Goal: Task Accomplishment & Management: Manage account settings

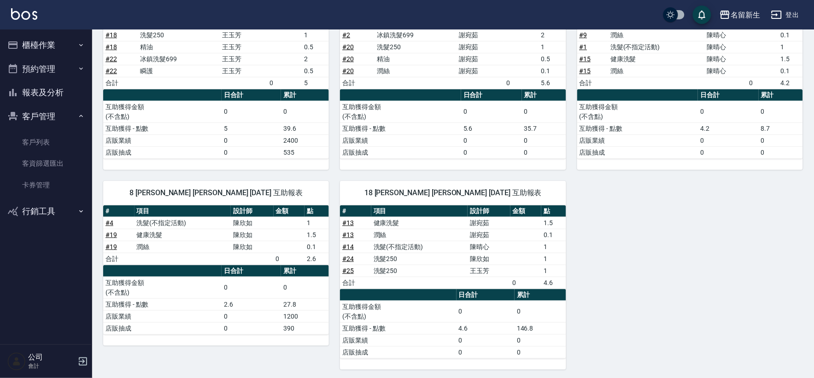
scroll to position [158, 0]
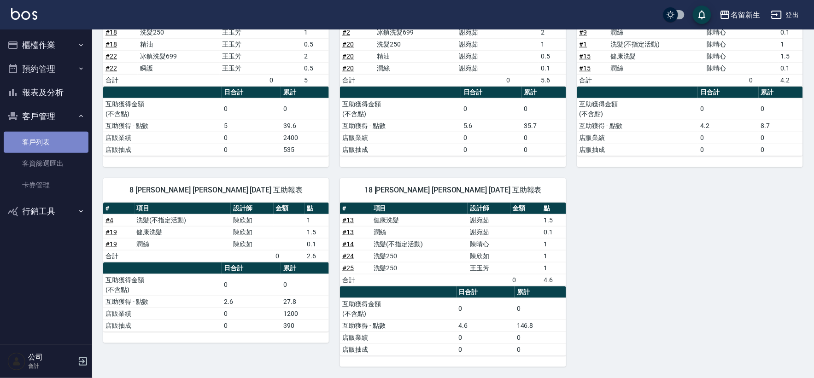
click at [40, 143] on link "客戶列表" at bounding box center [46, 142] width 85 height 21
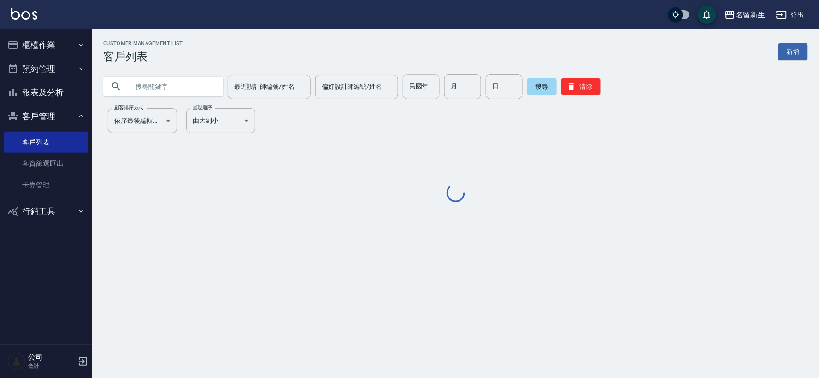
click at [418, 94] on input "民國年" at bounding box center [421, 86] width 37 height 25
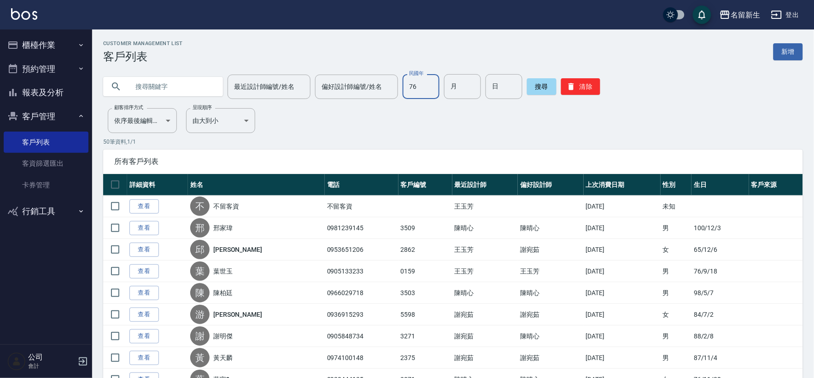
type input "76"
type input "0"
type input "11"
type input "27"
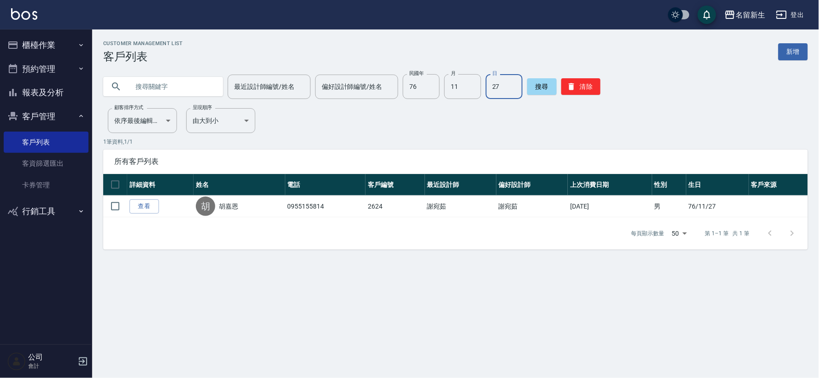
click at [57, 103] on button "報表及分析" at bounding box center [46, 93] width 85 height 24
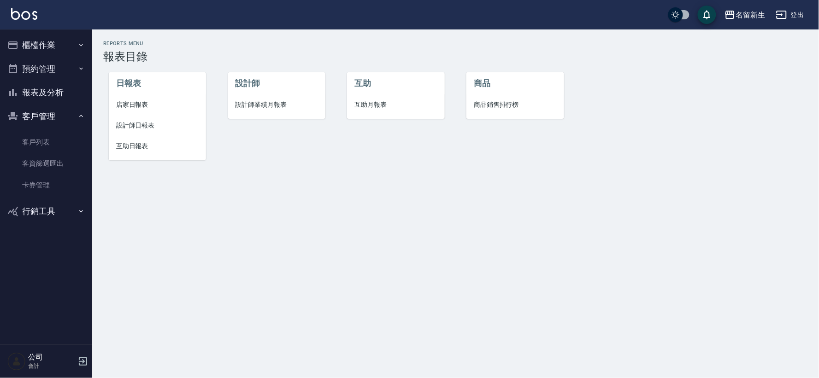
click at [150, 121] on span "設計師日報表" at bounding box center [157, 126] width 82 height 10
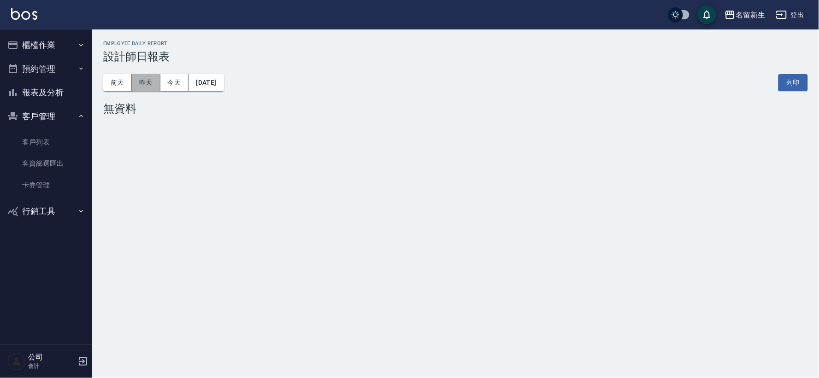
drag, startPoint x: 139, startPoint y: 81, endPoint x: 154, endPoint y: 83, distance: 15.4
click at [139, 80] on button "昨天" at bounding box center [146, 82] width 29 height 17
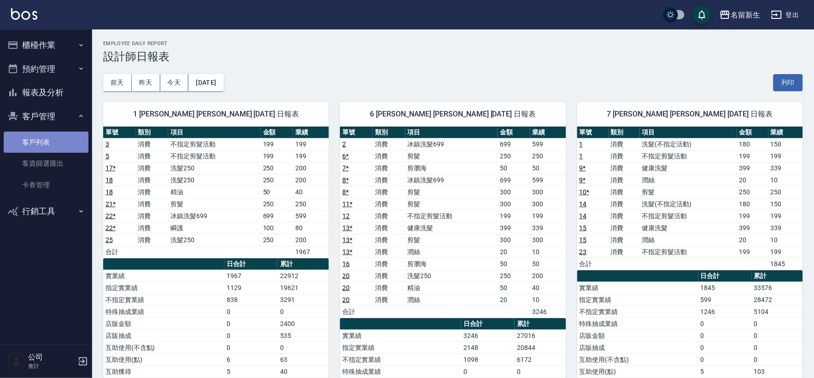
click at [44, 141] on link "客戶列表" at bounding box center [46, 142] width 85 height 21
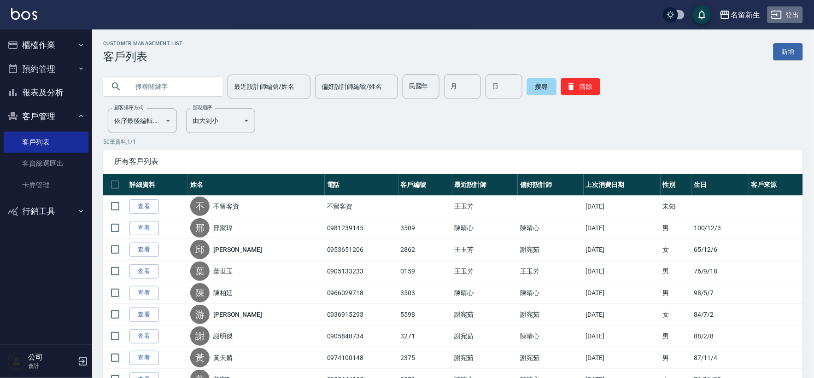
click at [778, 20] on button "登出" at bounding box center [784, 14] width 35 height 17
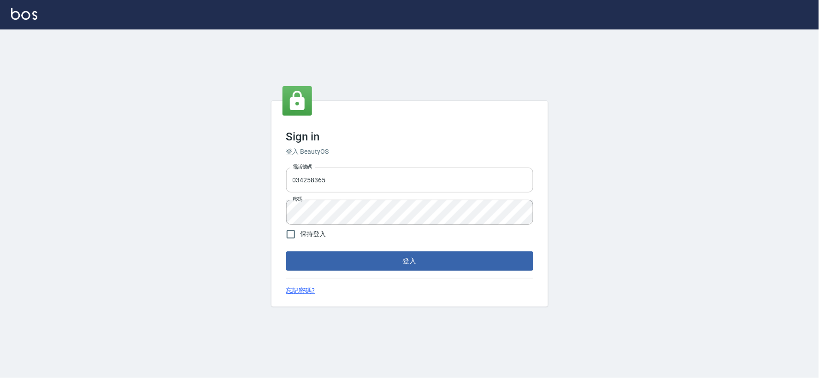
drag, startPoint x: 359, startPoint y: 194, endPoint x: 358, endPoint y: 181, distance: 13.4
click at [359, 191] on div "電話號碼 [PHONE_NUMBER] 電話號碼 密碼 密碼" at bounding box center [409, 196] width 254 height 64
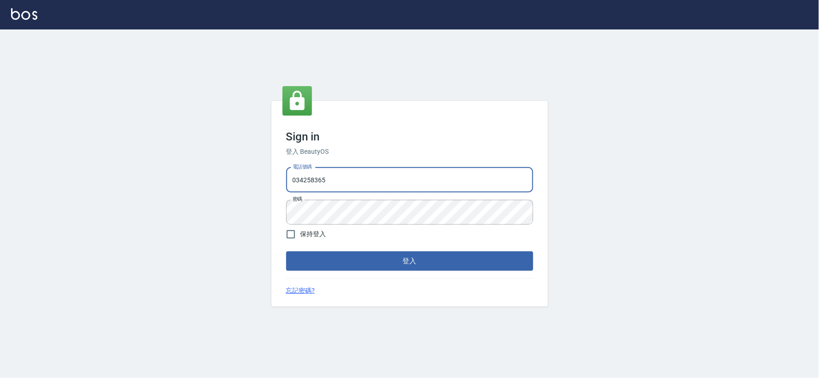
click at [358, 178] on input "034258365" at bounding box center [409, 180] width 247 height 25
type input "0925359356"
click at [421, 263] on button "登入" at bounding box center [409, 261] width 247 height 19
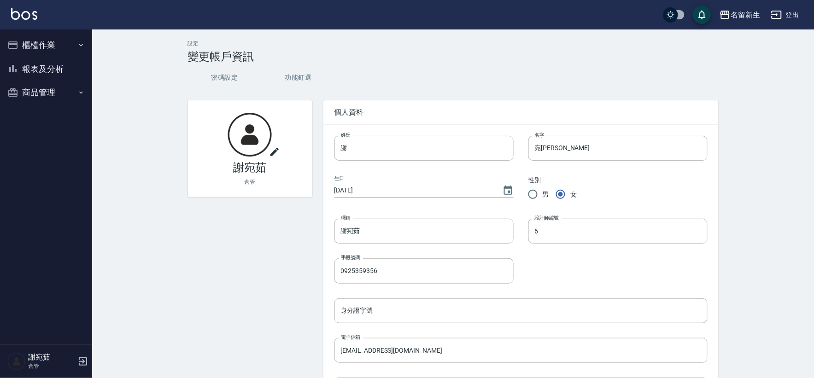
click at [46, 83] on button "商品管理" at bounding box center [46, 93] width 85 height 24
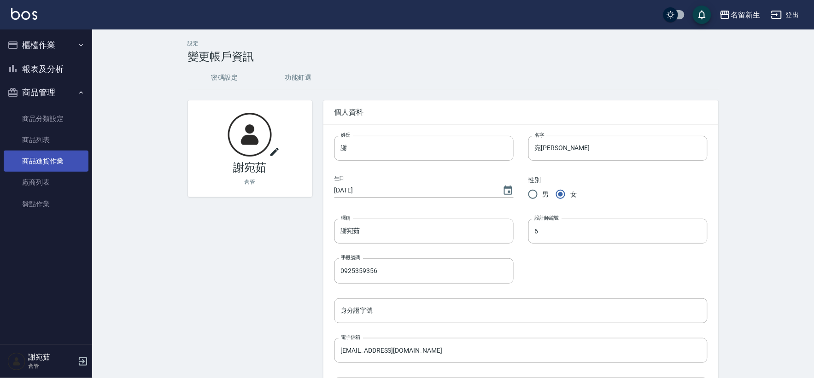
click at [47, 162] on link "商品進貨作業" at bounding box center [46, 161] width 85 height 21
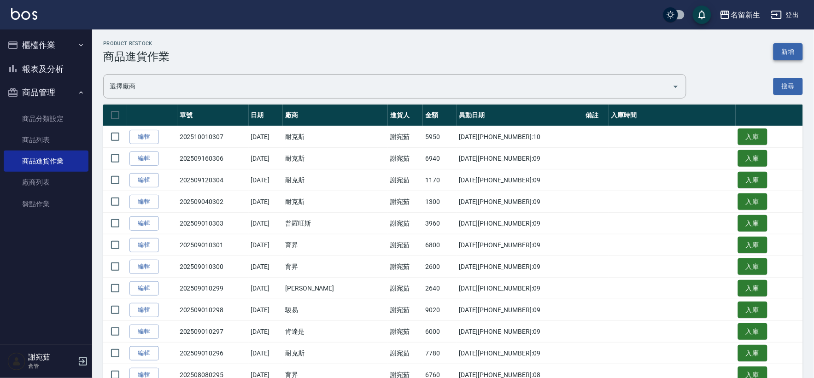
click at [788, 47] on button "新增" at bounding box center [787, 51] width 29 height 17
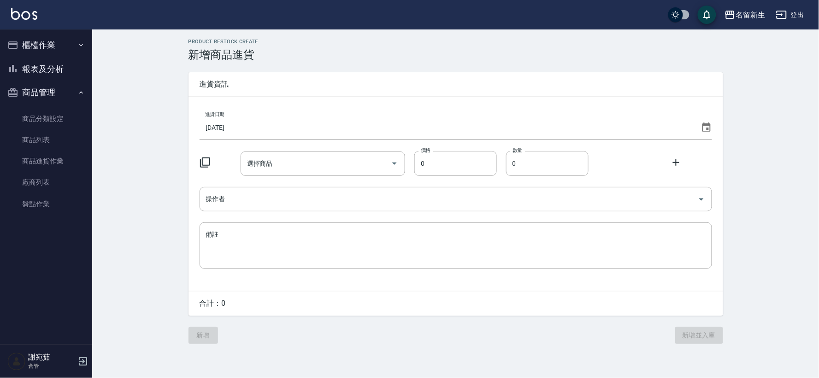
click at [702, 125] on icon at bounding box center [706, 127] width 11 height 11
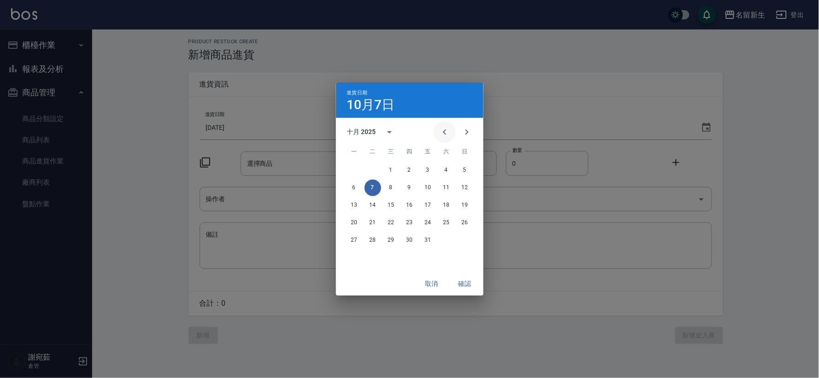
click at [445, 134] on icon "Previous month" at bounding box center [444, 132] width 3 height 6
click at [349, 210] on button "15" at bounding box center [354, 205] width 17 height 17
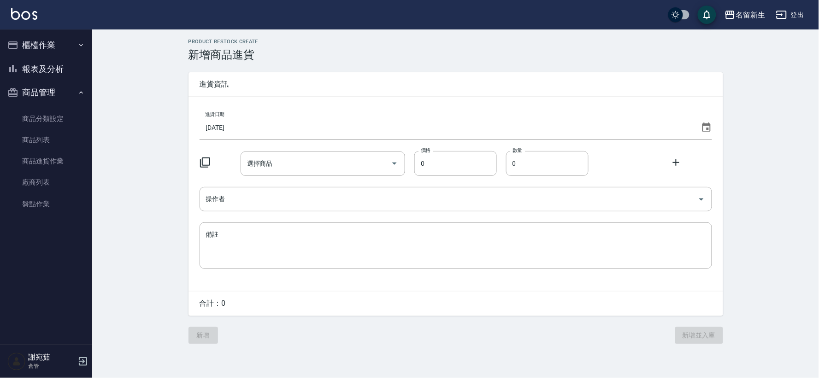
click at [208, 163] on icon at bounding box center [204, 162] width 11 height 11
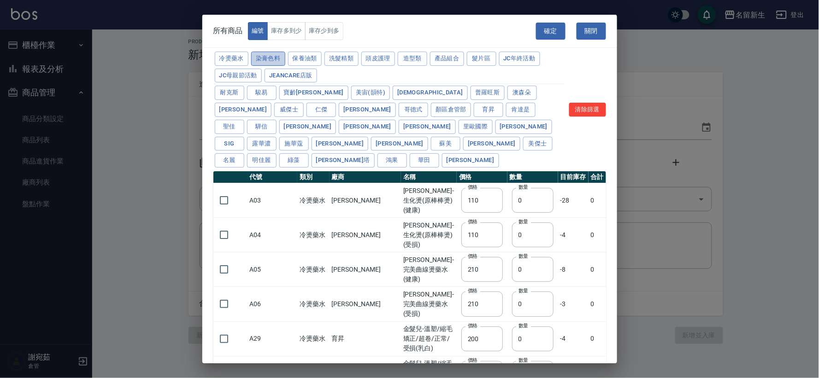
click at [266, 61] on button "染膏色料" at bounding box center [268, 59] width 34 height 14
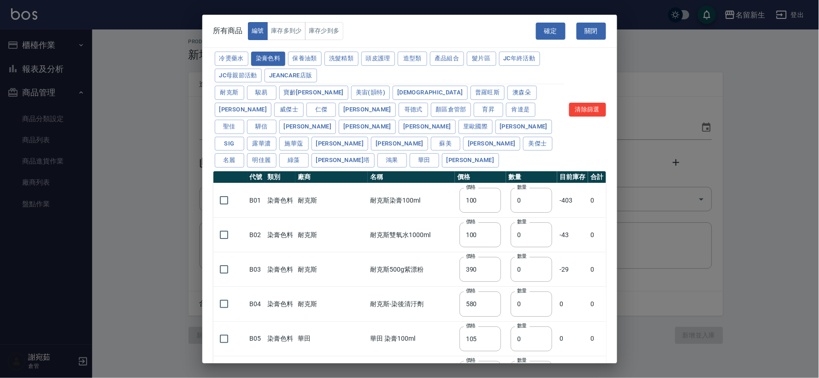
type input "100"
type input "390"
type input "580"
type input "105"
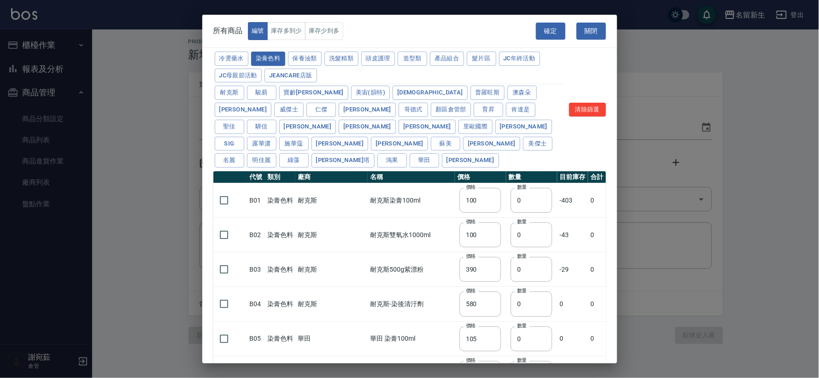
type input "406"
type input "105"
type input "450"
type input "102"
type input "137"
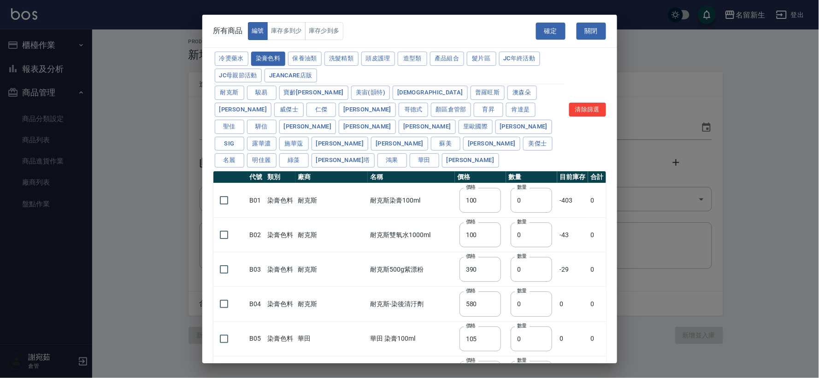
type input "110"
type input "133"
type input "186"
type input "133"
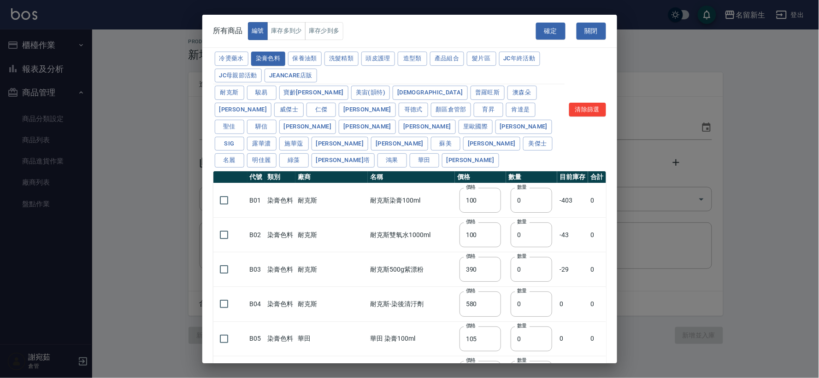
type input "450"
type input "350"
type input "112"
type input "450"
type input "1060"
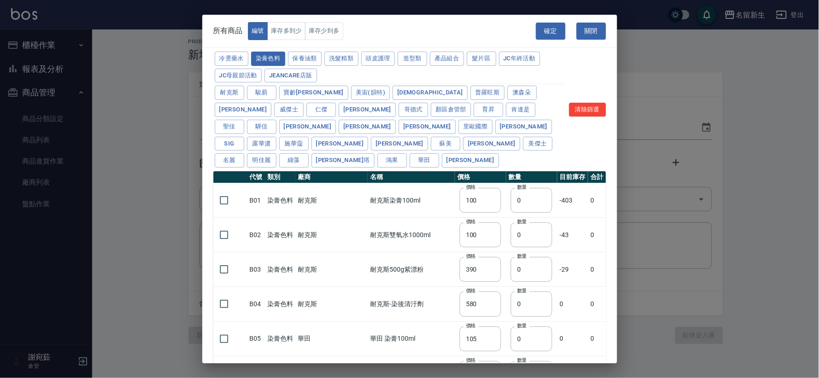
type input "190"
type input "250"
type input "350"
type input "735"
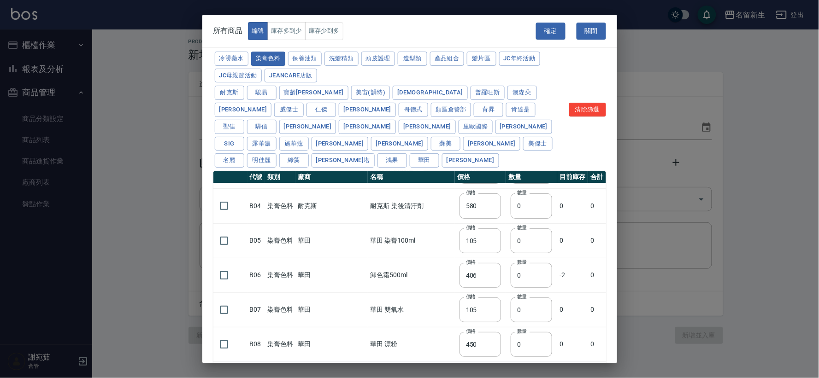
scroll to position [102, 0]
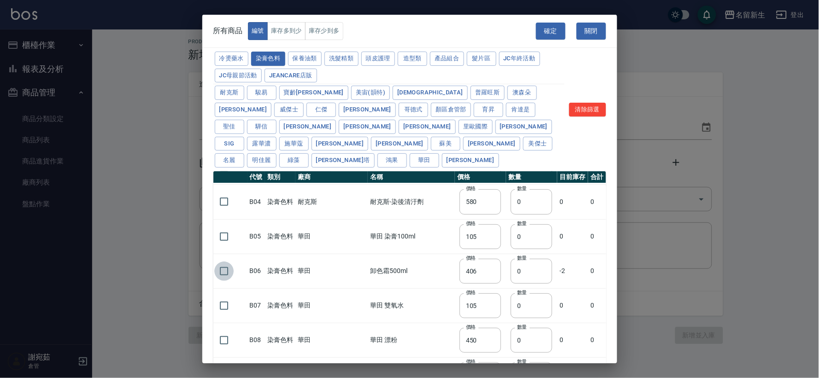
click at [227, 262] on input "checkbox" at bounding box center [223, 271] width 19 height 19
checkbox input "true"
click at [510, 259] on input "0" at bounding box center [530, 271] width 41 height 25
type input "4"
drag, startPoint x: 417, startPoint y: 60, endPoint x: 393, endPoint y: 90, distance: 38.3
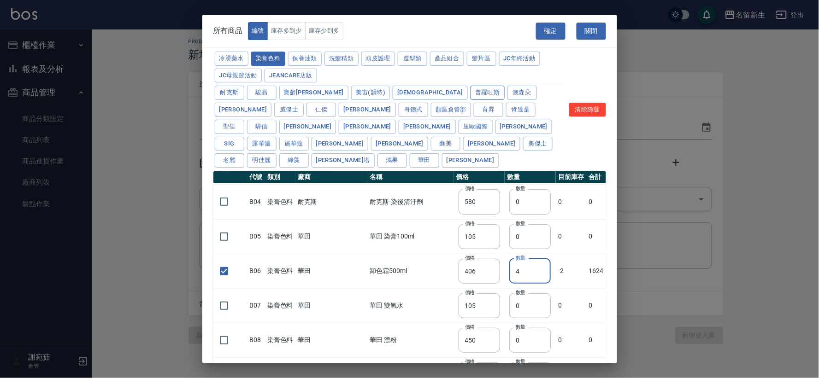
click at [416, 64] on button "造型類" at bounding box center [412, 59] width 29 height 14
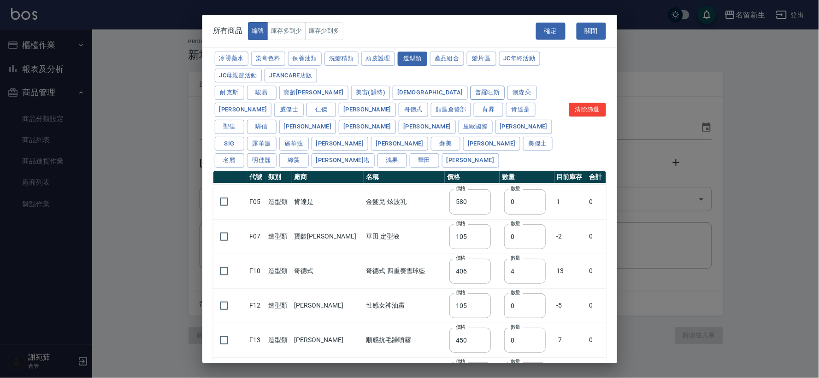
type input "110"
type input "200"
type input "70"
type input "260"
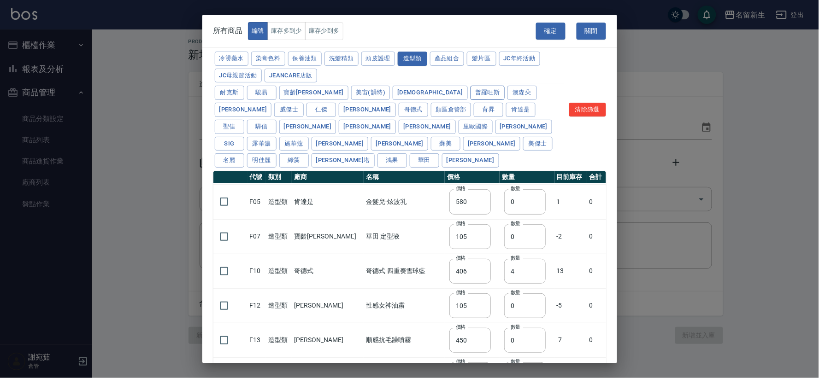
checkbox input "false"
type input "450"
type input "0"
type input "595"
type input "345"
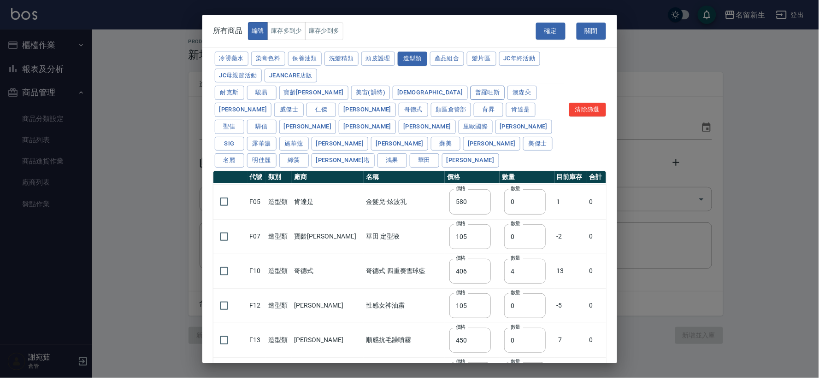
type input "90"
type input "110"
click at [227, 227] on input "checkbox" at bounding box center [223, 236] width 19 height 19
checkbox input "true"
drag, startPoint x: 503, startPoint y: 218, endPoint x: 485, endPoint y: 218, distance: 17.0
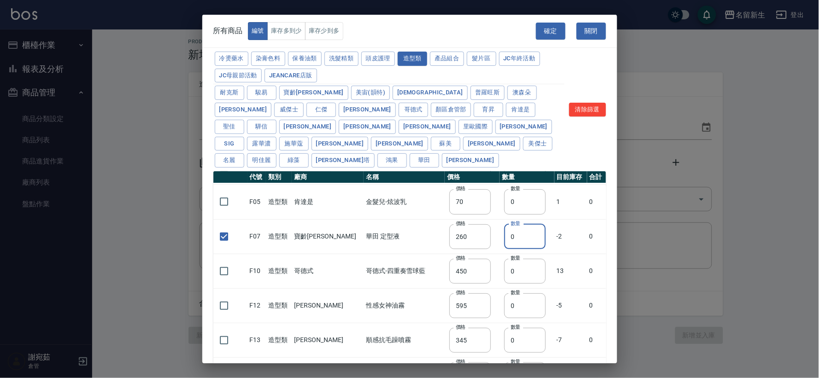
click at [499, 219] on td "數量 0 數量" at bounding box center [526, 236] width 55 height 35
type input "2"
click at [371, 61] on button "頭皮護理" at bounding box center [378, 59] width 34 height 14
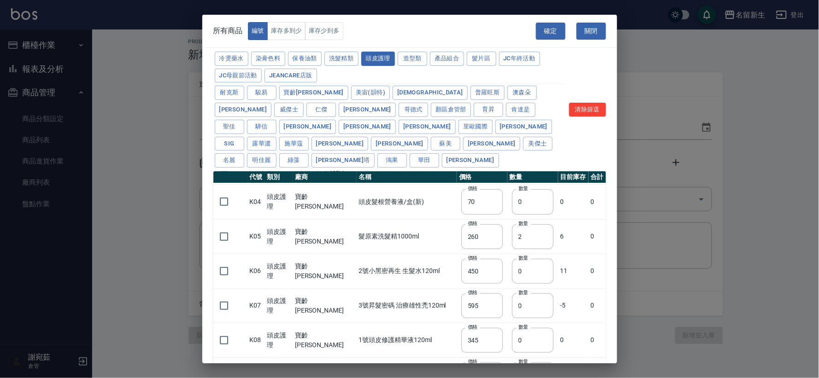
type input "315"
type input "273"
type input "1183"
type input "798"
checkbox input "false"
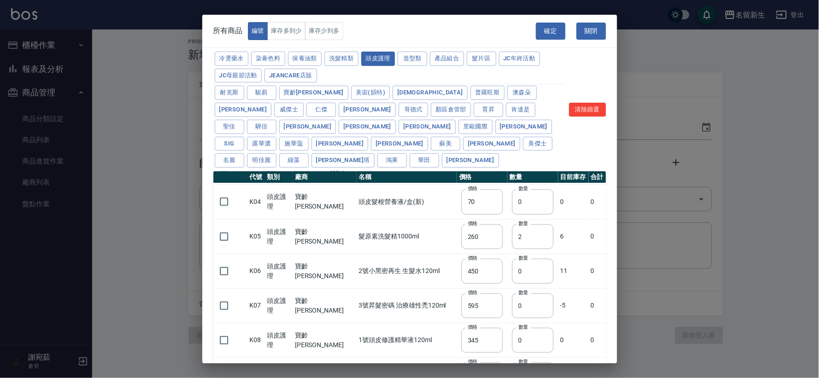
type input "481"
type input "0"
type input "640"
type input "308"
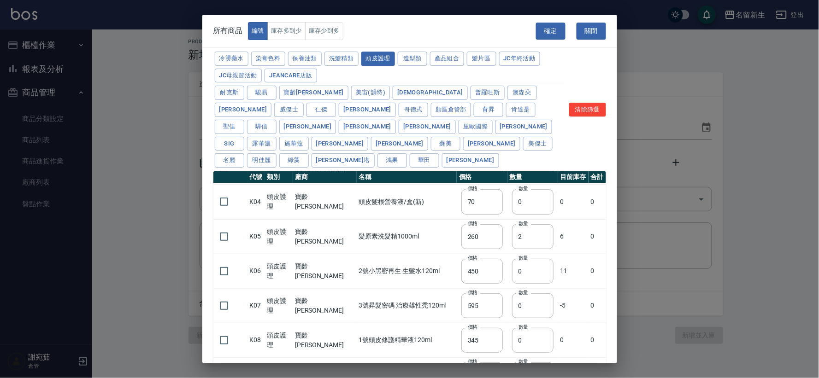
type input "245"
type input "350"
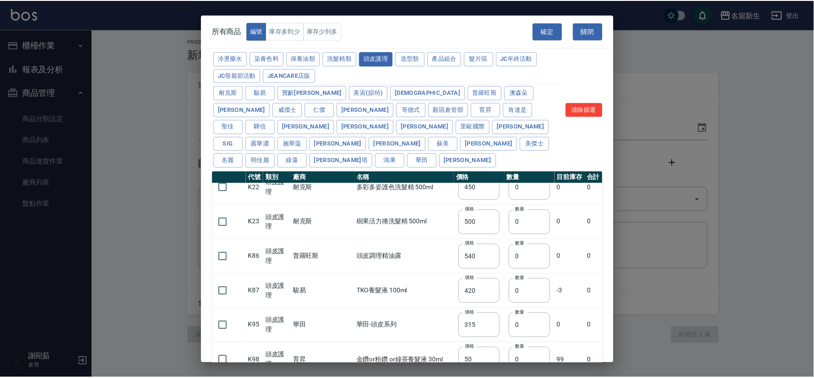
scroll to position [686, 0]
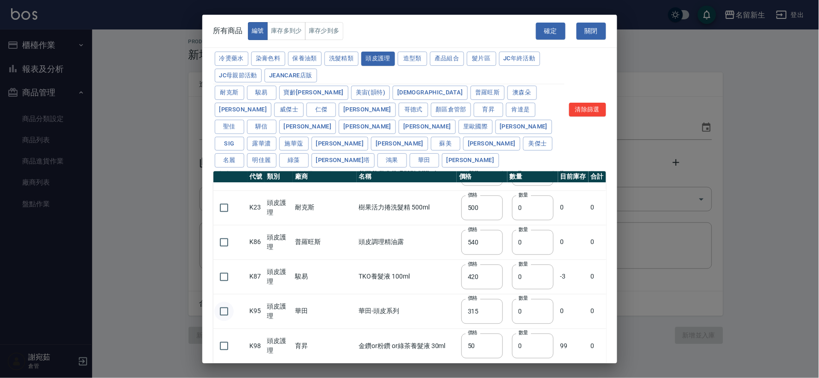
click at [223, 302] on input "checkbox" at bounding box center [223, 311] width 19 height 19
checkbox input "true"
drag, startPoint x: 506, startPoint y: 297, endPoint x: 500, endPoint y: 295, distance: 6.3
click at [512, 299] on input "0" at bounding box center [532, 311] width 41 height 25
type input "4"
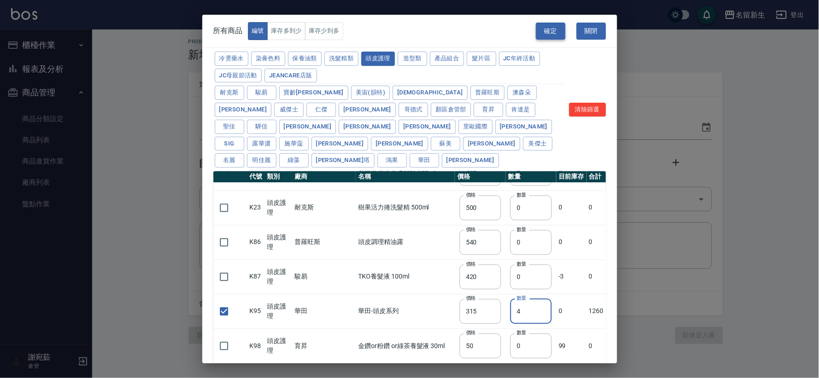
click at [557, 35] on button "確定" at bounding box center [550, 31] width 29 height 17
type input "B06 卸色霜500ml"
type input "406"
type input "4"
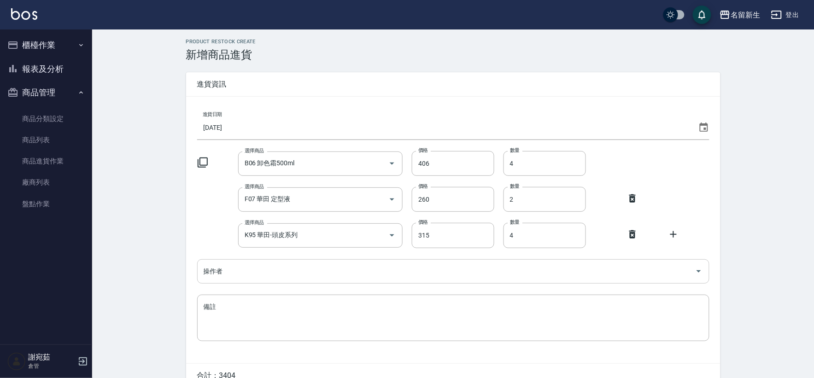
click at [298, 273] on input "操作者" at bounding box center [446, 271] width 490 height 16
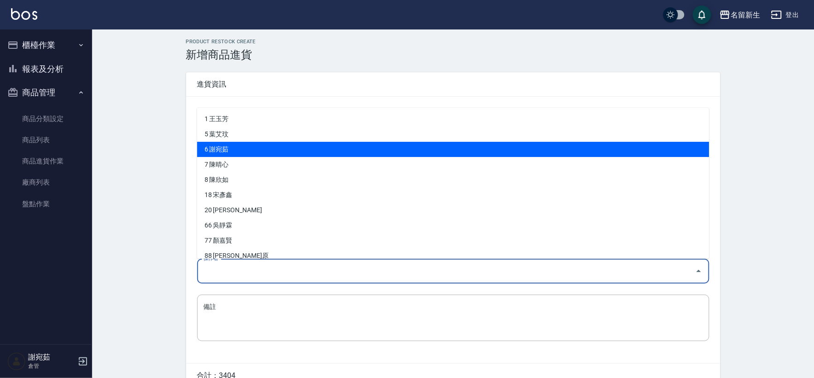
click at [304, 152] on li "6 謝宛茹" at bounding box center [453, 149] width 512 height 15
type input "謝宛茹"
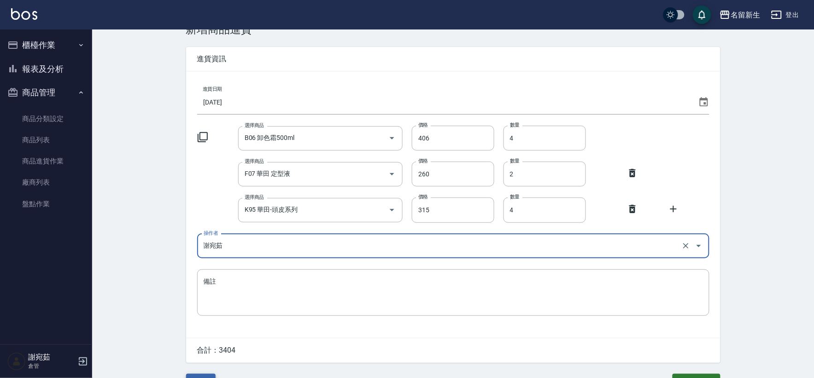
scroll to position [48, 0]
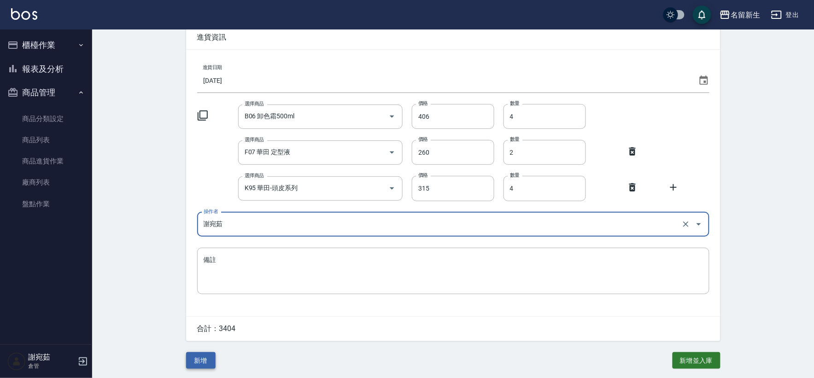
click at [201, 362] on button "新增" at bounding box center [200, 360] width 29 height 17
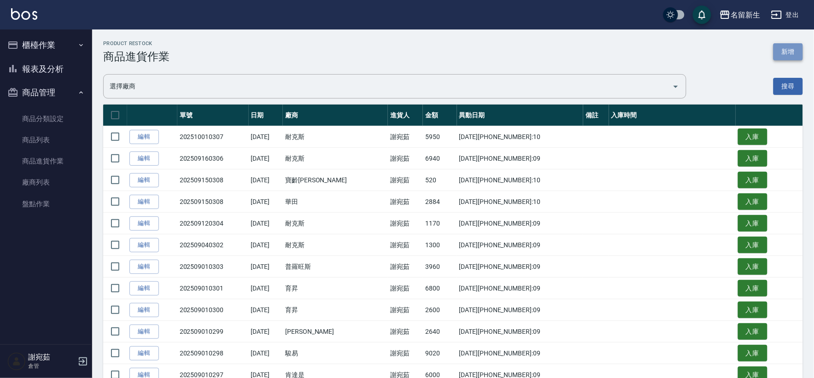
click at [785, 52] on button "新增" at bounding box center [787, 51] width 29 height 17
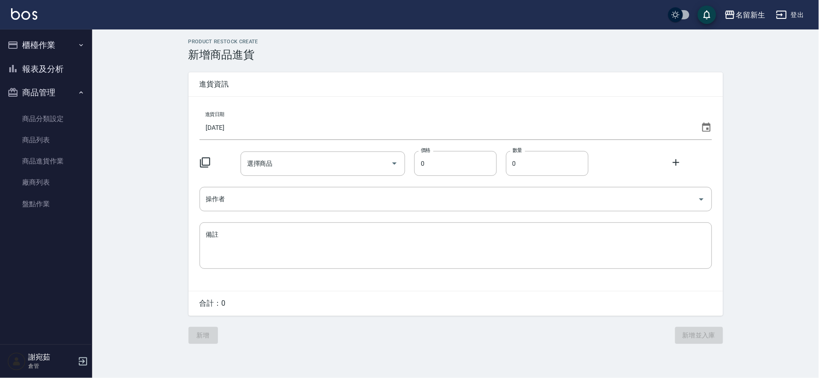
click at [706, 129] on icon at bounding box center [706, 127] width 11 height 11
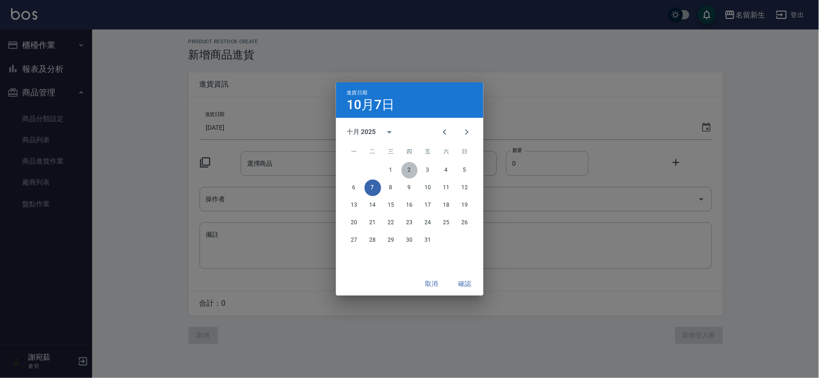
click at [409, 169] on button "2" at bounding box center [409, 170] width 17 height 17
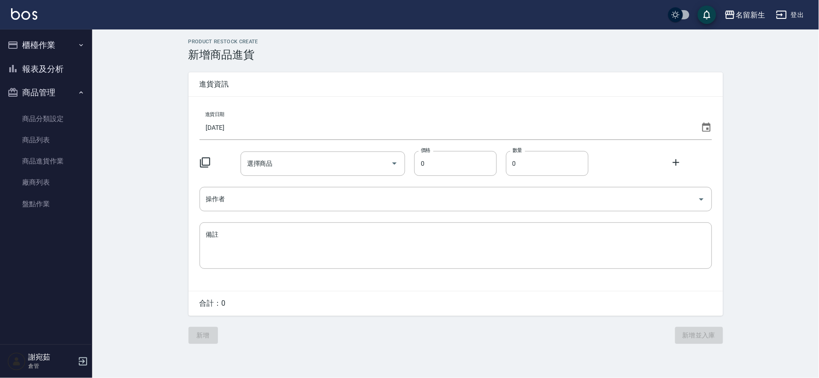
click at [205, 166] on icon at bounding box center [204, 162] width 11 height 11
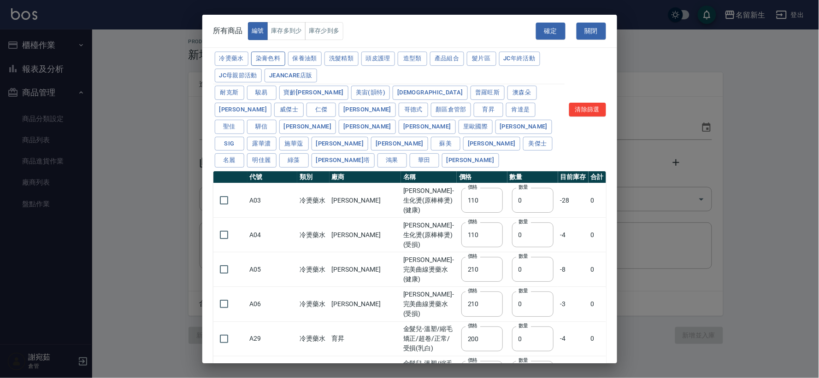
click at [261, 63] on button "染膏色料" at bounding box center [268, 59] width 34 height 14
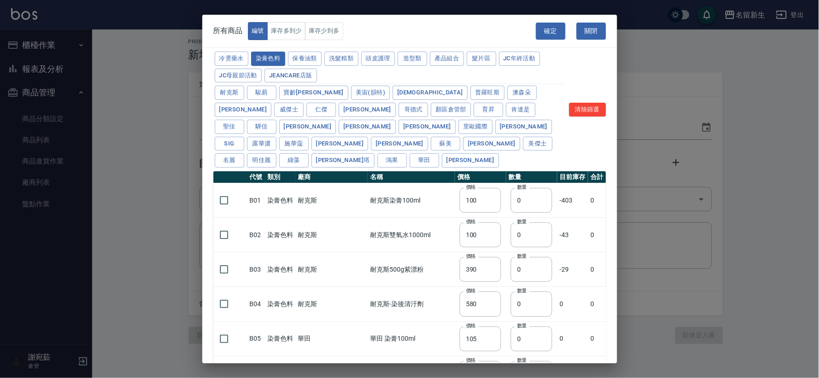
type input "100"
type input "390"
type input "580"
type input "105"
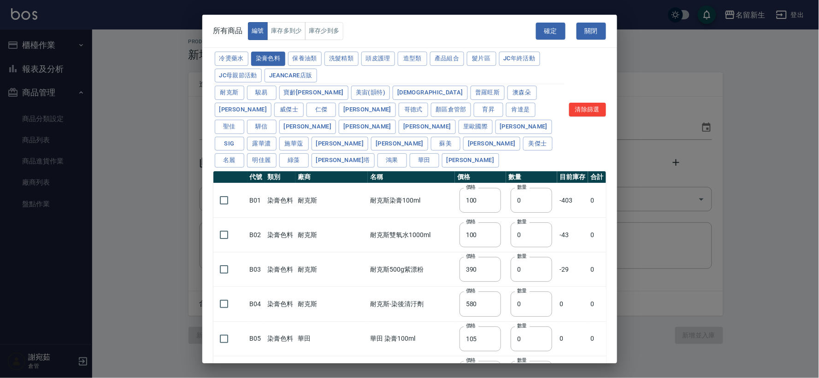
type input "406"
type input "105"
type input "450"
type input "102"
type input "137"
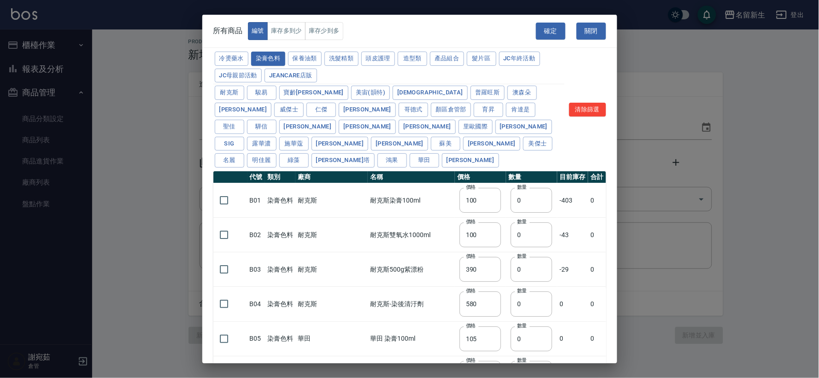
type input "110"
type input "133"
type input "186"
type input "133"
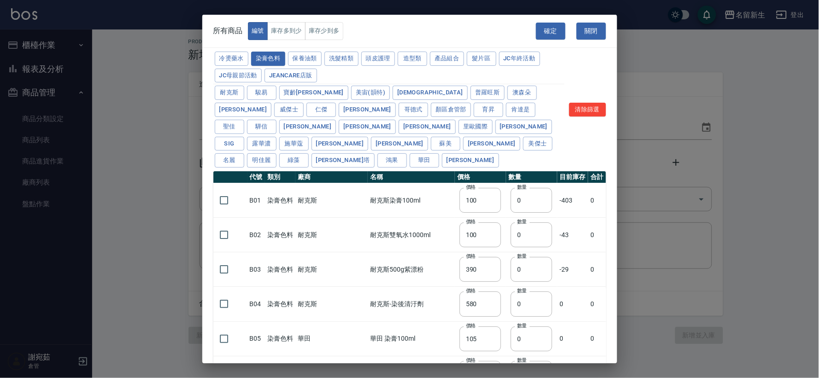
type input "450"
type input "350"
type input "112"
type input "450"
type input "1060"
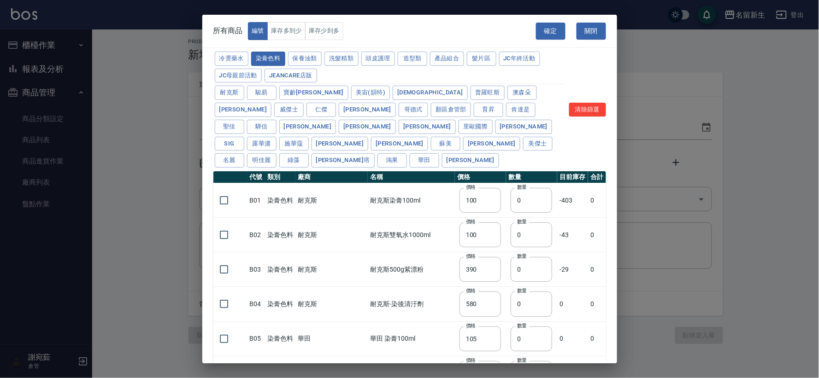
type input "190"
type input "250"
type input "350"
type input "735"
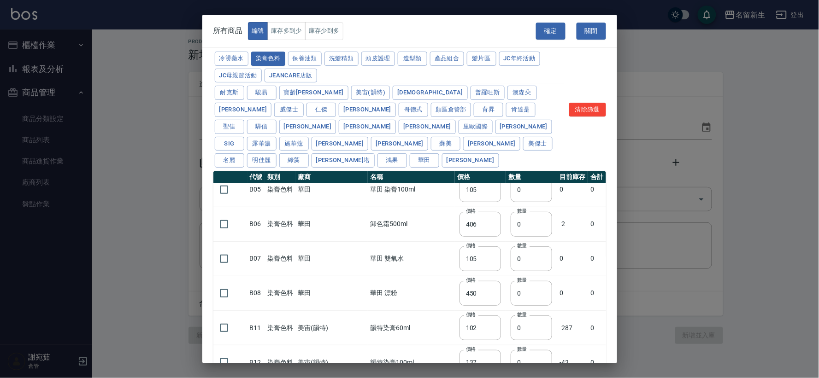
scroll to position [153, 0]
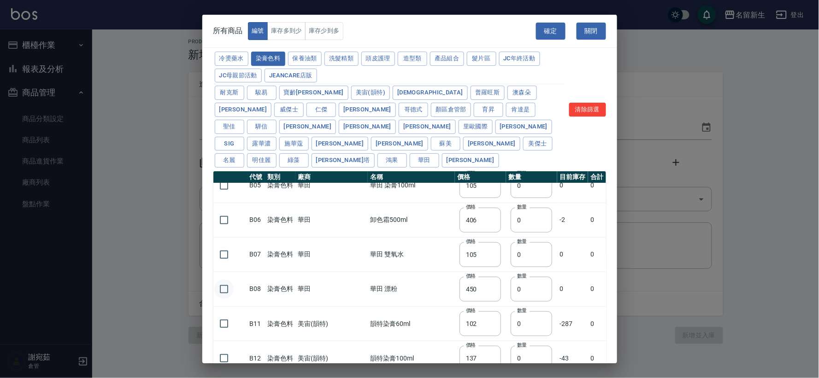
click at [222, 280] on input "checkbox" at bounding box center [223, 289] width 19 height 19
checkbox input "true"
drag, startPoint x: 509, startPoint y: 276, endPoint x: 467, endPoint y: 266, distance: 43.2
click at [467, 272] on tr "B08 染膏色料 華田 華田 漂粉 價格 450 價格 數量 0 數量 0 0" at bounding box center [409, 289] width 392 height 35
type input "8"
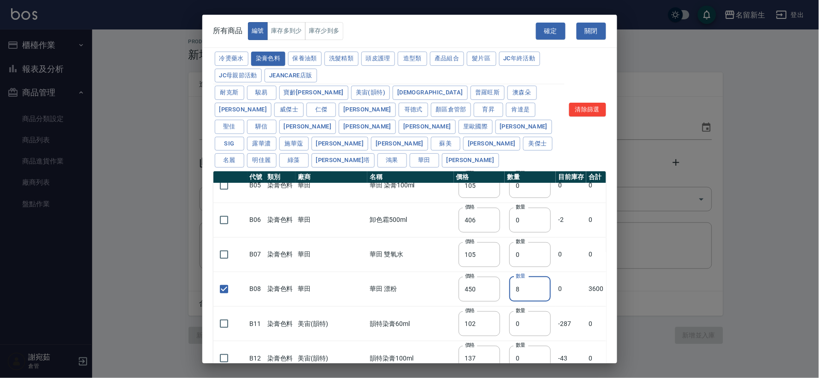
click at [222, 245] on input "checkbox" at bounding box center [223, 254] width 19 height 19
checkbox input "true"
drag, startPoint x: 502, startPoint y: 237, endPoint x: 496, endPoint y: 235, distance: 6.7
click at [509, 242] on input "0" at bounding box center [529, 254] width 41 height 25
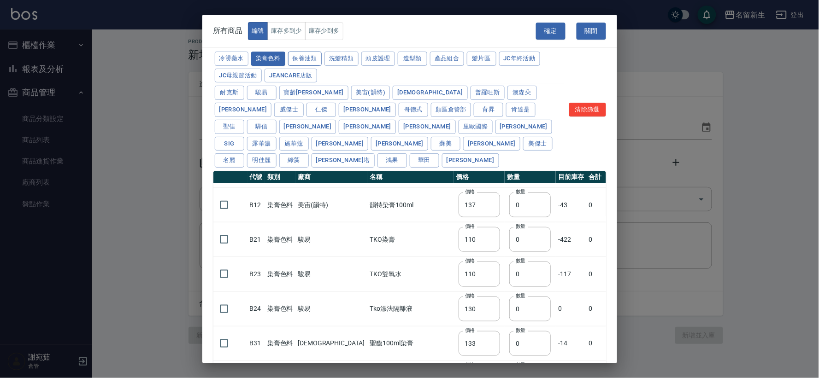
type input "4"
click at [309, 64] on button "保養油類" at bounding box center [305, 59] width 34 height 14
type input "330"
type input "50"
type input "330"
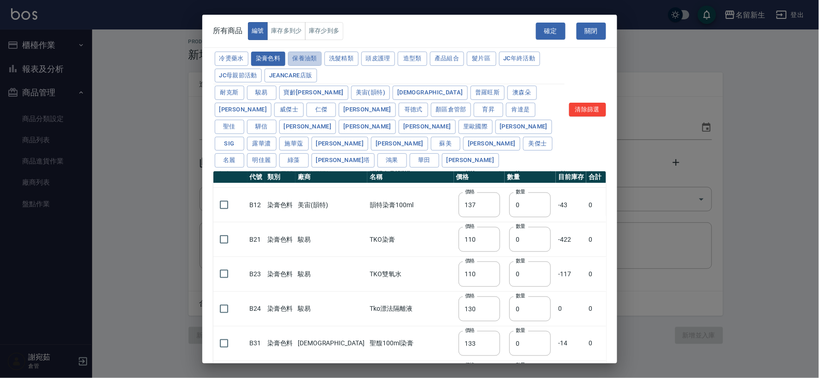
type input "50"
type input "30"
type input "960"
checkbox input "false"
type input "1040"
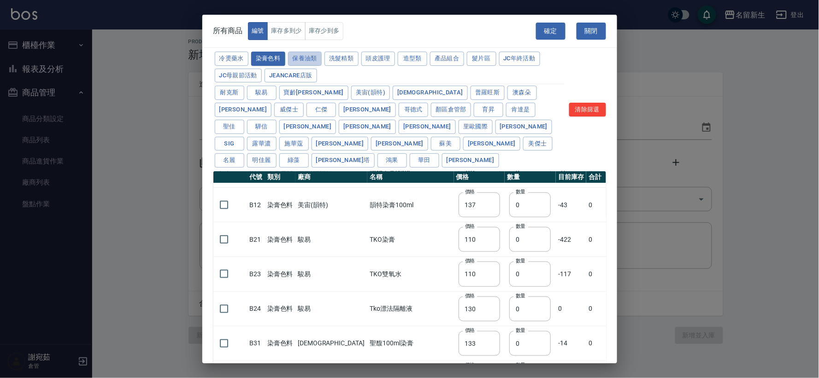
type input "0"
checkbox input "false"
type input "1520"
type input "0"
type input "120"
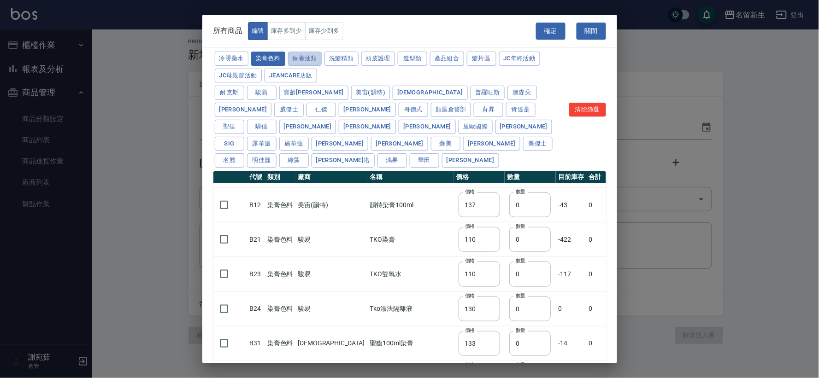
type input "1300"
type input "1520"
type input "2000"
type input "240"
type input "50"
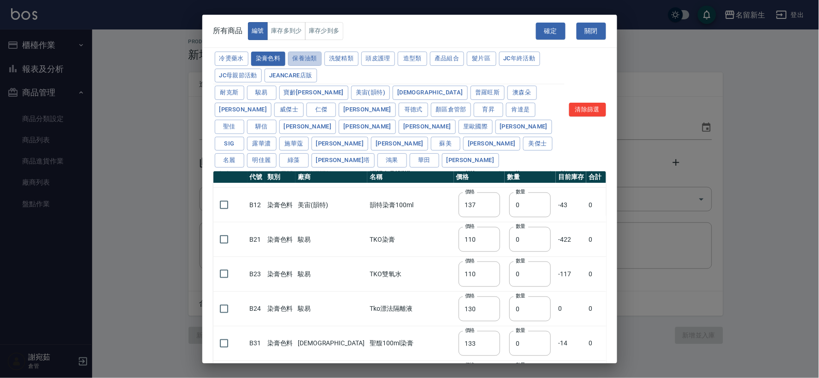
type input "400"
type input "800"
type input "700"
type input "272"
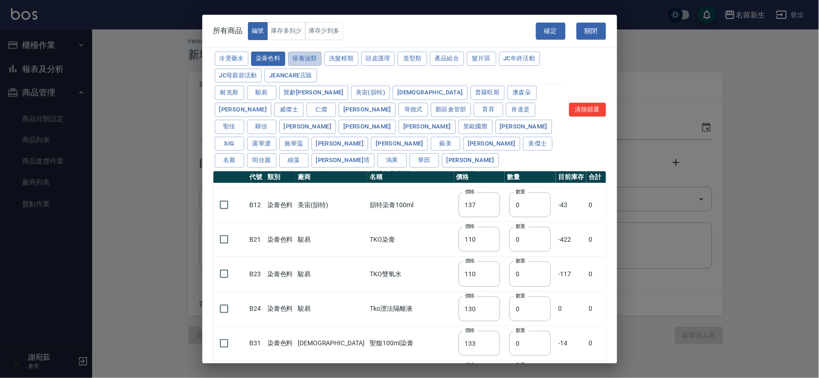
type input "2450"
type input "450"
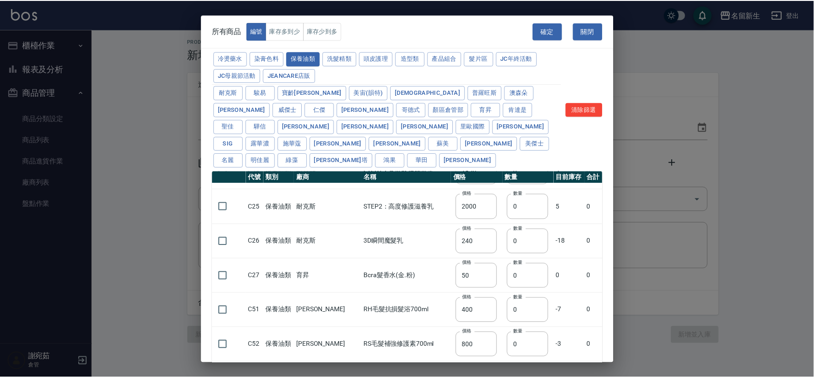
scroll to position [513, 0]
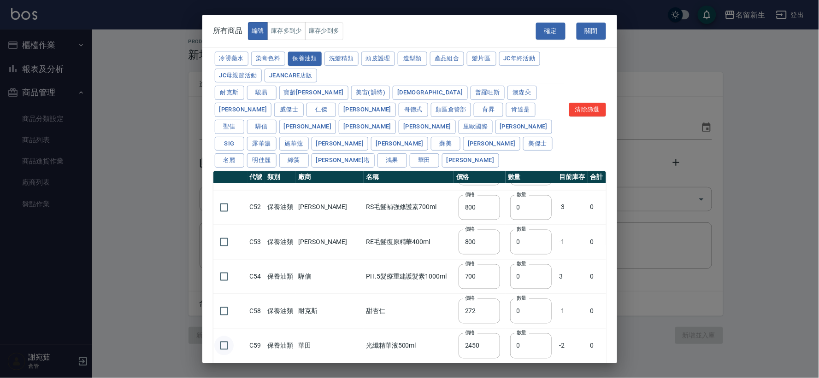
click at [224, 336] on input "checkbox" at bounding box center [223, 345] width 19 height 19
checkbox input "true"
drag, startPoint x: 508, startPoint y: 332, endPoint x: 477, endPoint y: 331, distance: 30.9
click at [486, 329] on tr "C59 保養油類 華田 光纖精華液500ml 價格 2450 價格 數量 0 數量 -2 0" at bounding box center [409, 346] width 392 height 35
type input "1"
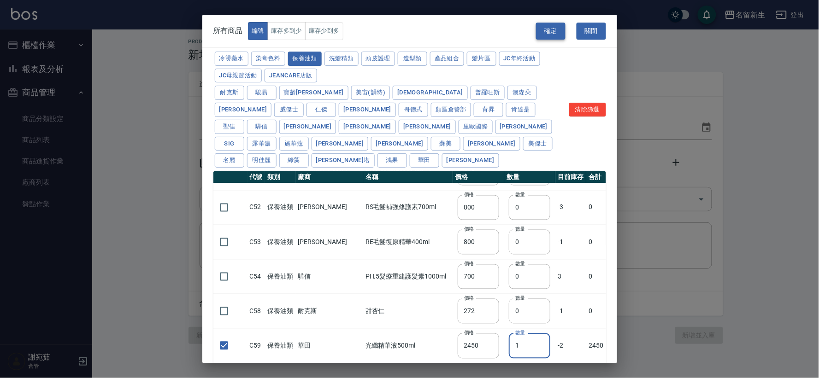
click at [556, 30] on button "確定" at bounding box center [550, 31] width 29 height 17
type input "B08 華田 漂粉"
type input "450"
type input "8"
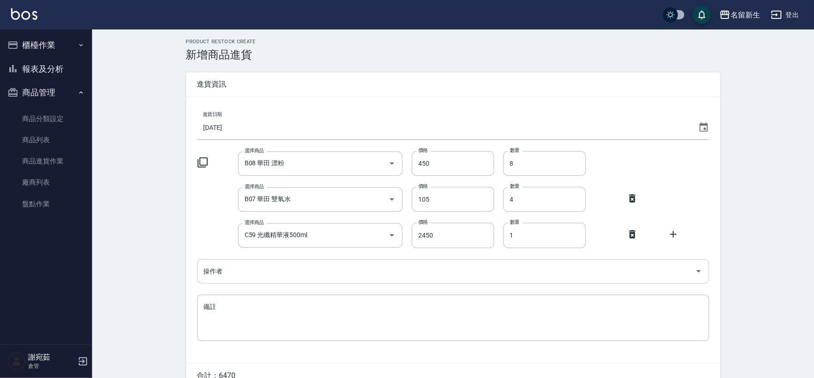
click at [286, 273] on input "操作者" at bounding box center [446, 271] width 490 height 16
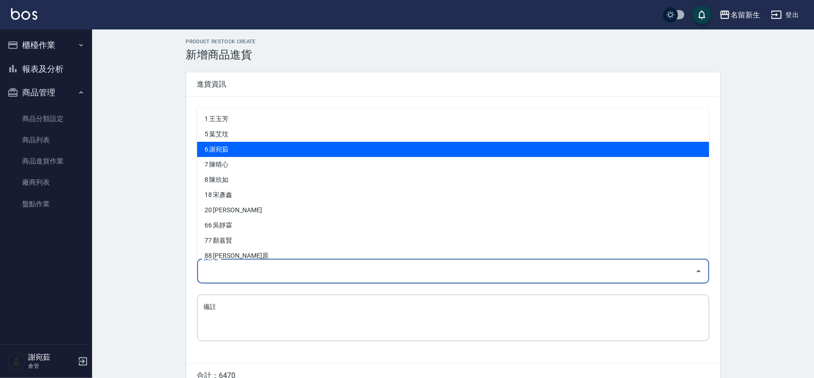
click at [305, 146] on li "6 謝宛茹" at bounding box center [453, 149] width 512 height 15
type input "謝宛茹"
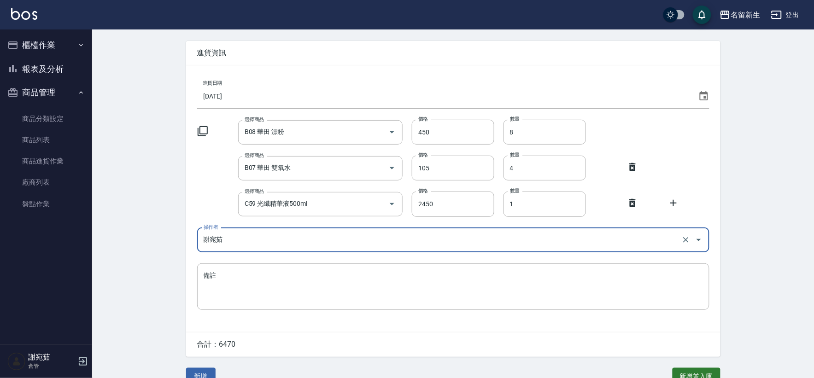
scroll to position [48, 0]
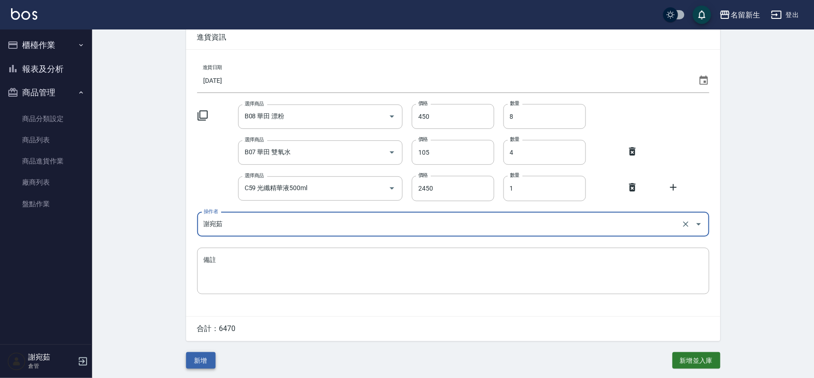
click at [200, 366] on button "新增" at bounding box center [200, 360] width 29 height 17
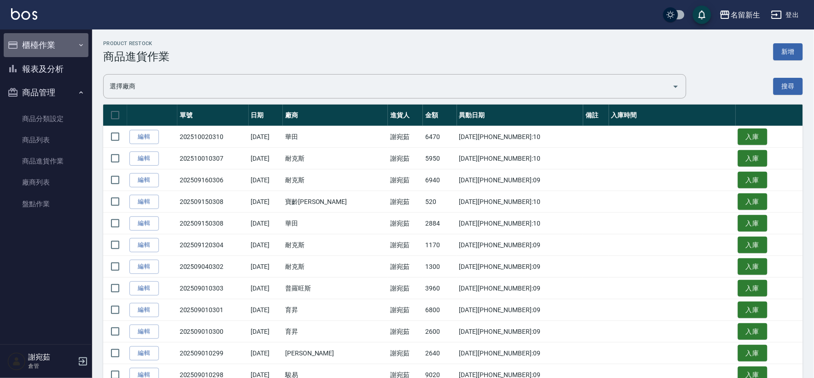
click at [47, 43] on button "櫃檯作業" at bounding box center [46, 45] width 85 height 24
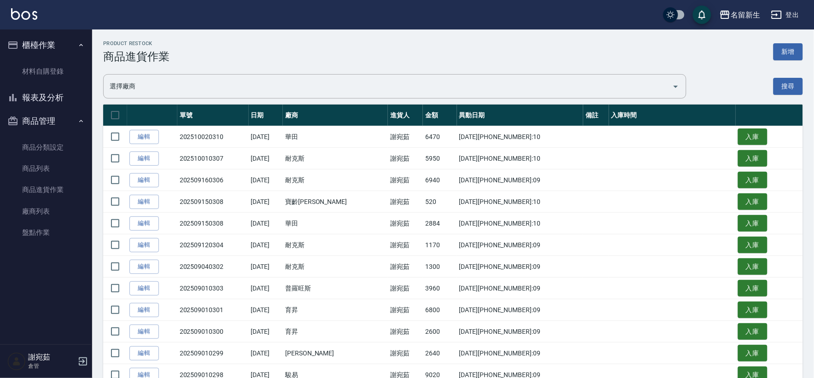
click at [54, 43] on button "櫃檯作業" at bounding box center [46, 45] width 85 height 24
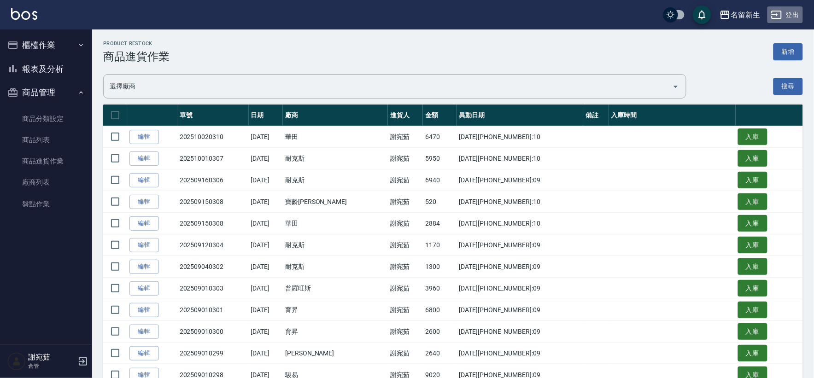
click at [790, 16] on button "登出" at bounding box center [784, 14] width 35 height 17
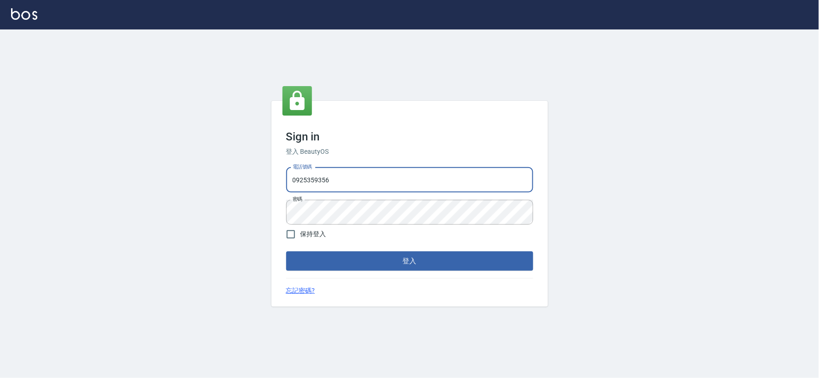
drag, startPoint x: 375, startPoint y: 174, endPoint x: 412, endPoint y: 171, distance: 37.0
click at [375, 174] on input "0925359356" at bounding box center [409, 180] width 247 height 25
type input "034258365"
click at [381, 244] on form "電話號碼 034258365 電話號碼 密碼 密碼 保持登入 登入" at bounding box center [409, 217] width 247 height 107
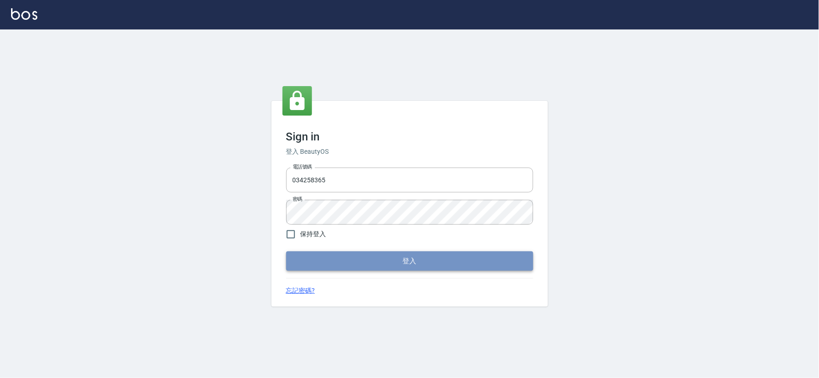
click at [383, 256] on button "登入" at bounding box center [409, 261] width 247 height 19
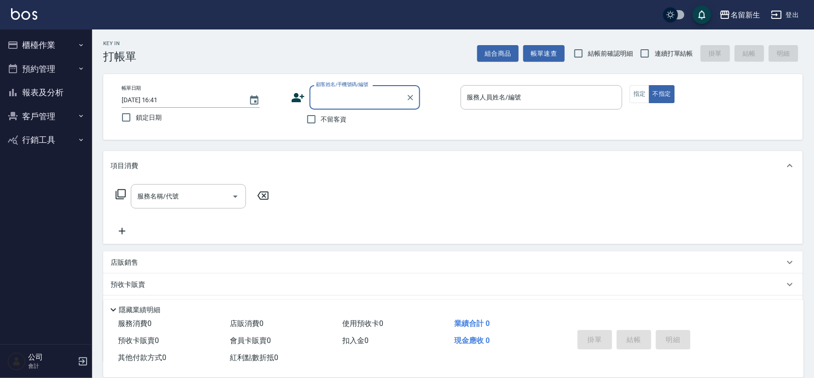
click at [42, 42] on button "櫃檯作業" at bounding box center [46, 45] width 85 height 24
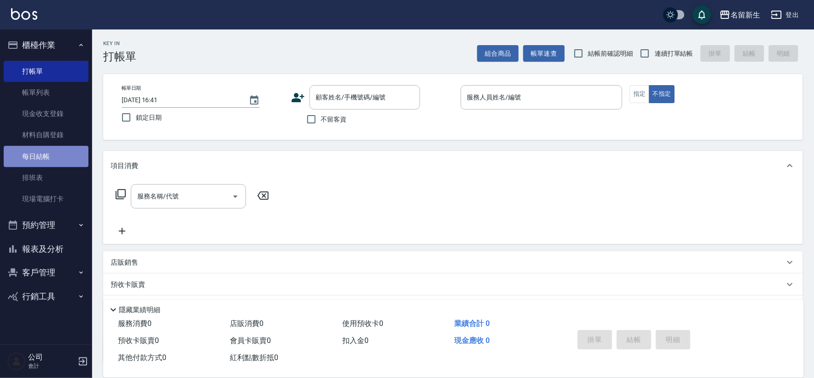
click at [52, 156] on link "每日結帳" at bounding box center [46, 156] width 85 height 21
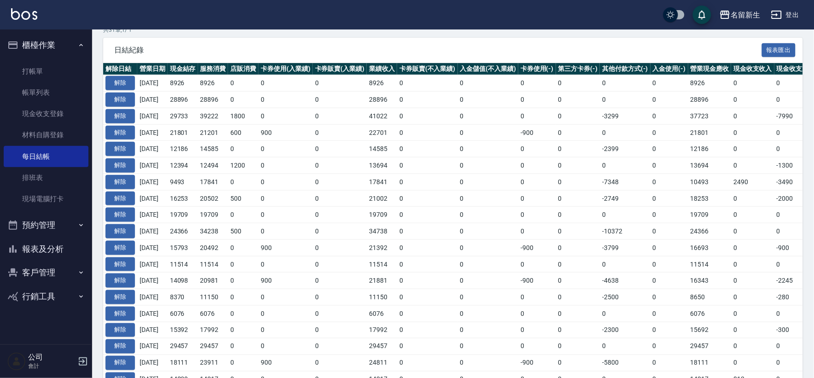
scroll to position [205, 0]
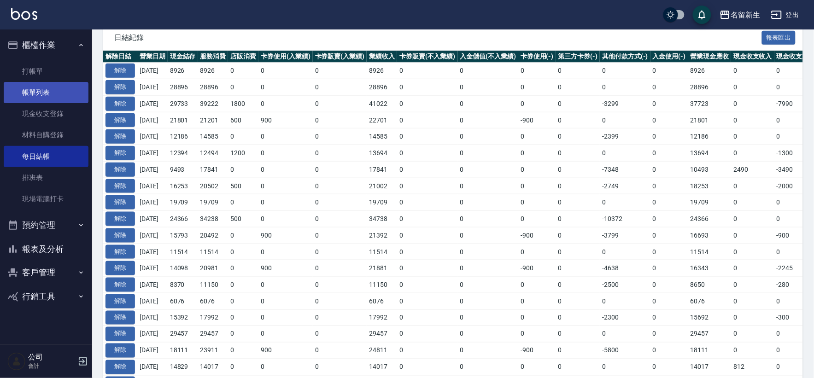
click at [60, 93] on link "帳單列表" at bounding box center [46, 92] width 85 height 21
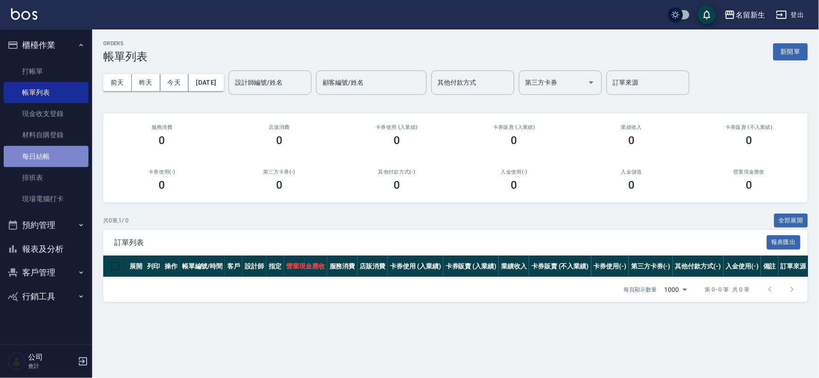
click at [34, 158] on link "每日結帳" at bounding box center [46, 156] width 85 height 21
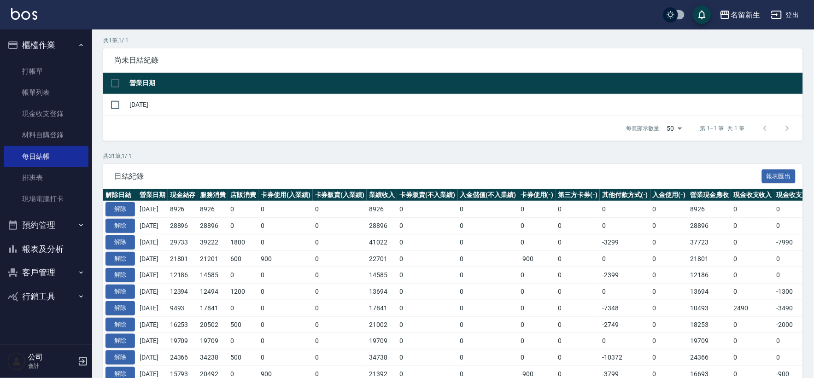
scroll to position [153, 0]
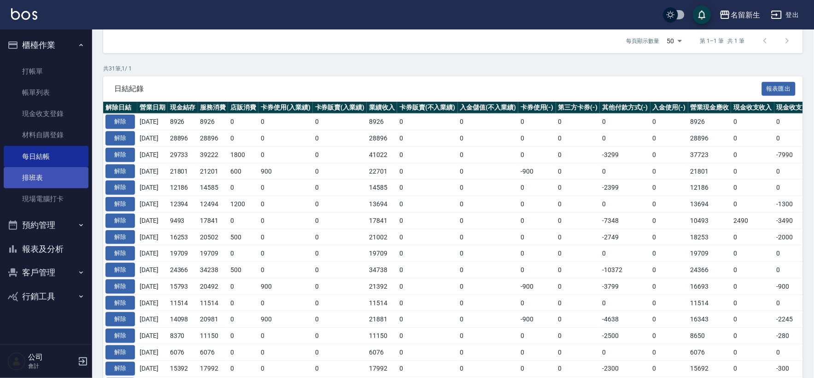
click at [53, 181] on link "排班表" at bounding box center [46, 177] width 85 height 21
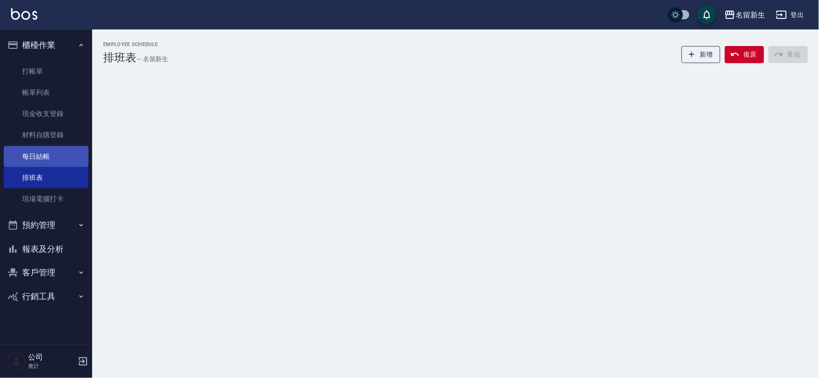
click at [53, 158] on link "每日結帳" at bounding box center [46, 156] width 85 height 21
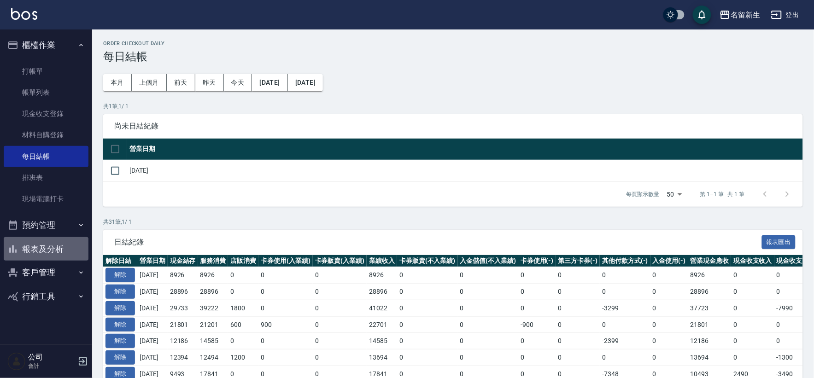
click at [55, 245] on button "報表及分析" at bounding box center [46, 249] width 85 height 24
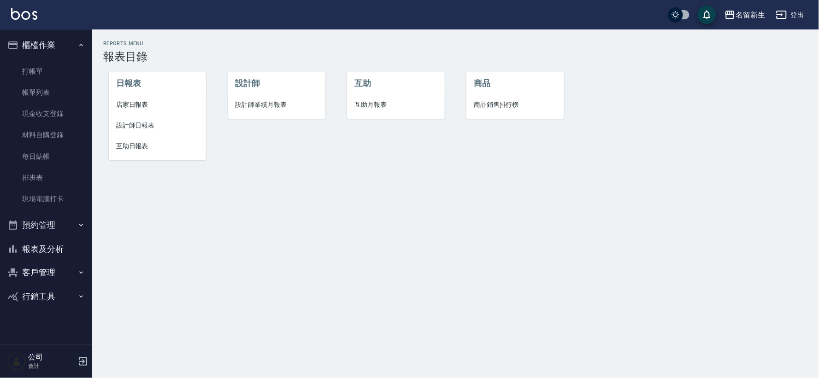
click at [144, 104] on span "店家日報表" at bounding box center [157, 105] width 82 height 10
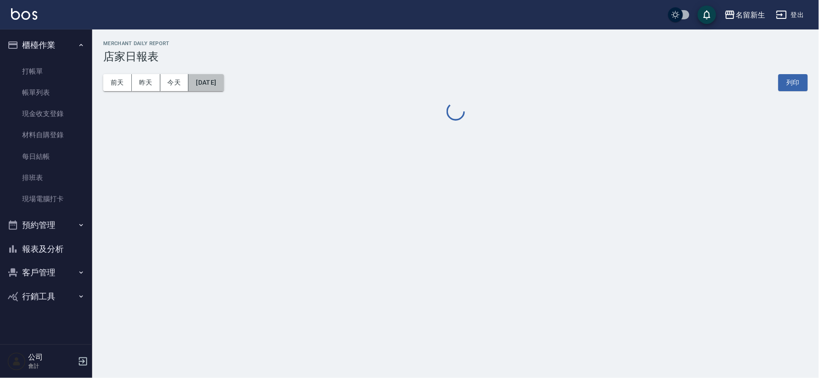
click at [223, 82] on button "[DATE]" at bounding box center [205, 82] width 35 height 17
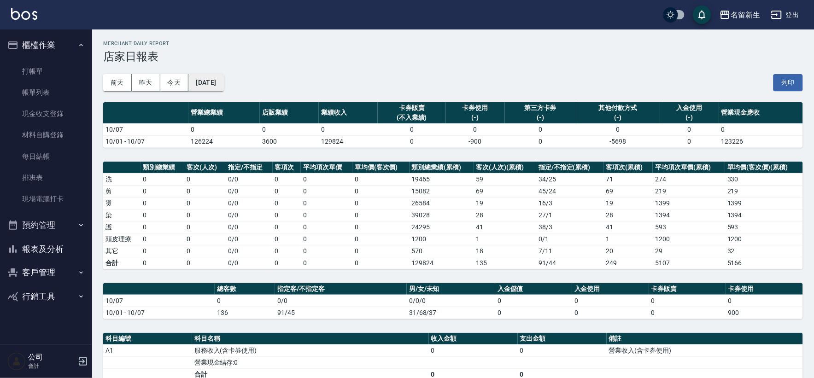
click at [223, 74] on button "[DATE]" at bounding box center [205, 82] width 35 height 17
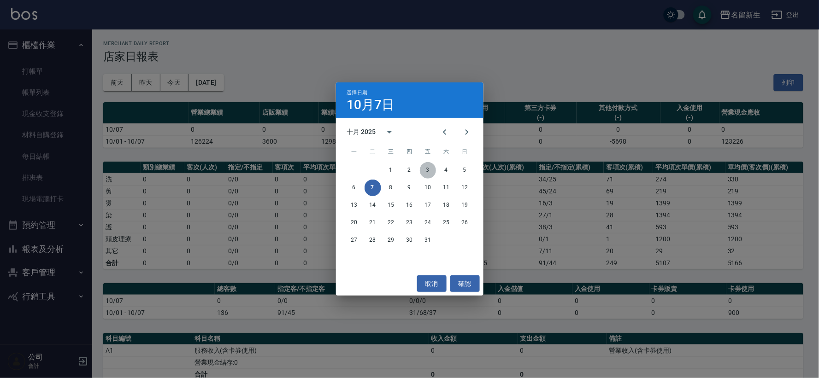
click at [429, 170] on button "3" at bounding box center [428, 170] width 17 height 17
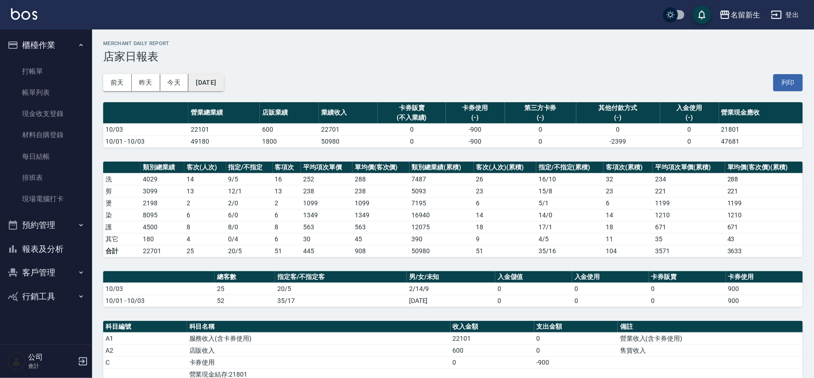
click at [209, 88] on button "2025/10/03" at bounding box center [205, 82] width 35 height 17
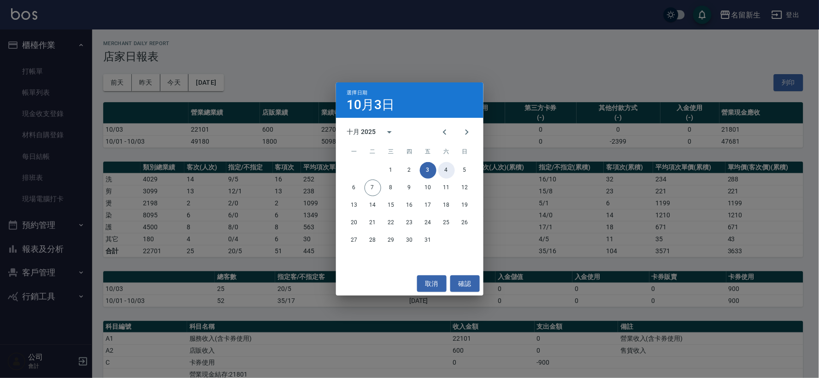
click at [448, 171] on button "4" at bounding box center [446, 170] width 17 height 17
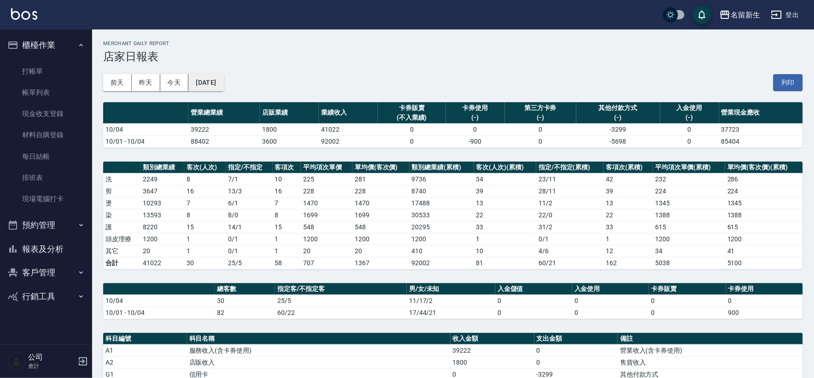
click at [215, 82] on button "2025/10/04" at bounding box center [205, 82] width 35 height 17
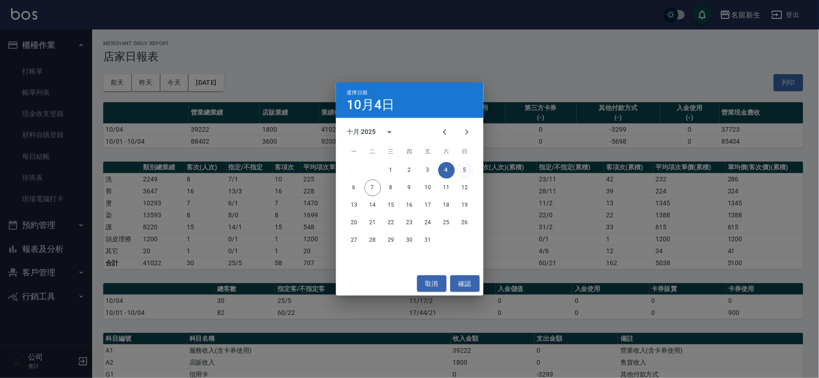
click at [465, 169] on button "5" at bounding box center [464, 170] width 17 height 17
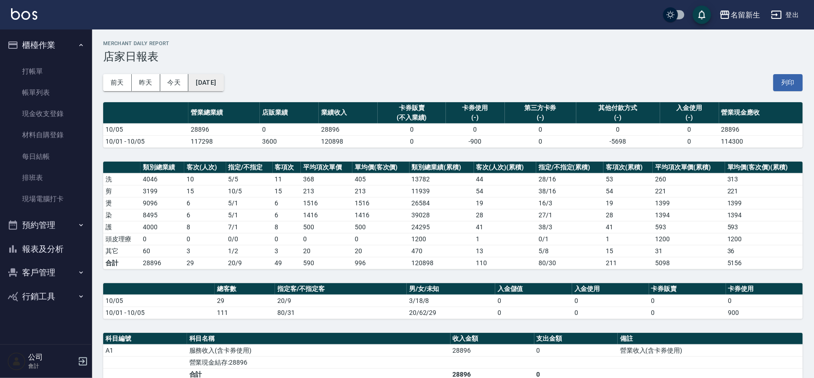
click at [222, 85] on button "2025/10/05" at bounding box center [205, 82] width 35 height 17
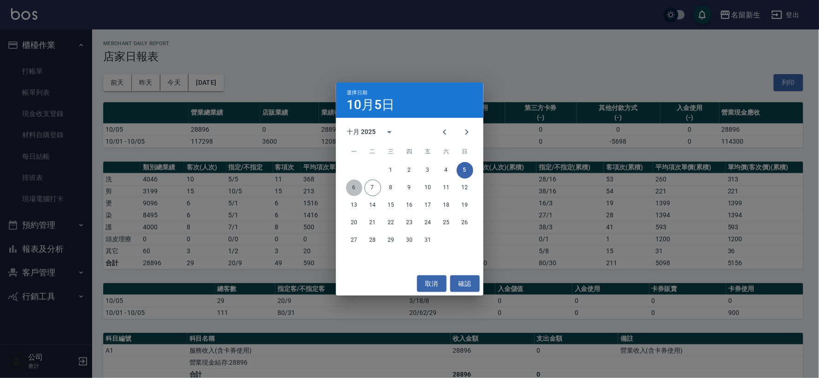
click at [357, 185] on button "6" at bounding box center [354, 188] width 17 height 17
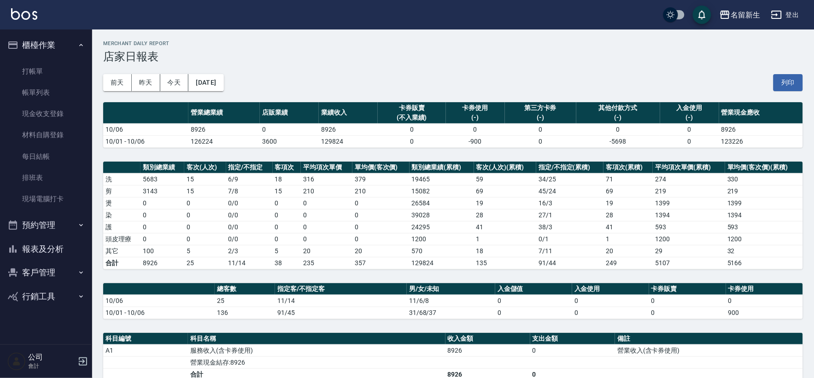
click at [35, 44] on button "櫃檯作業" at bounding box center [46, 45] width 85 height 24
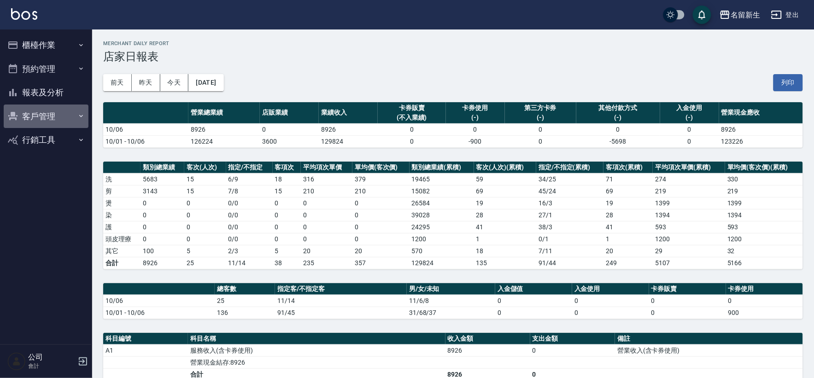
click at [49, 116] on button "客戶管理" at bounding box center [46, 117] width 85 height 24
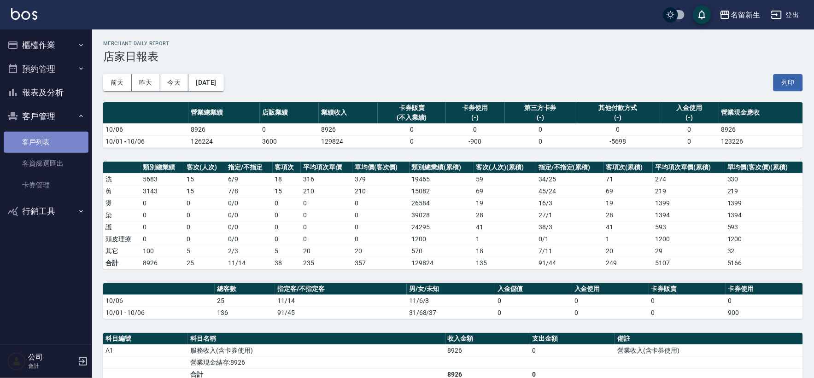
click at [40, 134] on link "客戶列表" at bounding box center [46, 142] width 85 height 21
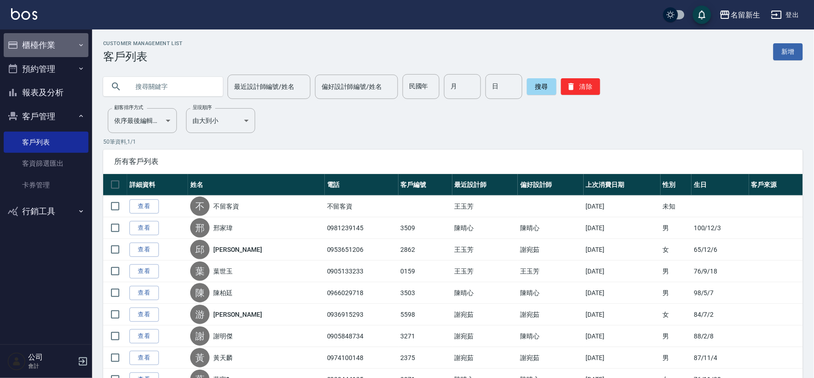
click at [47, 47] on button "櫃檯作業" at bounding box center [46, 45] width 85 height 24
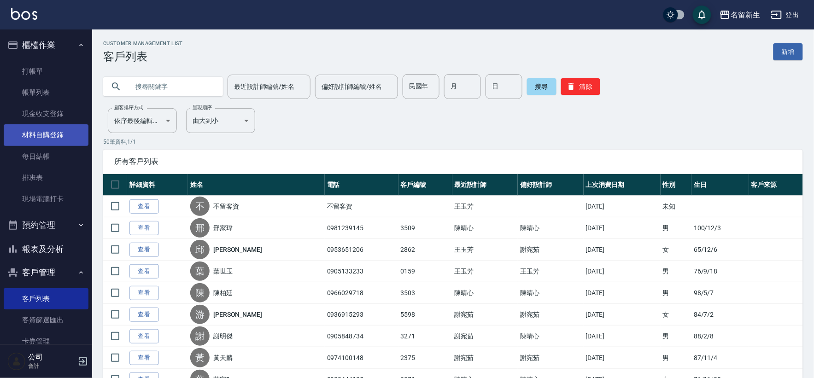
click at [68, 131] on link "材料自購登錄" at bounding box center [46, 134] width 85 height 21
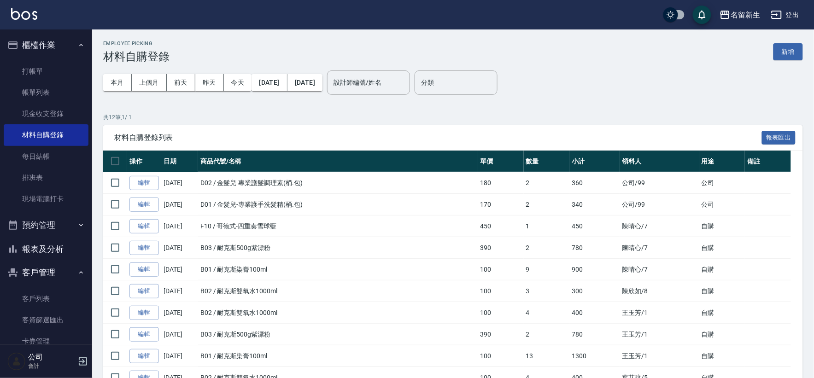
click at [796, 63] on div "本月 上個月 前天 昨天 今天 2025/10/01 2025/10/07 設計師編號/姓名 設計師編號/姓名 分類 分類" at bounding box center [453, 82] width 700 height 39
click at [795, 58] on button "新增" at bounding box center [787, 51] width 29 height 17
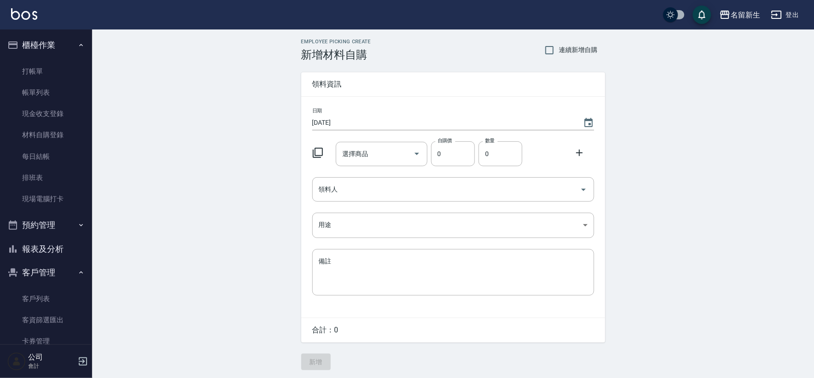
click at [317, 152] on icon at bounding box center [317, 152] width 11 height 11
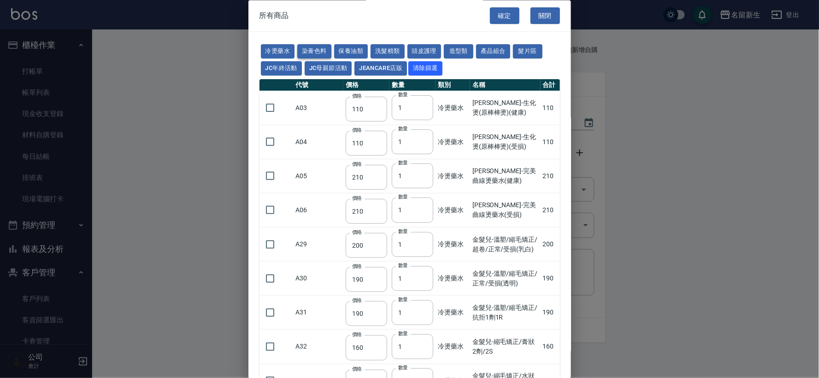
click at [325, 48] on button "染膏色料" at bounding box center [314, 52] width 34 height 14
type input "100"
type input "390"
type input "580"
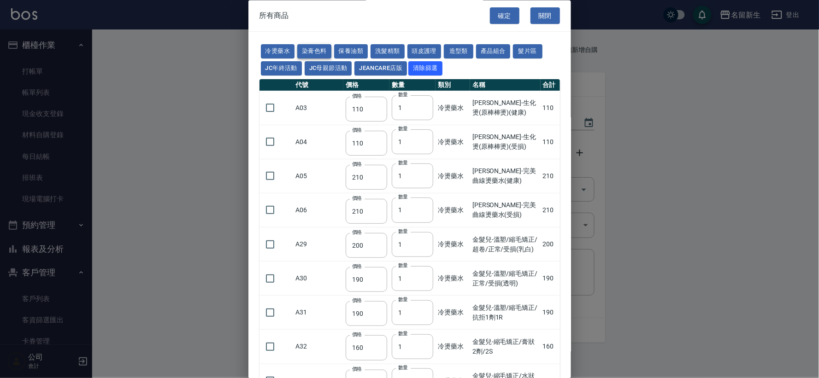
type input "105"
type input "406"
type input "105"
type input "102"
type input "137"
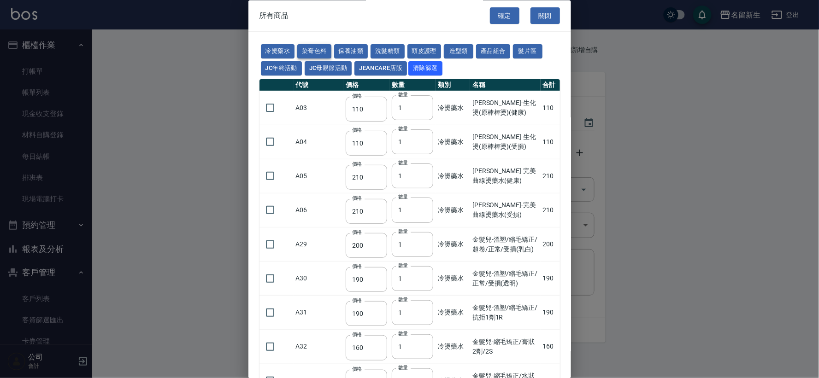
type input "110"
type input "133"
type input "186"
type input "133"
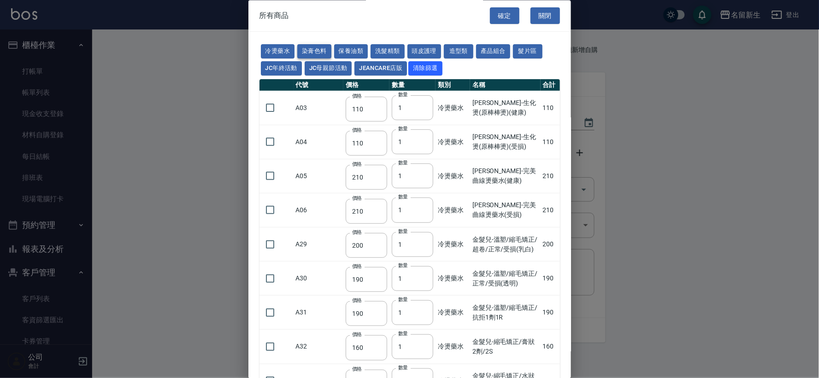
type input "450"
type input "350"
type input "112"
type input "450"
type input "1060"
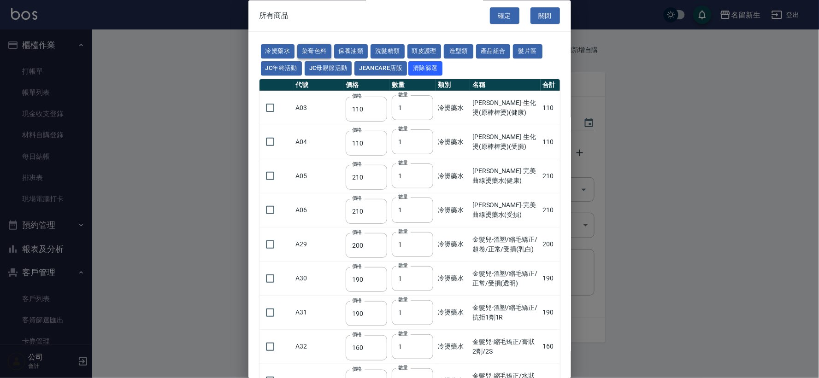
type input "190"
type input "250"
type input "350"
type input "735"
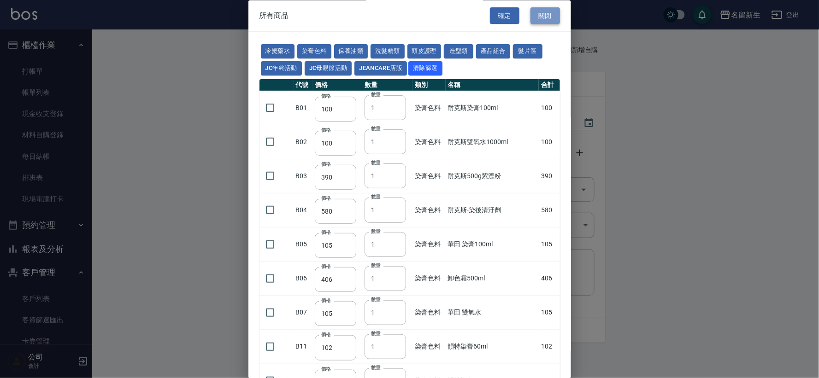
click at [548, 12] on button "關閉" at bounding box center [544, 15] width 29 height 17
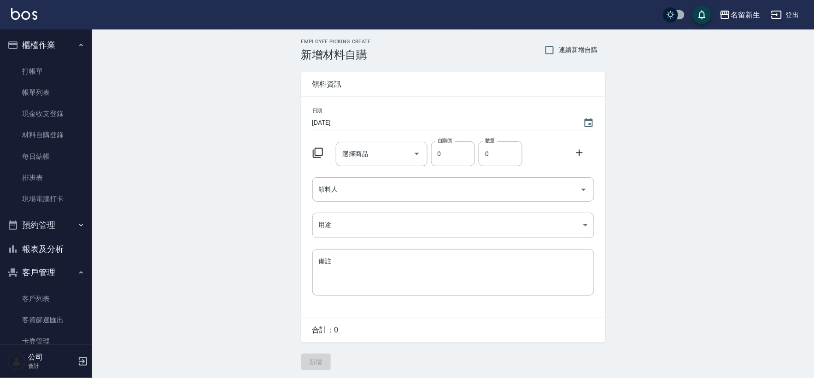
click at [795, 9] on button "登出" at bounding box center [784, 14] width 35 height 17
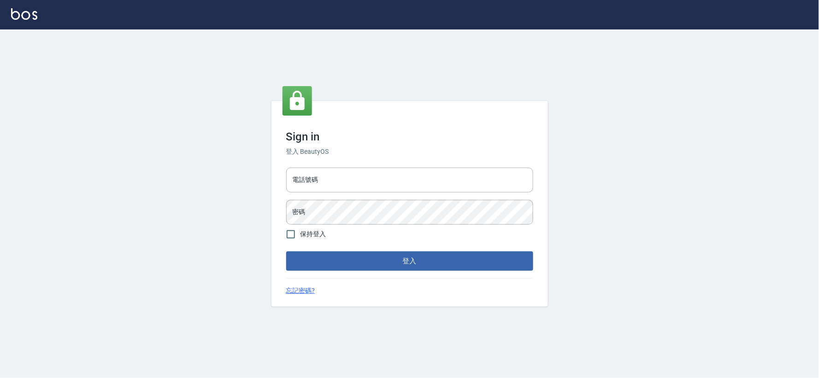
type input "034258365"
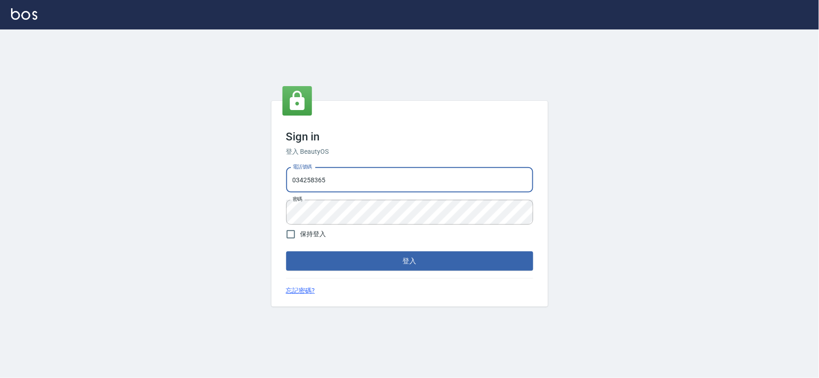
click at [372, 175] on input "034258365" at bounding box center [409, 180] width 247 height 25
type input "0925359356"
click at [386, 252] on button "登入" at bounding box center [409, 261] width 247 height 19
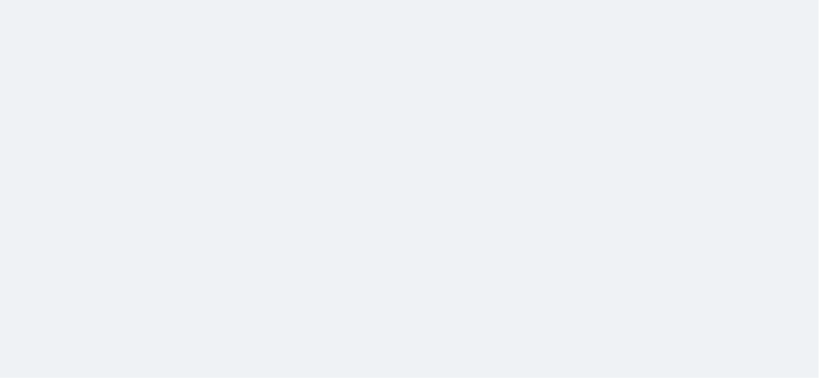
click at [170, 0] on html at bounding box center [409, 0] width 819 height 0
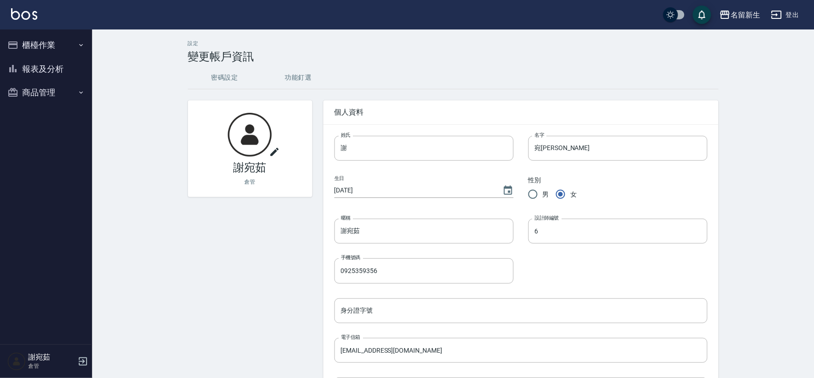
click at [38, 82] on button "商品管理" at bounding box center [46, 93] width 85 height 24
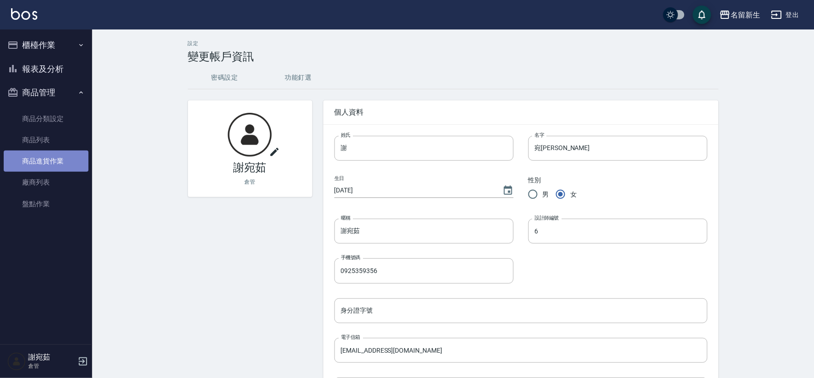
click at [56, 160] on link "商品進貨作業" at bounding box center [46, 161] width 85 height 21
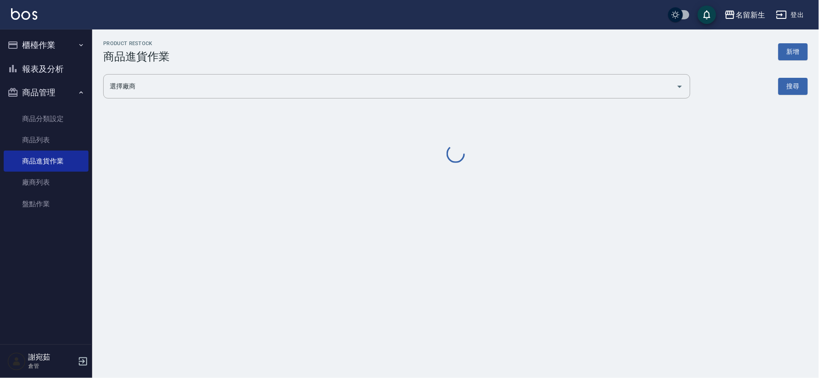
click at [801, 48] on button "新增" at bounding box center [792, 51] width 29 height 17
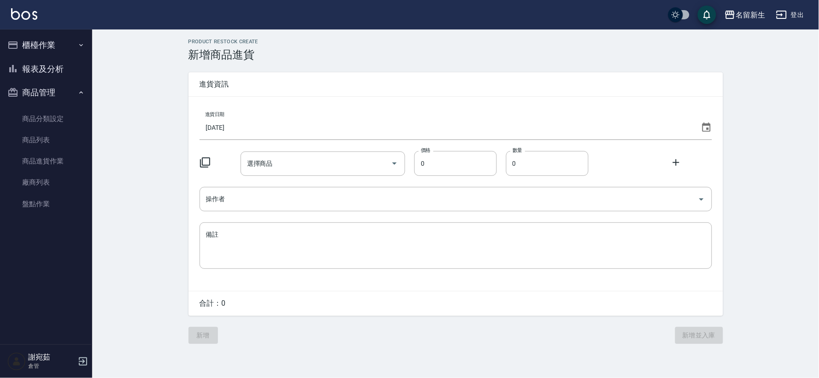
click at [210, 163] on icon at bounding box center [205, 163] width 10 height 10
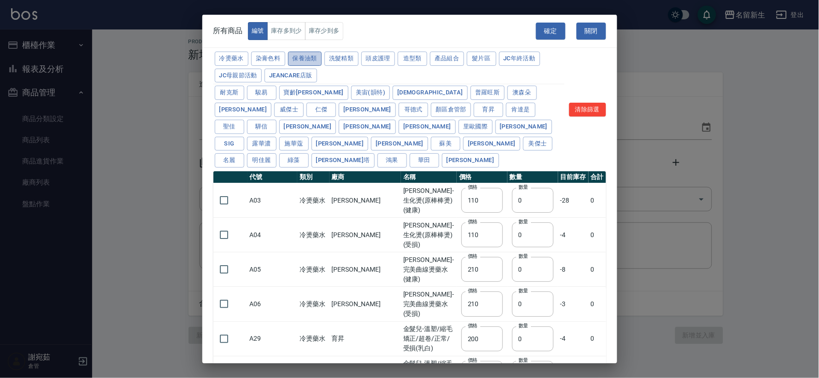
click at [305, 61] on button "保養油類" at bounding box center [305, 59] width 34 height 14
click at [272, 56] on button "染膏色料" at bounding box center [268, 59] width 34 height 14
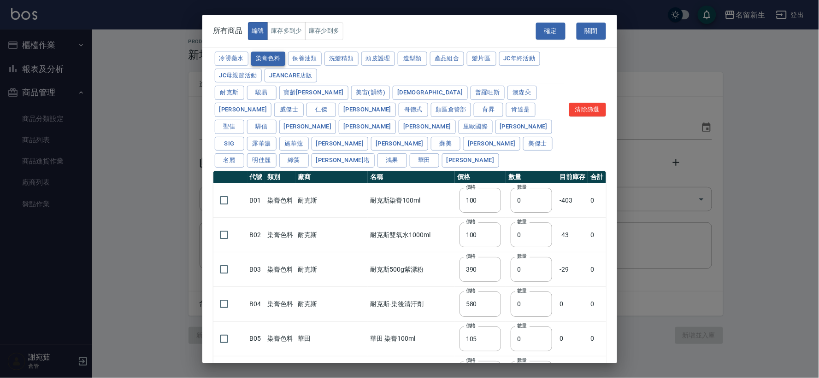
type input "100"
type input "390"
type input "580"
type input "105"
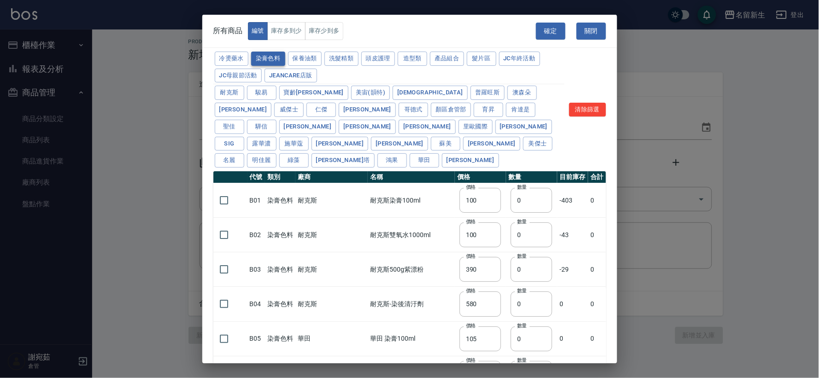
type input "406"
type input "105"
type input "450"
type input "102"
type input "137"
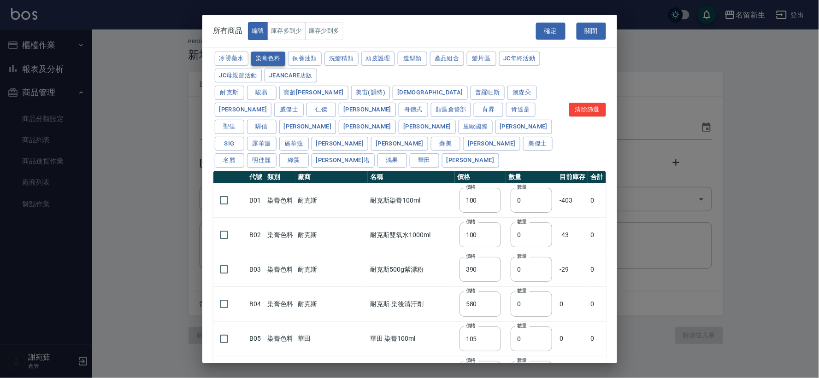
type input "110"
type input "130"
type input "133"
type input "186"
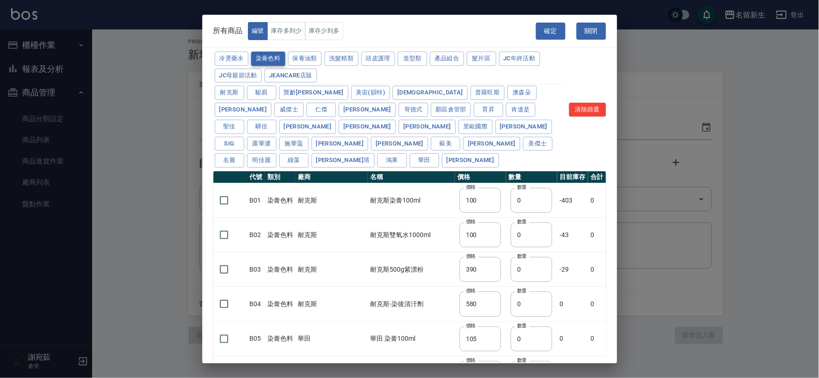
type input "133"
type input "450"
type input "350"
type input "112"
type input "450"
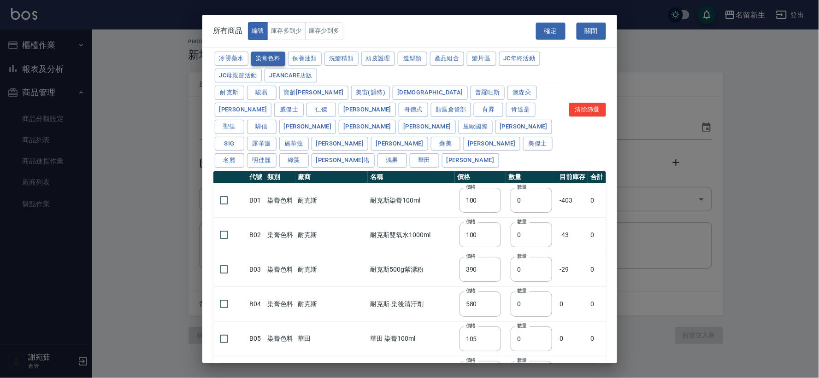
type input "1060"
click at [601, 34] on button "關閉" at bounding box center [590, 31] width 29 height 17
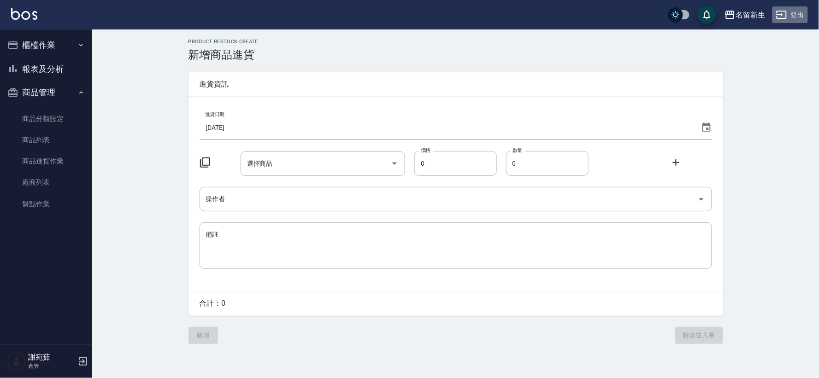
click at [803, 10] on button "登出" at bounding box center [789, 14] width 35 height 17
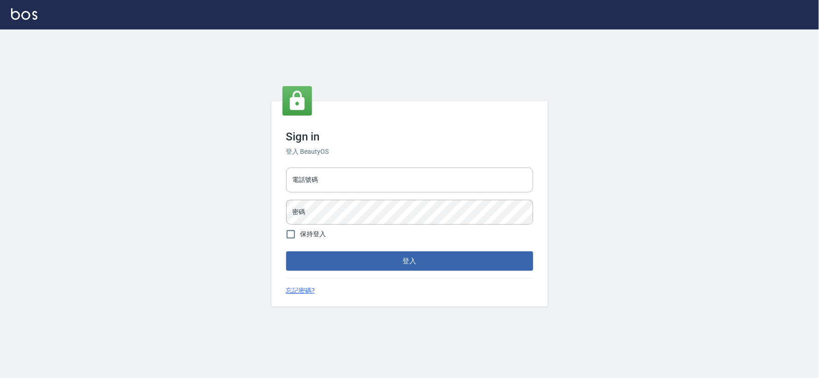
type input "0925359356"
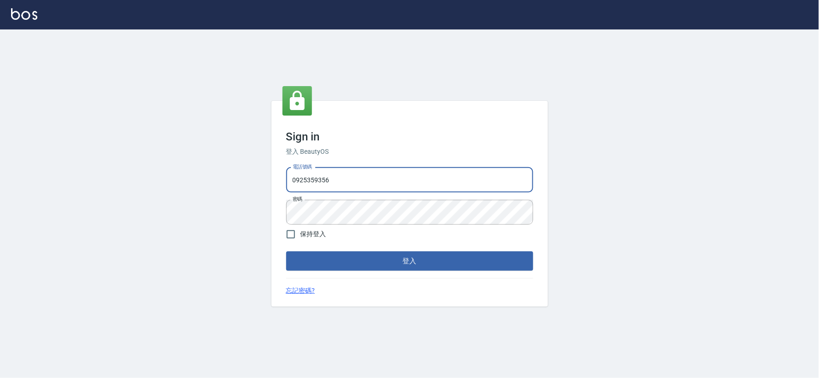
click at [353, 181] on input "0925359356" at bounding box center [409, 180] width 247 height 25
type input "034258365"
click at [402, 263] on button "登入" at bounding box center [409, 261] width 247 height 19
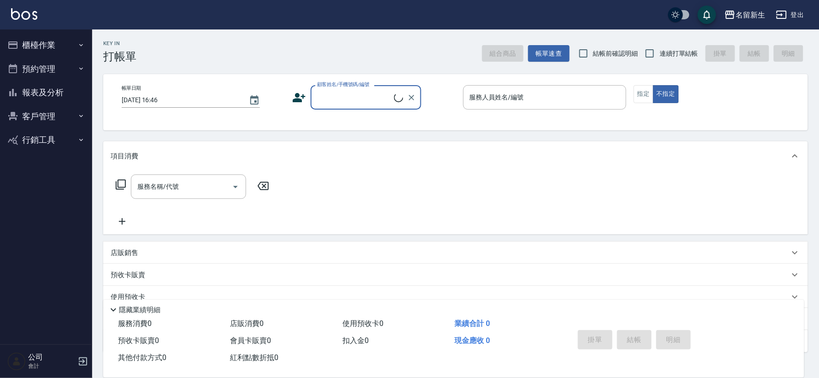
click at [39, 44] on button "櫃檯作業" at bounding box center [46, 45] width 85 height 24
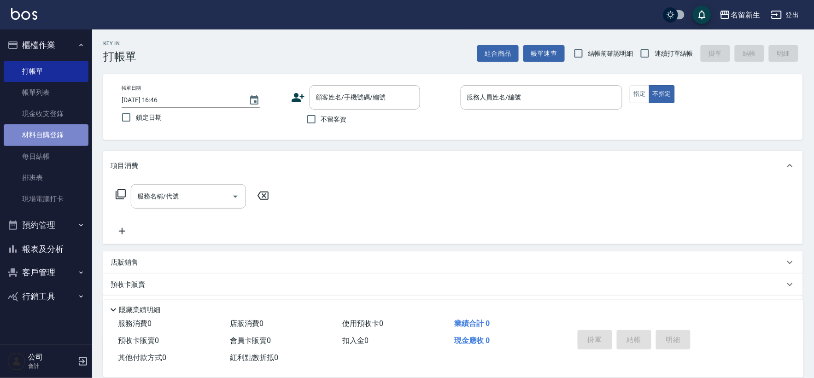
click at [49, 130] on link "材料自購登錄" at bounding box center [46, 134] width 85 height 21
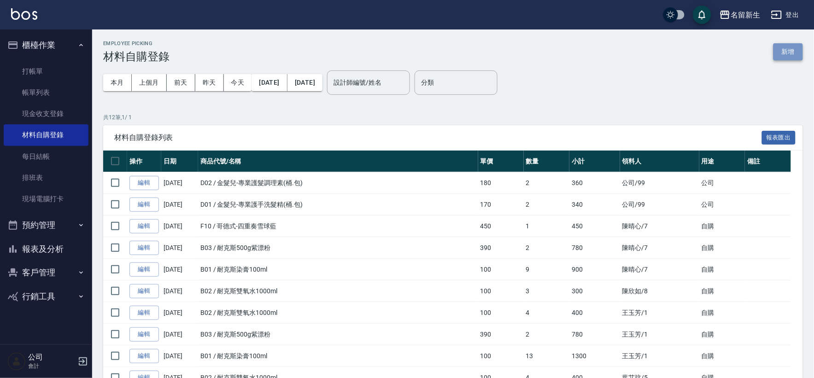
click at [794, 53] on button "新增" at bounding box center [787, 51] width 29 height 17
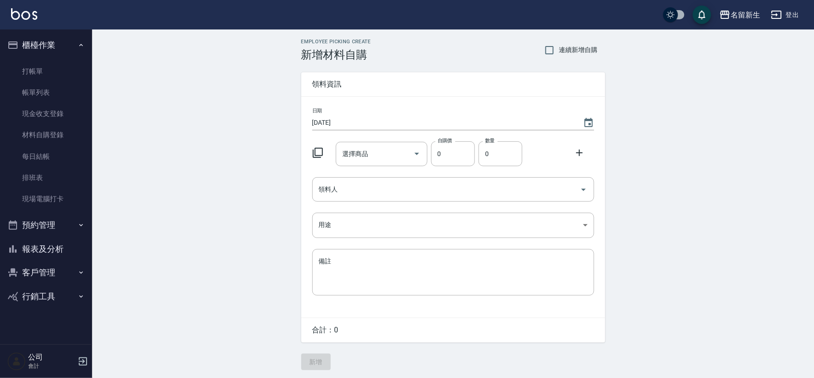
click at [319, 151] on icon at bounding box center [317, 152] width 11 height 11
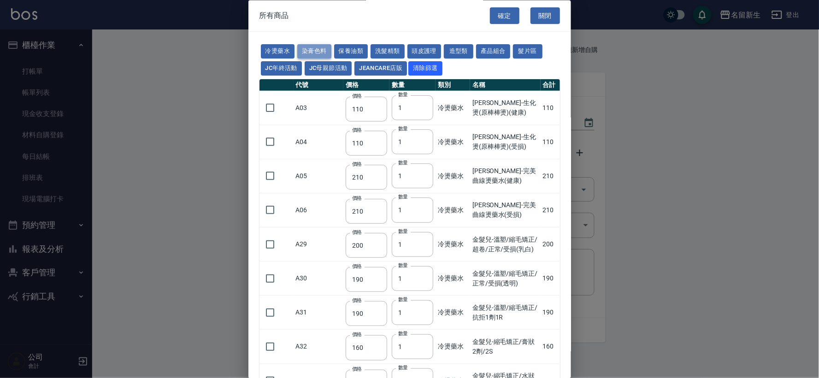
click at [321, 52] on button "染膏色料" at bounding box center [314, 52] width 34 height 14
type input "100"
type input "390"
type input "580"
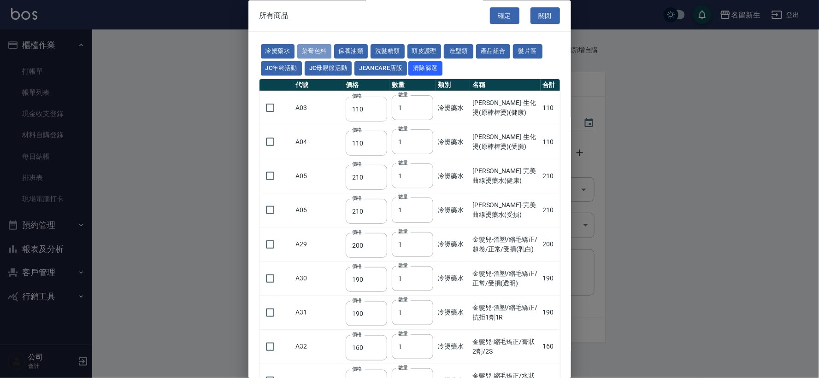
type input "105"
type input "406"
type input "105"
type input "102"
type input "137"
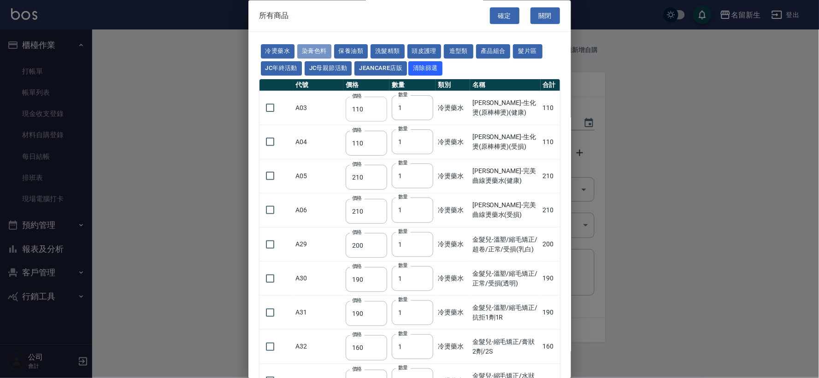
type input "110"
type input "133"
type input "186"
type input "133"
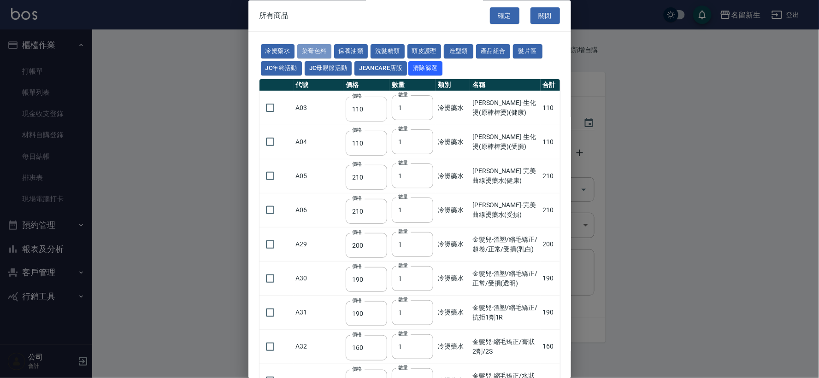
type input "450"
type input "350"
type input "112"
type input "450"
type input "1060"
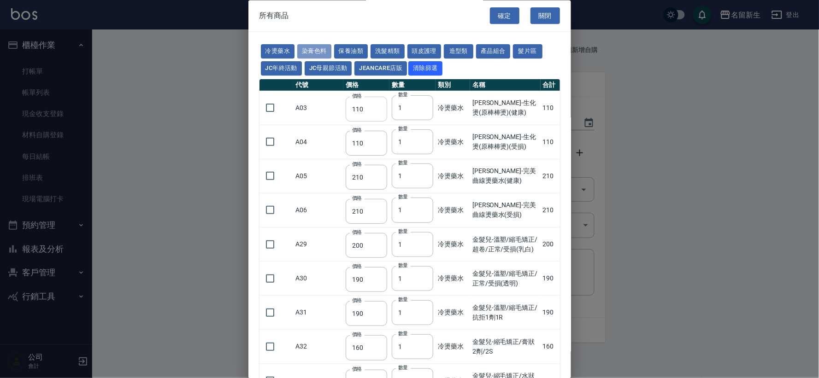
type input "190"
type input "250"
type input "350"
type input "735"
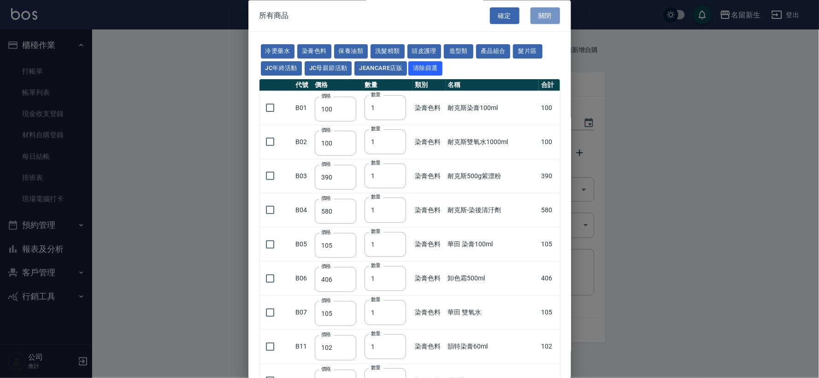
drag, startPoint x: 535, startPoint y: 21, endPoint x: 541, endPoint y: 15, distance: 8.1
click at [538, 17] on button "關閉" at bounding box center [544, 15] width 29 height 17
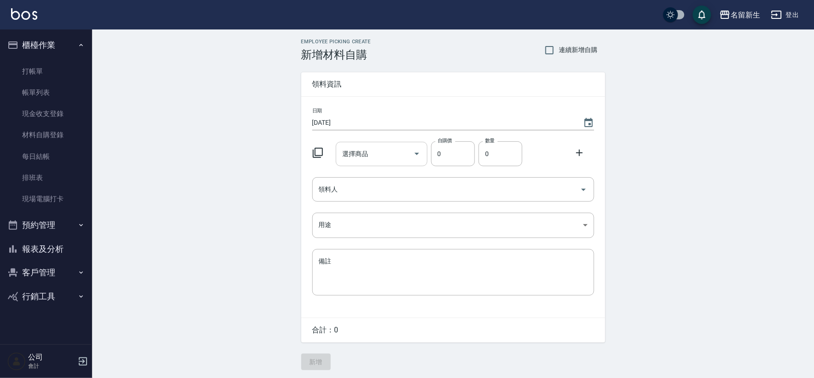
click at [371, 150] on input "選擇商品" at bounding box center [375, 154] width 70 height 16
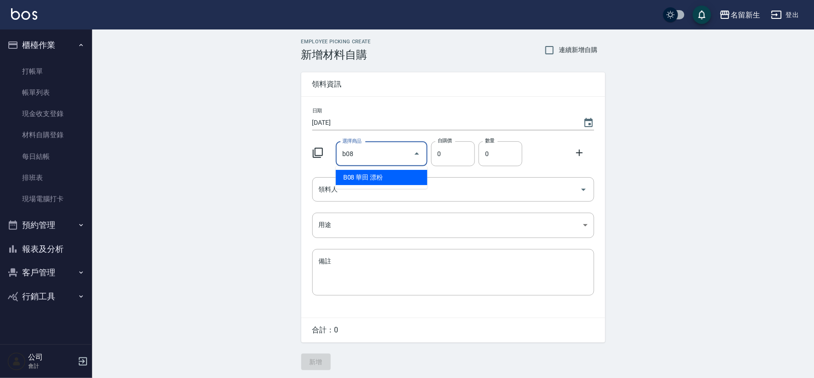
type input "b08"
type input "450"
type input "華田 漂粉"
type input "1"
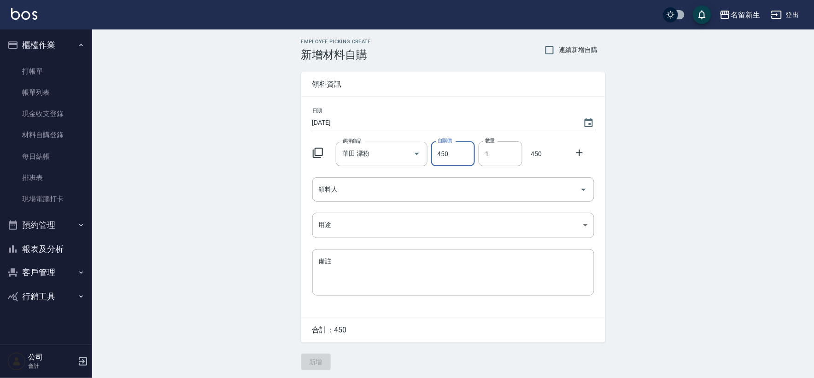
click at [318, 152] on icon at bounding box center [317, 152] width 11 height 11
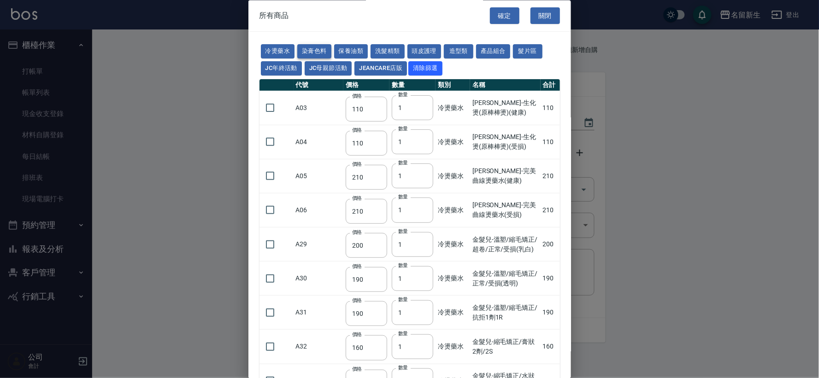
click at [316, 48] on button "染膏色料" at bounding box center [314, 52] width 34 height 14
type input "100"
type input "390"
type input "580"
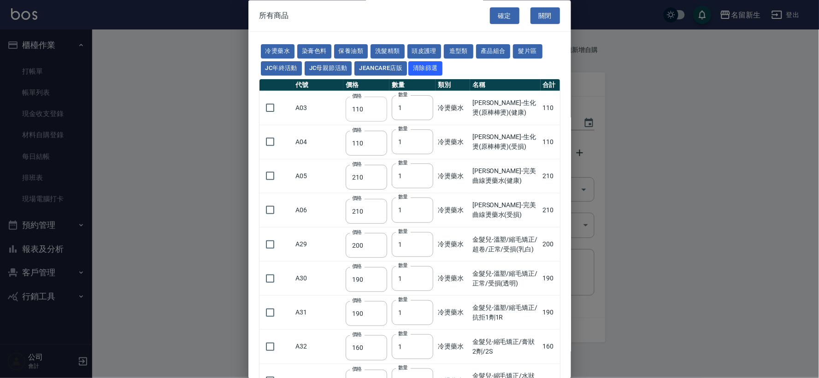
type input "105"
type input "406"
type input "105"
type input "450"
type input "102"
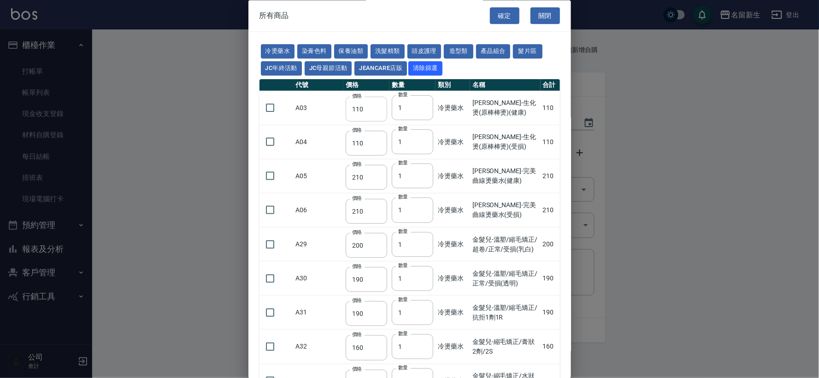
type input "137"
type input "110"
type input "133"
type input "186"
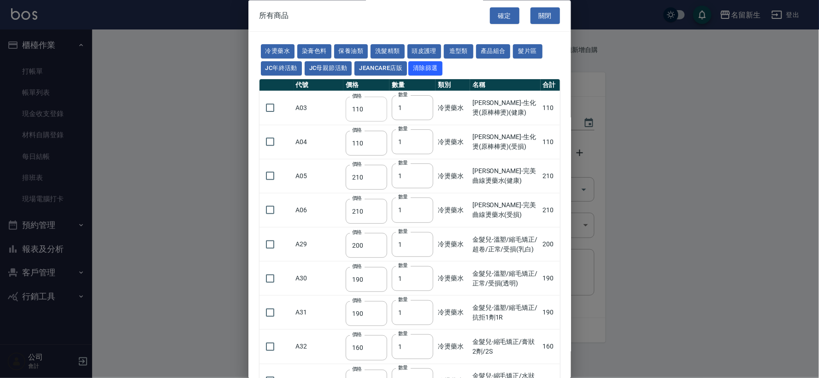
type input "133"
type input "450"
type input "350"
type input "112"
type input "450"
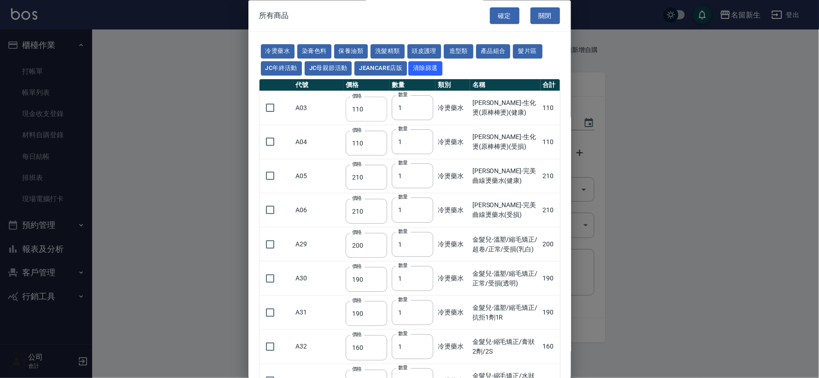
type input "1060"
type input "190"
type input "250"
type input "350"
type input "735"
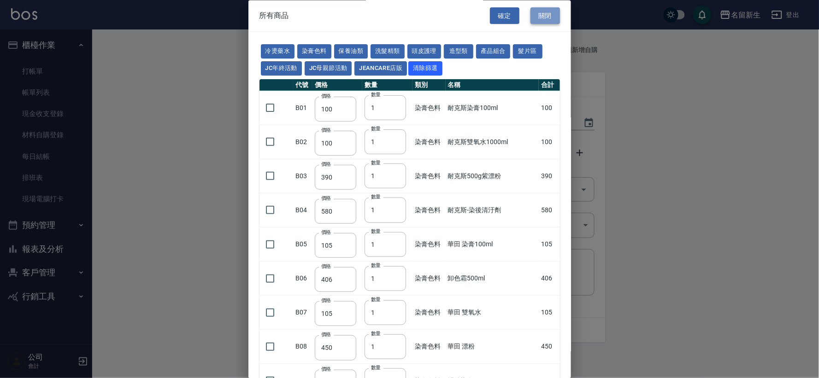
click at [545, 17] on button "關閉" at bounding box center [544, 15] width 29 height 17
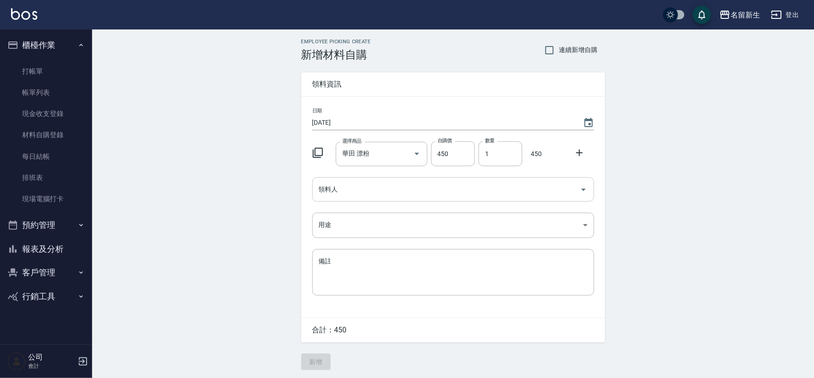
click at [346, 187] on input "領料人" at bounding box center [446, 189] width 260 height 16
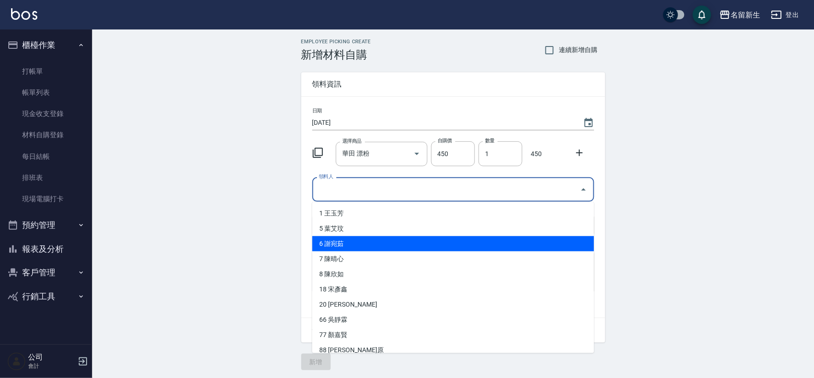
click at [348, 244] on li "6 謝宛茹" at bounding box center [453, 243] width 282 height 15
type input "謝宛茹"
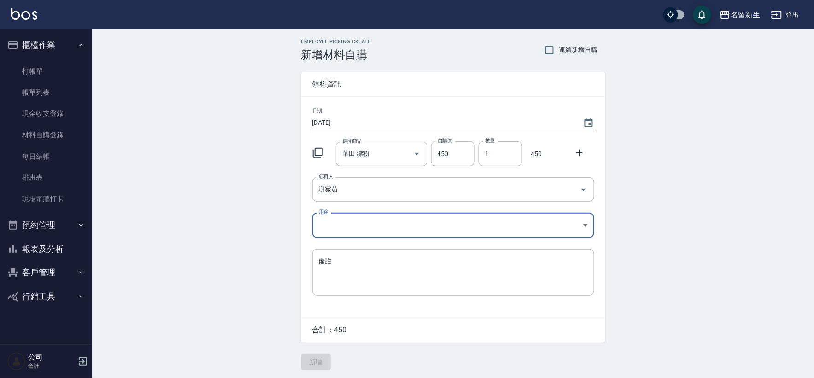
click at [318, 152] on icon at bounding box center [317, 152] width 11 height 11
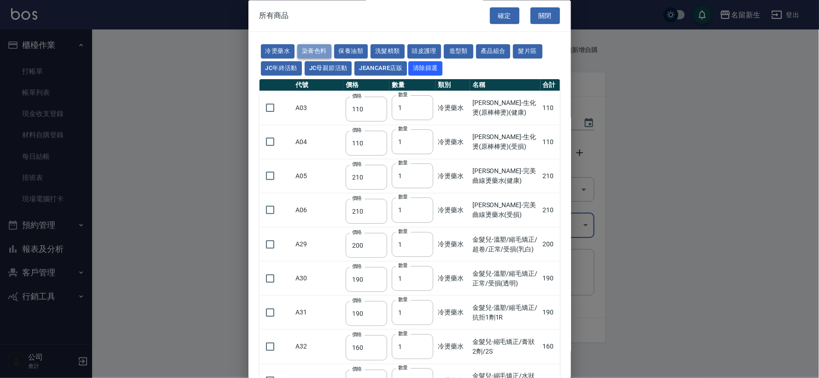
click at [315, 49] on button "染膏色料" at bounding box center [314, 52] width 34 height 14
type input "100"
type input "390"
type input "580"
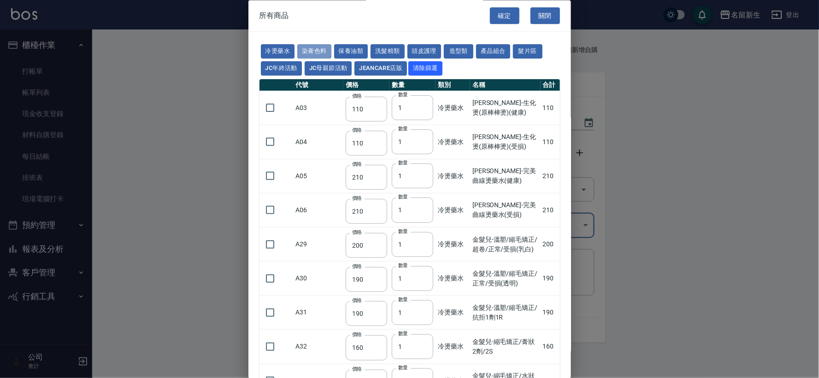
type input "105"
type input "406"
type input "105"
type input "450"
type input "102"
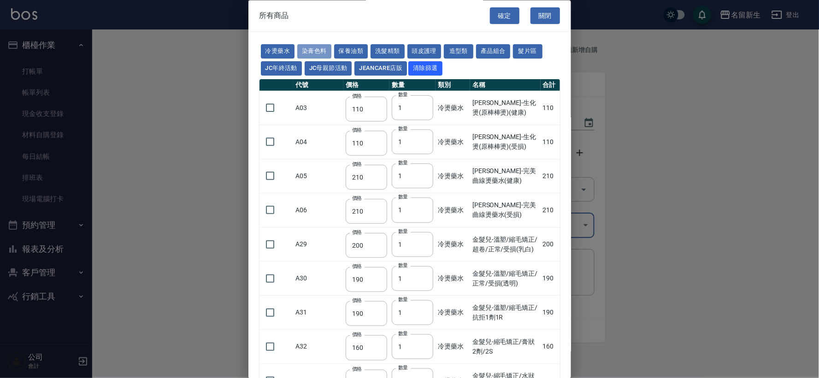
type input "137"
type input "110"
type input "133"
type input "186"
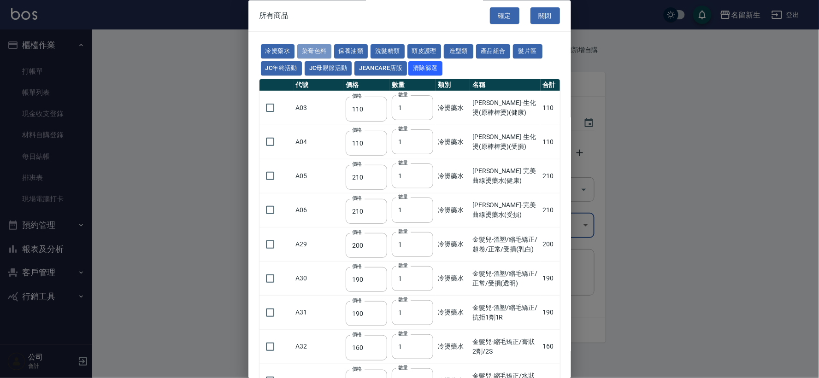
type input "133"
type input "450"
type input "350"
type input "112"
type input "450"
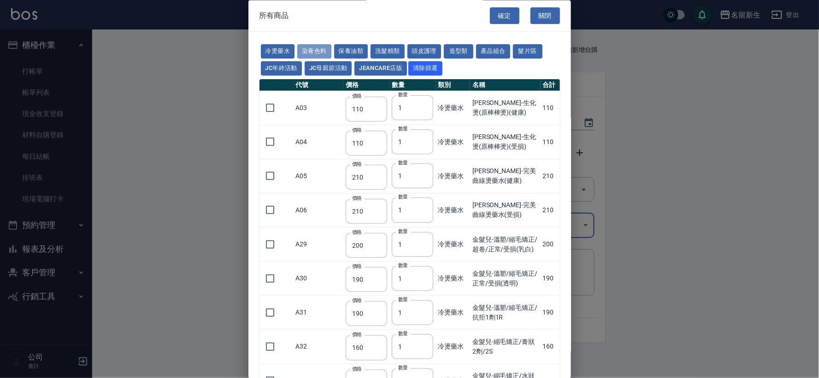
type input "1060"
type input "190"
type input "250"
type input "350"
type input "735"
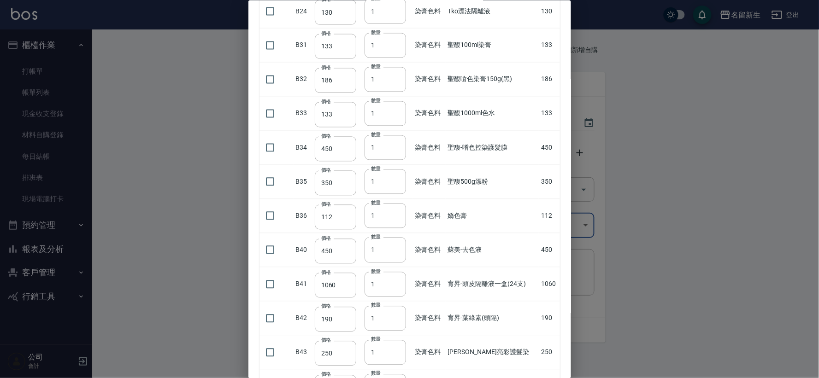
scroll to position [512, 0]
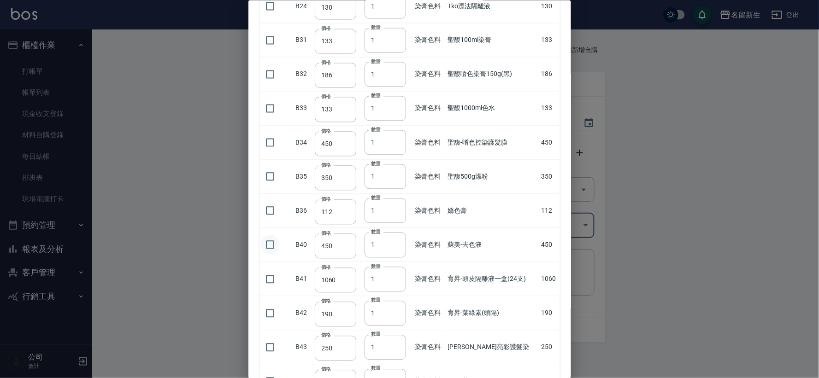
click at [273, 246] on input "checkbox" at bounding box center [269, 244] width 19 height 19
checkbox input "true"
drag, startPoint x: 374, startPoint y: 241, endPoint x: 339, endPoint y: 250, distance: 36.2
click at [353, 240] on tr "B40 價格 450 價格 數量 1 數量 染膏色料 蘇美-去色液 450" at bounding box center [409, 245] width 300 height 34
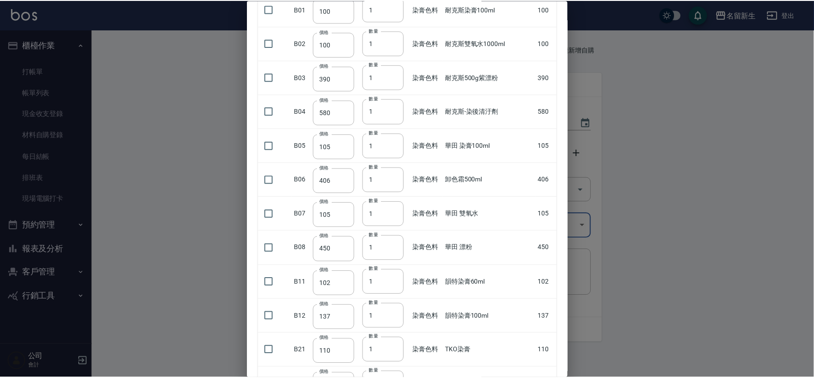
scroll to position [0, 0]
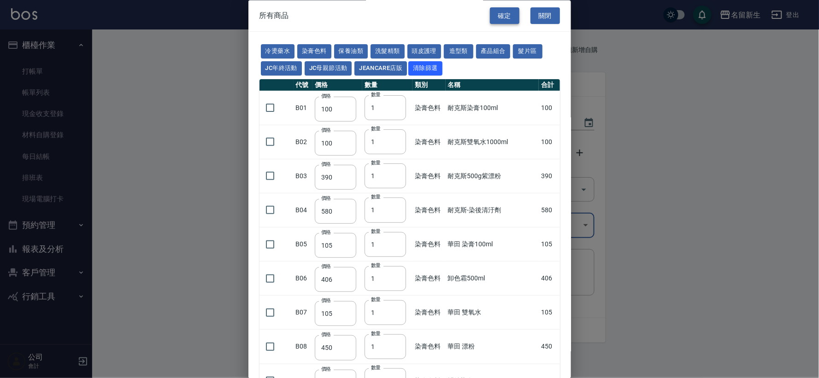
type input "2"
click at [496, 24] on button "確定" at bounding box center [504, 15] width 29 height 17
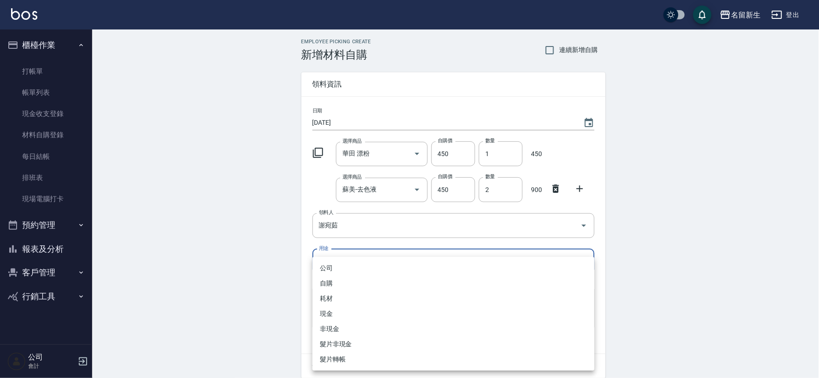
click at [392, 259] on body "名留新生 登出 櫃檯作業 打帳單 帳單列表 現金收支登錄 材料自購登錄 每日結帳 排班表 現場電腦打卡 預約管理 預約管理 單日預約紀錄 單週預約紀錄 報表及…" at bounding box center [409, 207] width 819 height 415
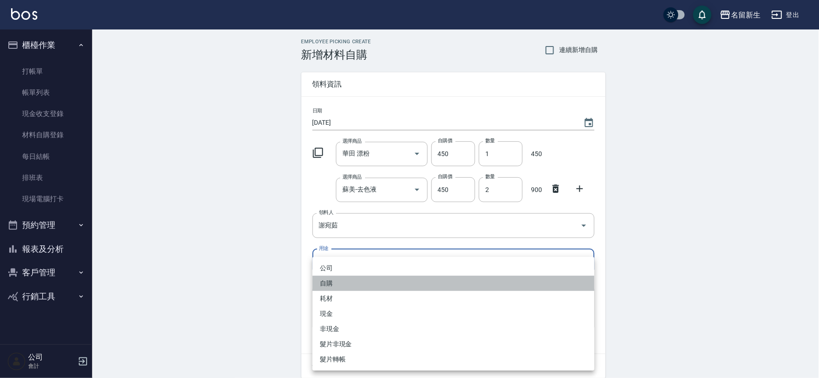
click at [375, 284] on li "自購" at bounding box center [453, 283] width 282 height 15
type input "自購"
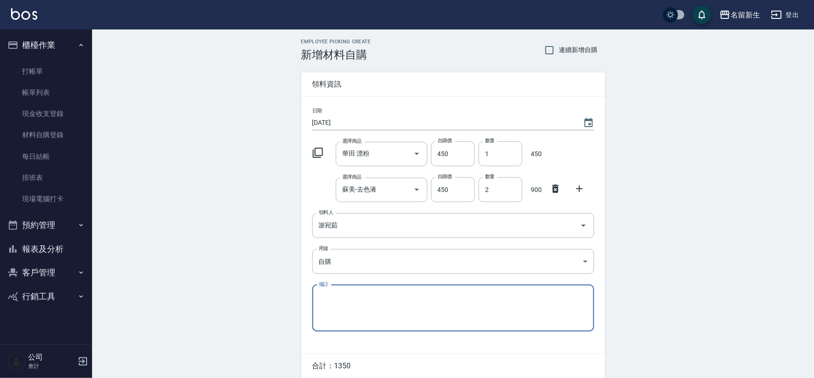
scroll to position [38, 0]
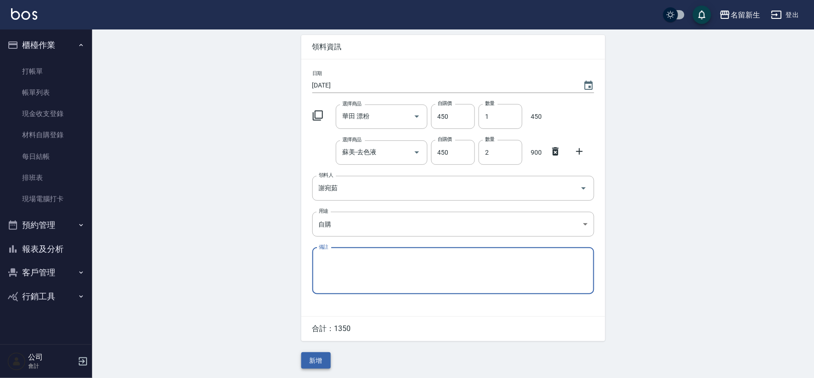
click at [320, 358] on button "新增" at bounding box center [315, 360] width 29 height 17
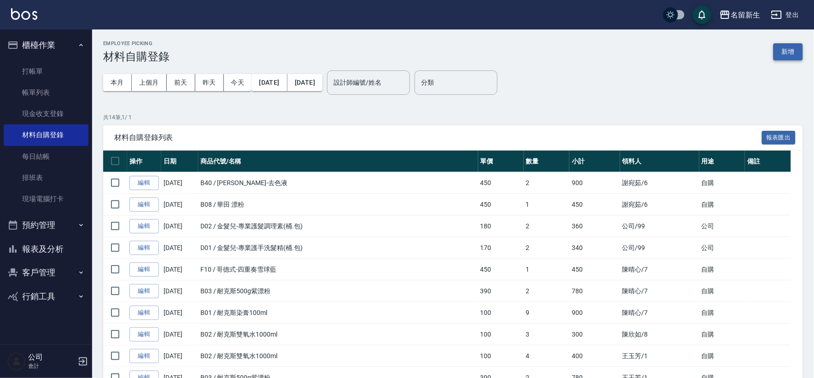
click at [782, 48] on button "新增" at bounding box center [787, 51] width 29 height 17
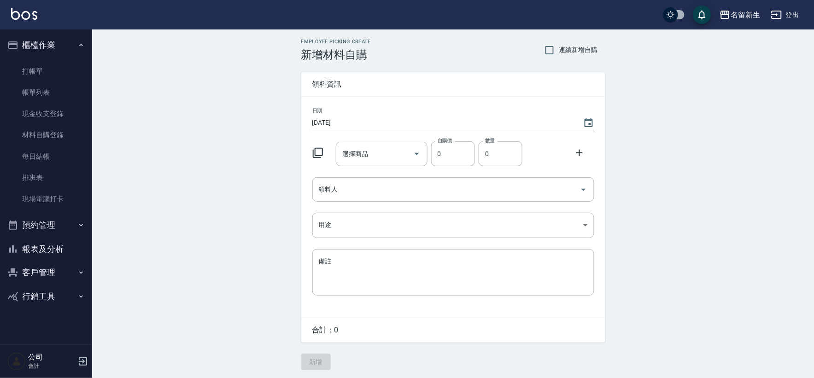
click at [316, 151] on icon at bounding box center [317, 152] width 11 height 11
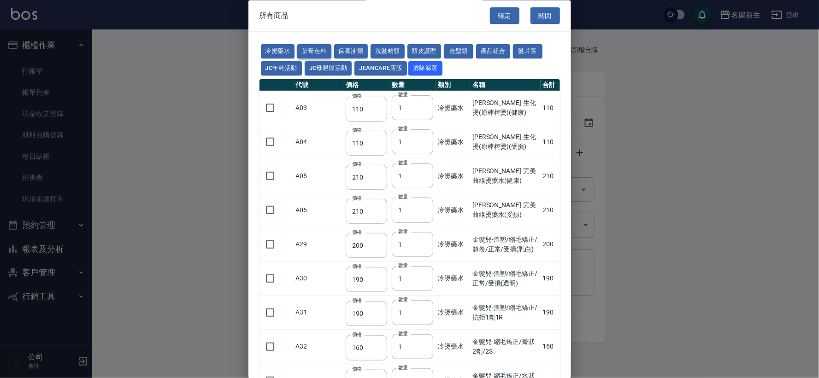
click at [314, 53] on button "染膏色料" at bounding box center [314, 52] width 34 height 14
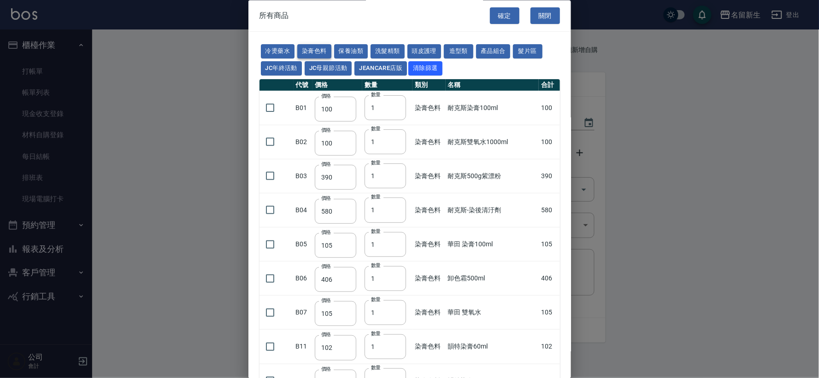
type input "100"
type input "390"
type input "580"
type input "105"
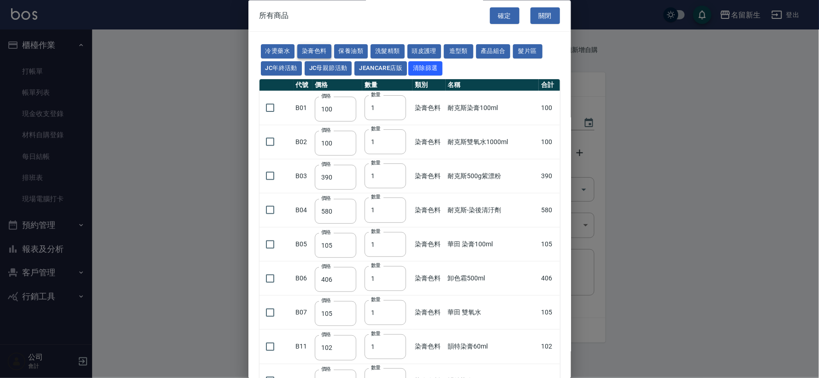
type input "406"
type input "105"
type input "102"
type input "137"
type input "110"
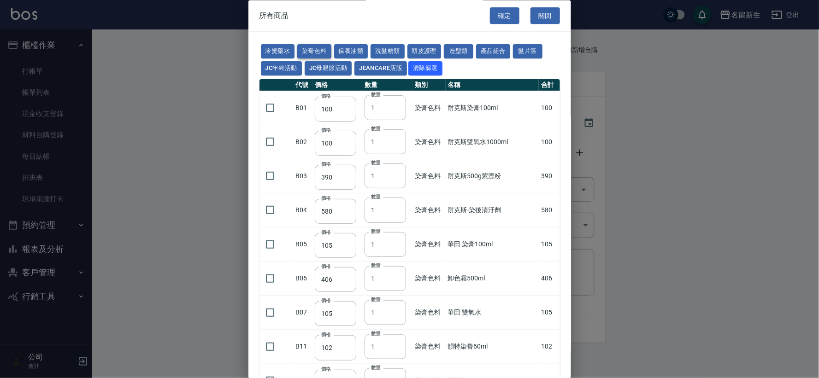
type input "110"
type input "133"
type input "186"
type input "133"
type input "450"
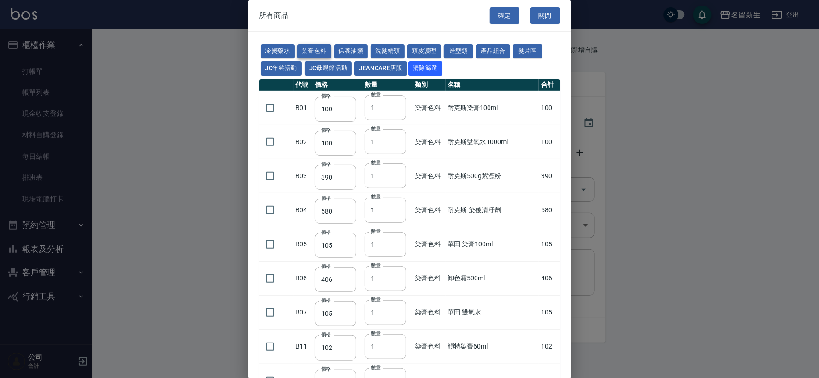
type input "350"
type input "112"
type input "450"
type input "1060"
type input "190"
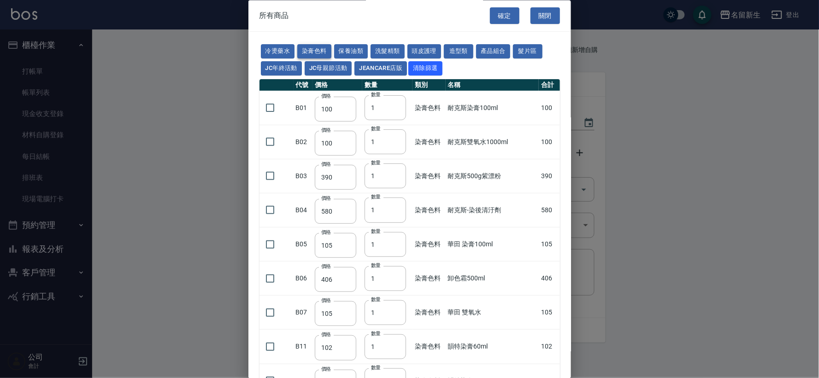
type input "250"
type input "350"
type input "735"
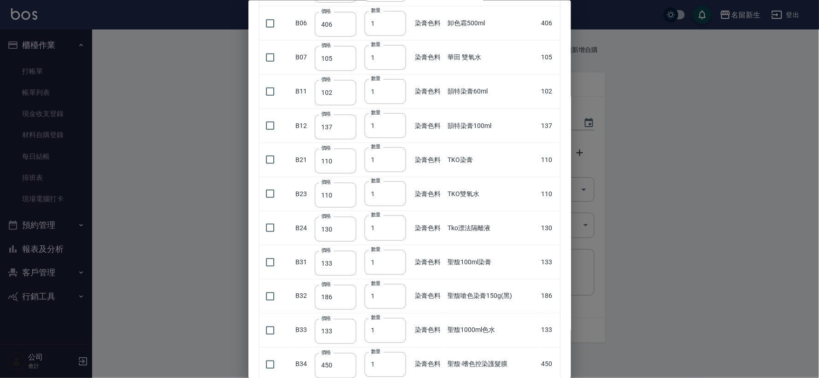
scroll to position [461, 0]
drag, startPoint x: 272, startPoint y: 263, endPoint x: 321, endPoint y: 271, distance: 49.4
click at [272, 263] on input "checkbox" at bounding box center [269, 261] width 19 height 19
checkbox input "true"
drag, startPoint x: 381, startPoint y: 263, endPoint x: 353, endPoint y: 261, distance: 28.1
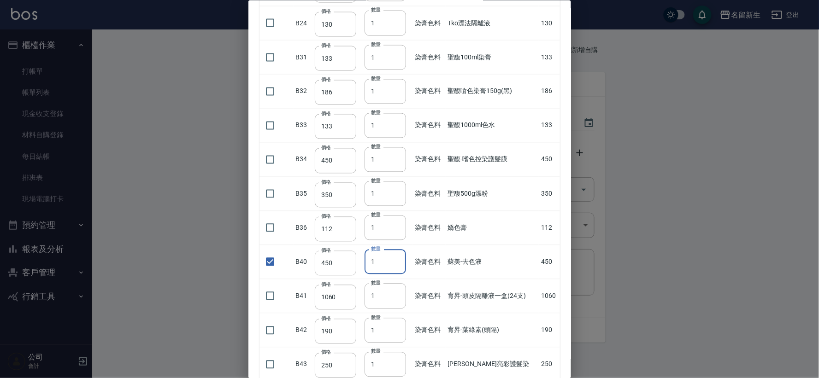
click at [353, 261] on tr "B40 價格 450 價格 數量 1 數量 染膏色料 蘇美-去色液 450" at bounding box center [409, 262] width 300 height 34
type input "4"
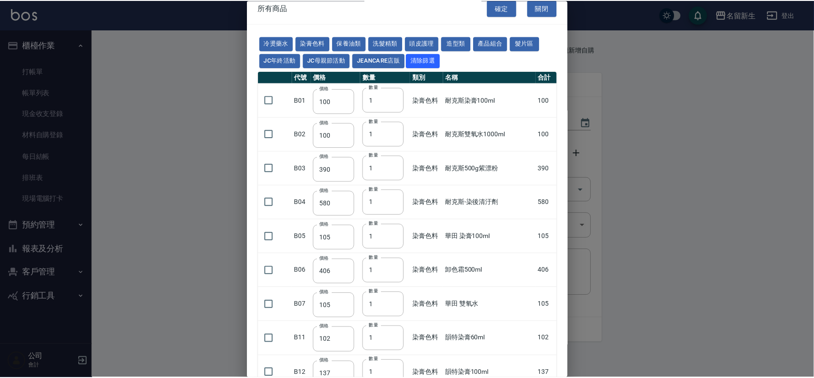
scroll to position [0, 0]
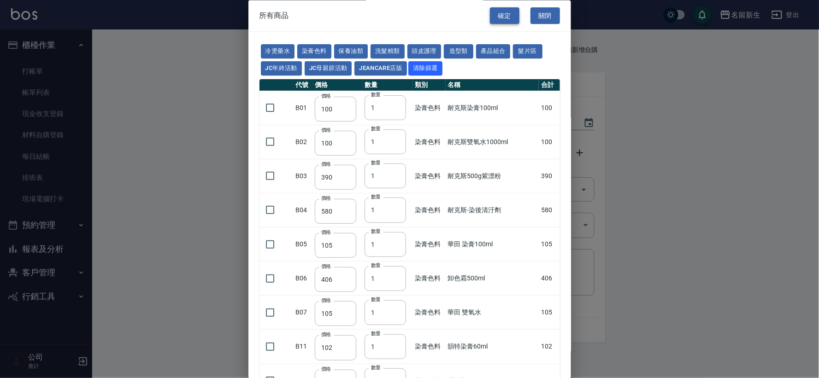
click at [503, 12] on button "確定" at bounding box center [504, 15] width 29 height 17
type input "蘇美-去色液"
type input "450"
type input "4"
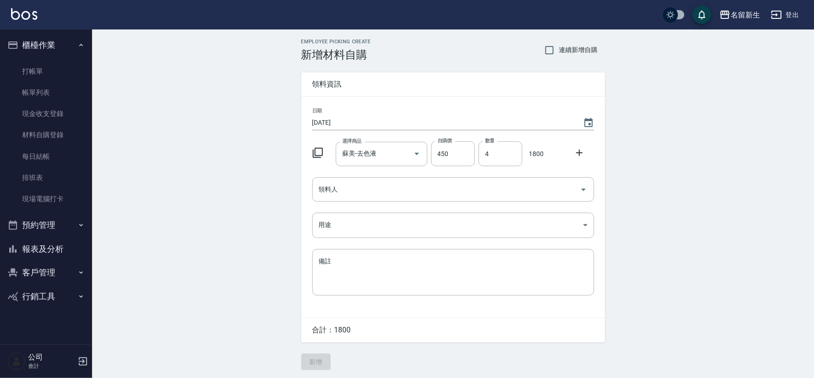
click at [579, 157] on icon at bounding box center [579, 152] width 11 height 11
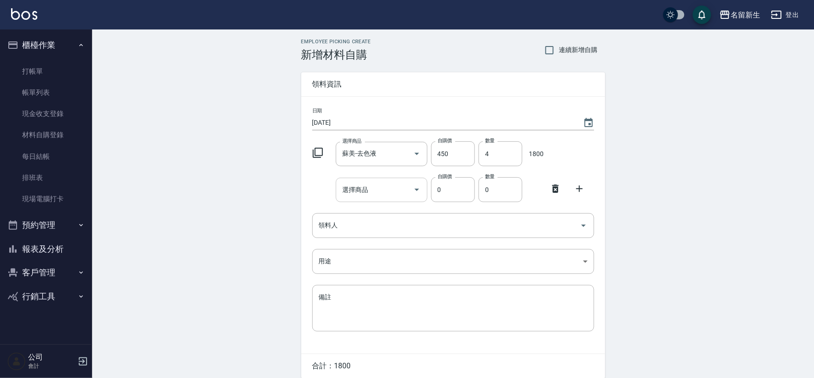
click at [361, 192] on input "選擇商品" at bounding box center [375, 190] width 70 height 16
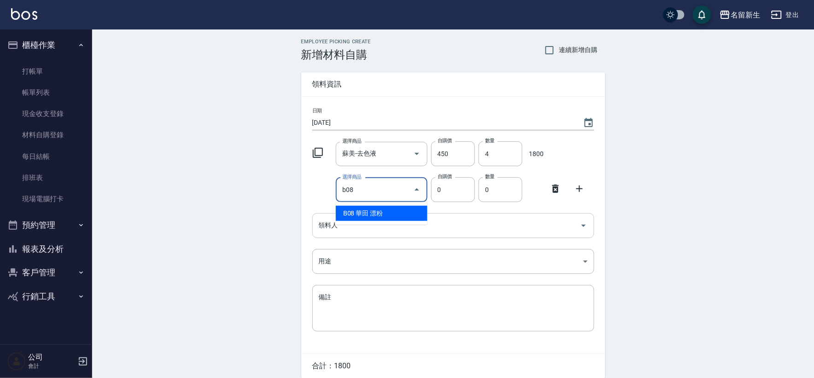
type input "B08 華田 漂粉"
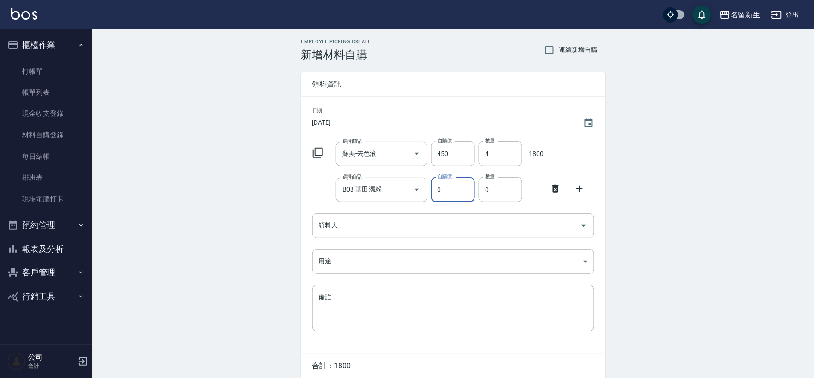
click at [447, 187] on input "0" at bounding box center [453, 189] width 44 height 25
type input "0"
click at [419, 190] on icon "Open" at bounding box center [416, 189] width 11 height 11
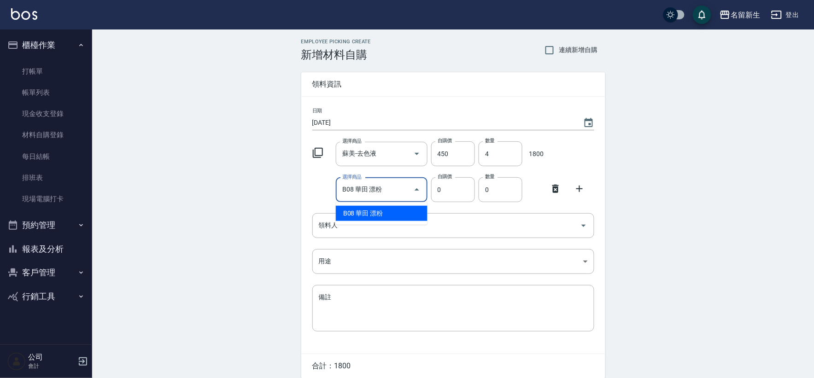
click at [399, 214] on li "B08 華田 漂粉" at bounding box center [382, 213] width 92 height 15
type input "華田 漂粉"
type input "450"
type input "1"
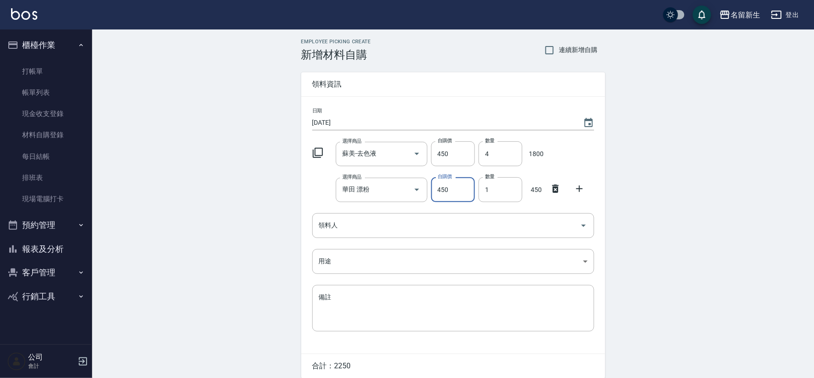
click at [399, 214] on div "領料人" at bounding box center [453, 225] width 282 height 24
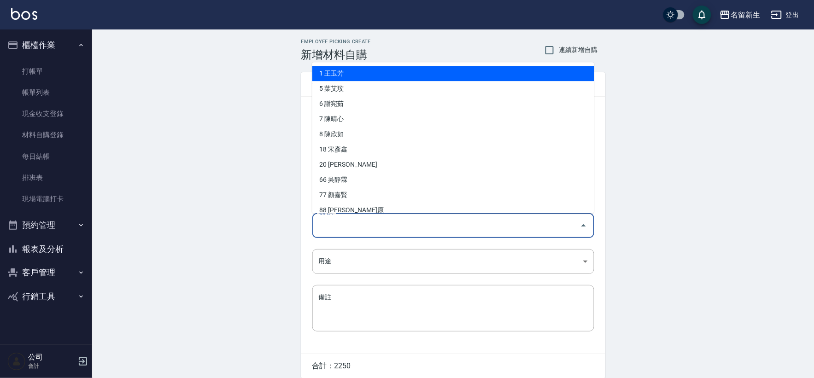
click at [416, 66] on li "1 王玉芳" at bounding box center [453, 73] width 282 height 15
type input "王玉芳"
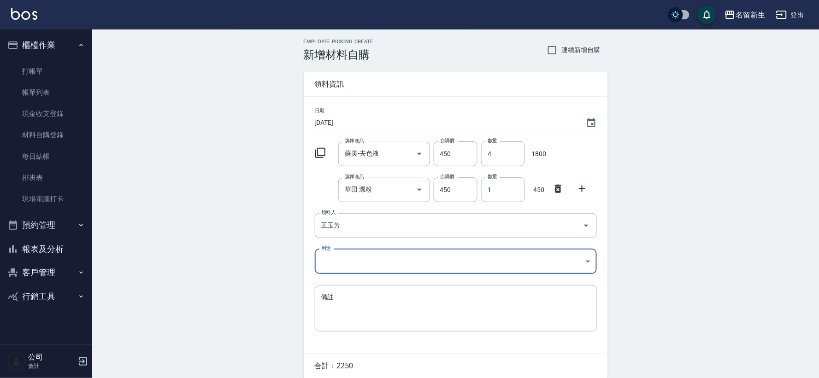
click at [364, 256] on body "名留新生 登出 櫃檯作業 打帳單 帳單列表 現金收支登錄 材料自購登錄 每日結帳 排班表 現場電腦打卡 預約管理 預約管理 單日預約紀錄 單週預約紀錄 報表及…" at bounding box center [409, 207] width 819 height 415
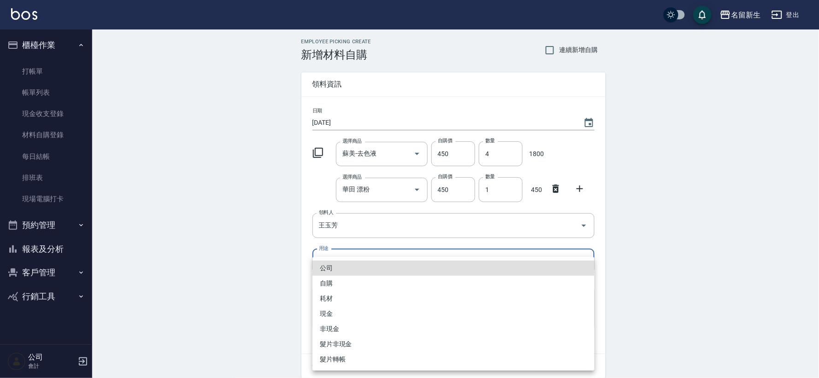
click at [352, 284] on li "自購" at bounding box center [453, 283] width 282 height 15
type input "自購"
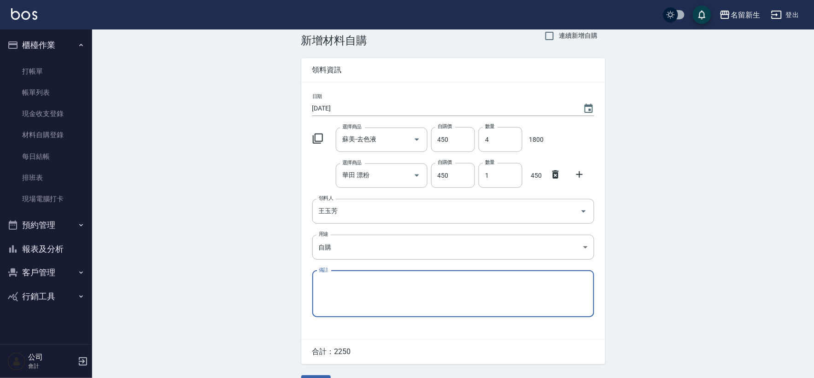
scroll to position [38, 0]
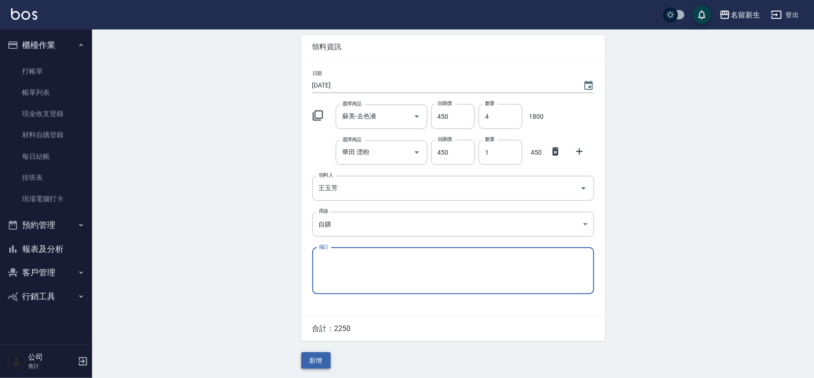
click at [321, 365] on button "新增" at bounding box center [315, 360] width 29 height 17
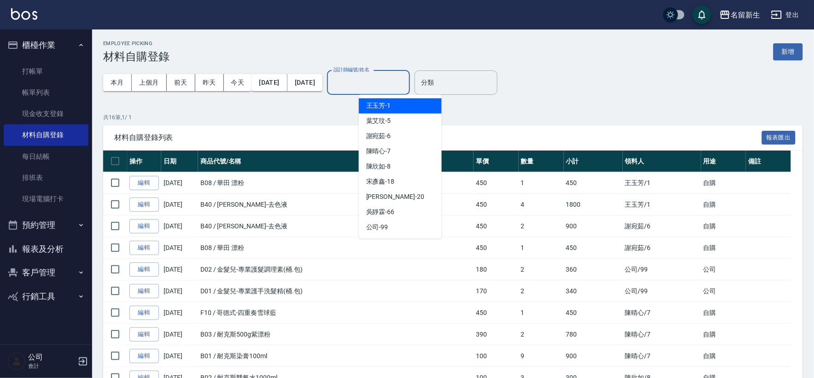
click at [374, 85] on input "設計師編號/姓名" at bounding box center [368, 83] width 75 height 16
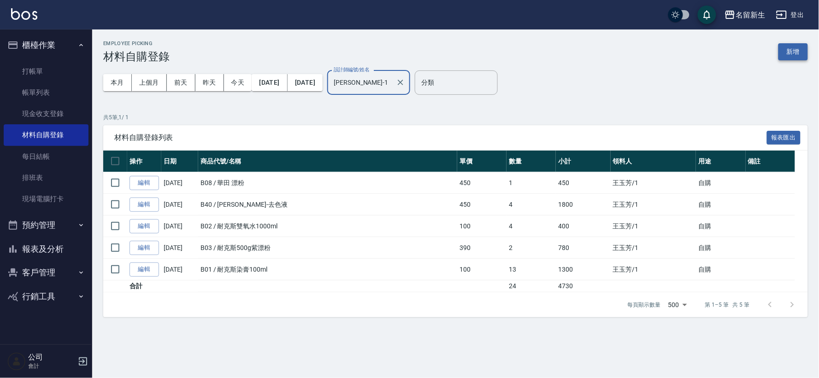
type input "[PERSON_NAME]-1"
click at [795, 53] on button "新增" at bounding box center [792, 51] width 29 height 17
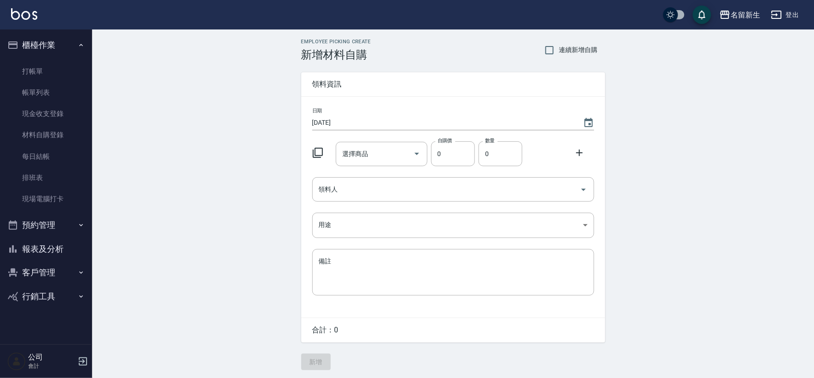
click at [316, 151] on icon at bounding box center [317, 152] width 11 height 11
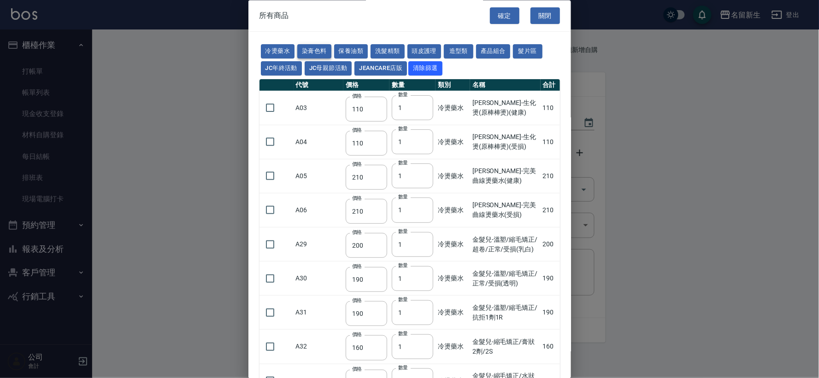
click at [315, 51] on button "染膏色料" at bounding box center [314, 52] width 34 height 14
type input "100"
type input "390"
type input "580"
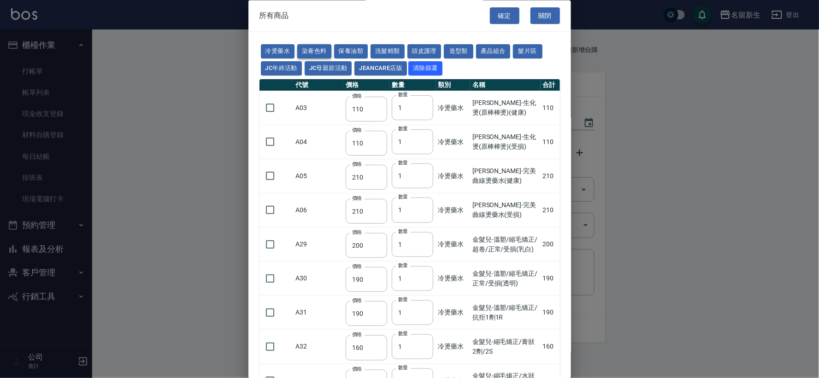
type input "105"
type input "406"
type input "105"
type input "102"
type input "137"
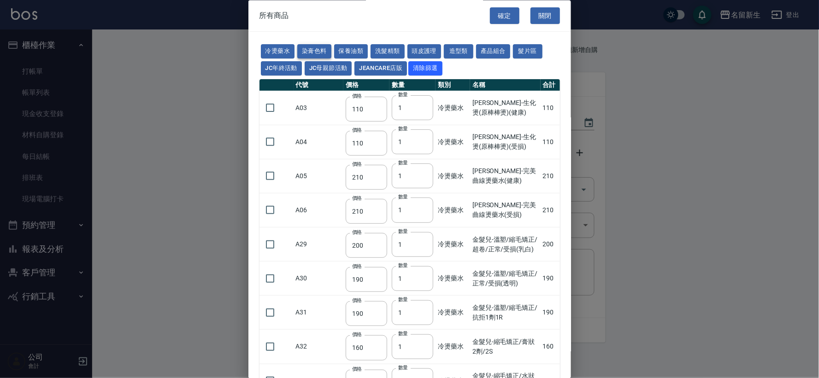
type input "110"
type input "133"
type input "186"
type input "133"
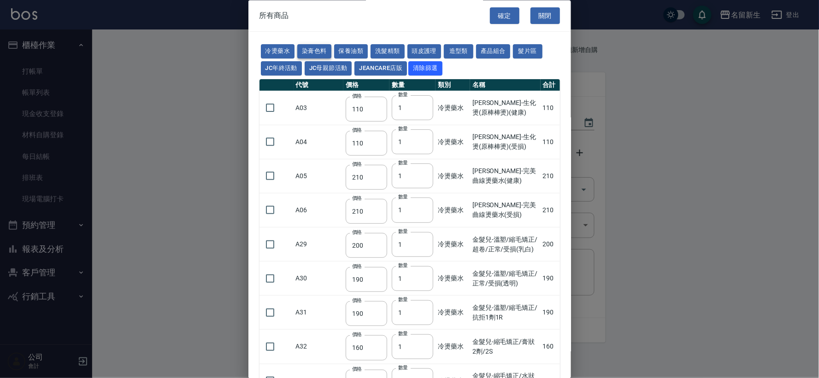
type input "450"
type input "350"
type input "112"
type input "450"
type input "1060"
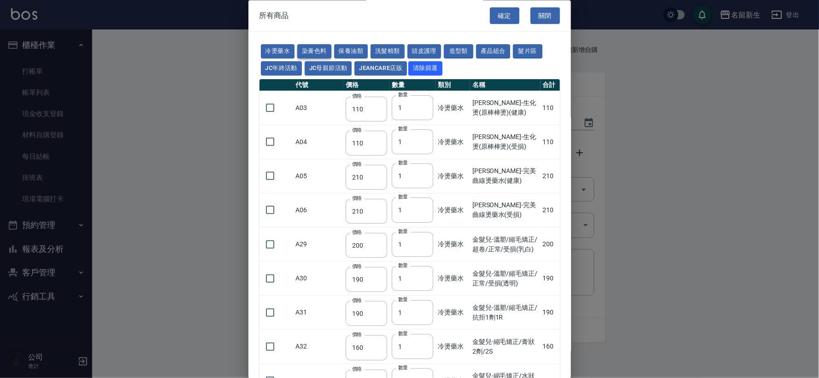
type input "190"
type input "250"
type input "350"
type input "735"
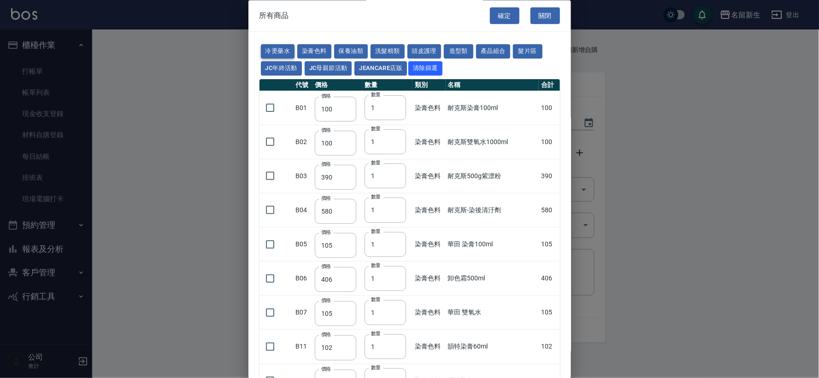
click at [277, 48] on button "冷燙藥水" at bounding box center [278, 52] width 34 height 14
type input "110"
type input "210"
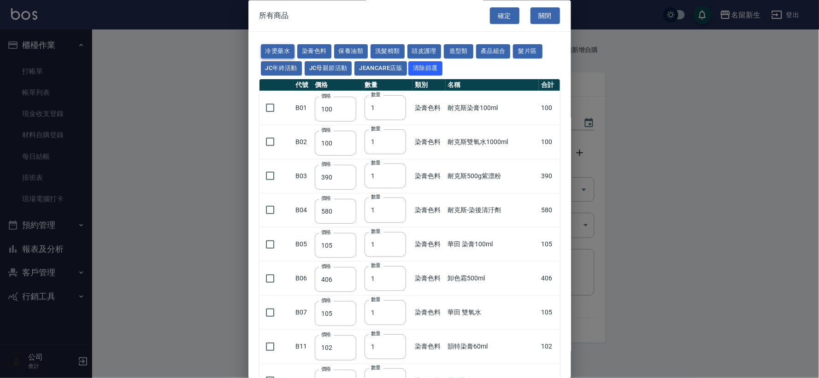
type input "200"
type input "190"
type input "160"
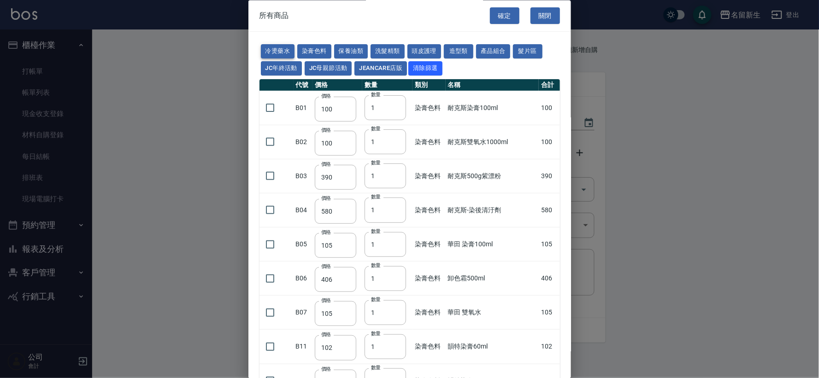
type input "270"
type input "225"
type input "130"
type input "170"
type input "450"
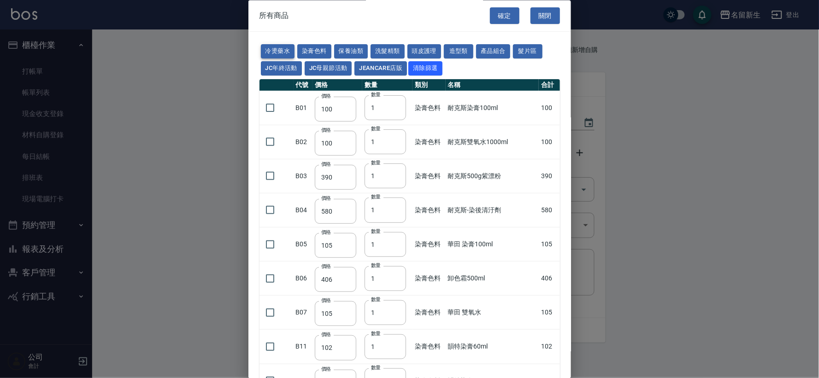
type input "200"
type input "280"
type input "400"
type input "250"
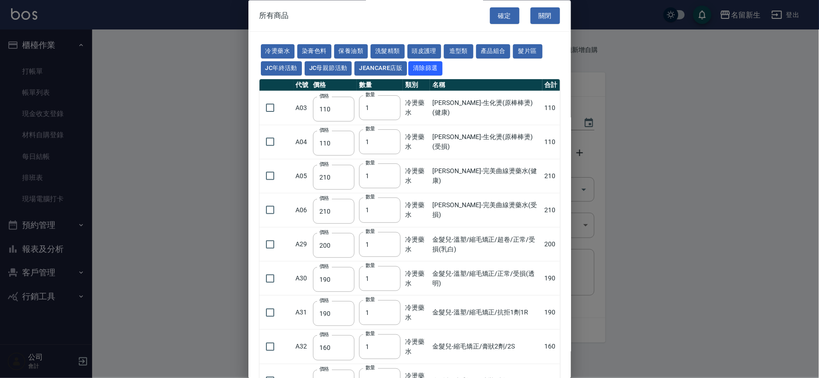
click at [271, 314] on input "checkbox" at bounding box center [269, 312] width 19 height 19
checkbox input "true"
click at [503, 16] on button "確定" at bounding box center [504, 15] width 29 height 17
type input "金髮兒-溫塑/縮毛矯正/抗拒1劑1R"
type input "190"
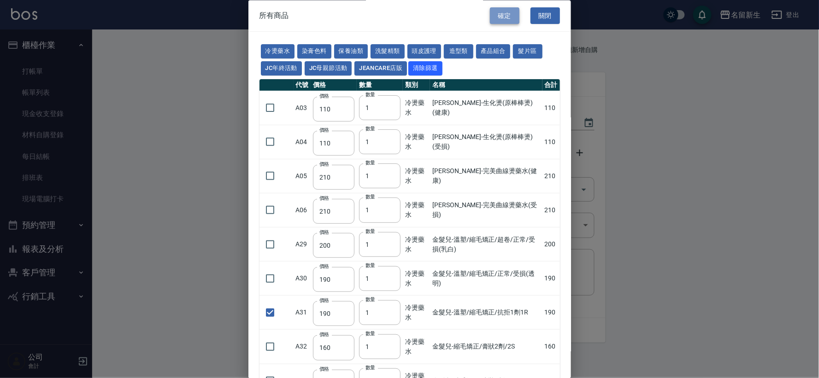
type input "1"
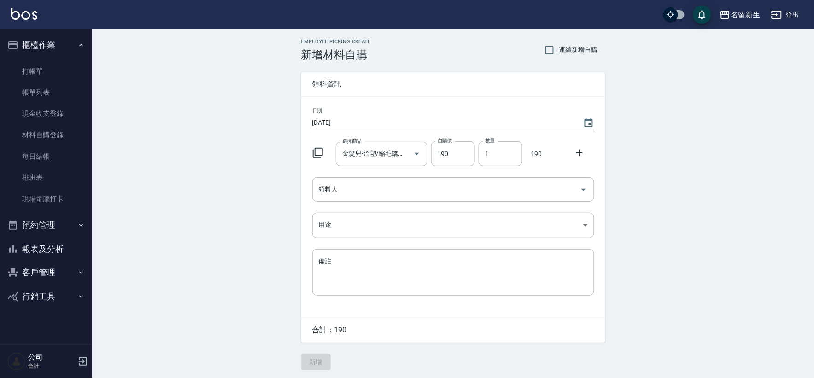
click at [577, 153] on icon at bounding box center [579, 153] width 6 height 6
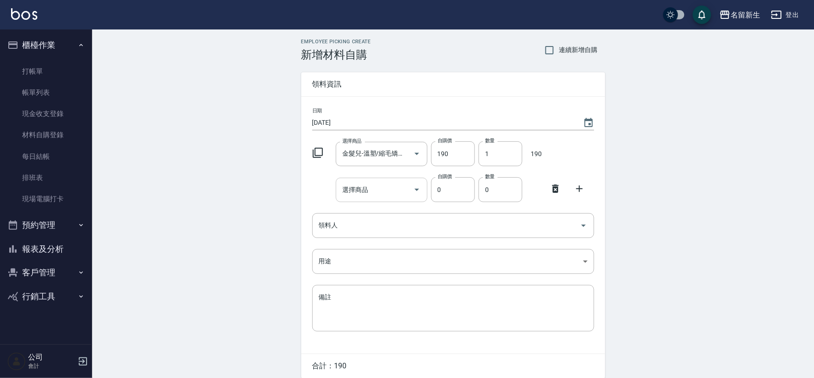
click at [374, 192] on input "選擇商品" at bounding box center [375, 190] width 70 height 16
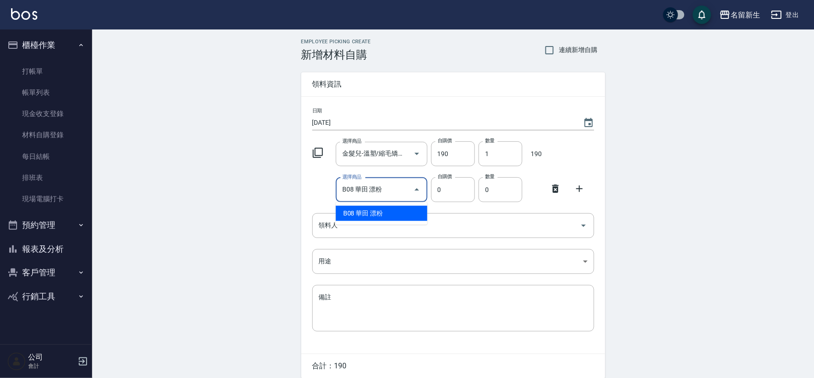
click at [395, 211] on li "B08 華田 漂粉" at bounding box center [382, 213] width 92 height 15
type input "華田 漂粉"
type input "450"
type input "1"
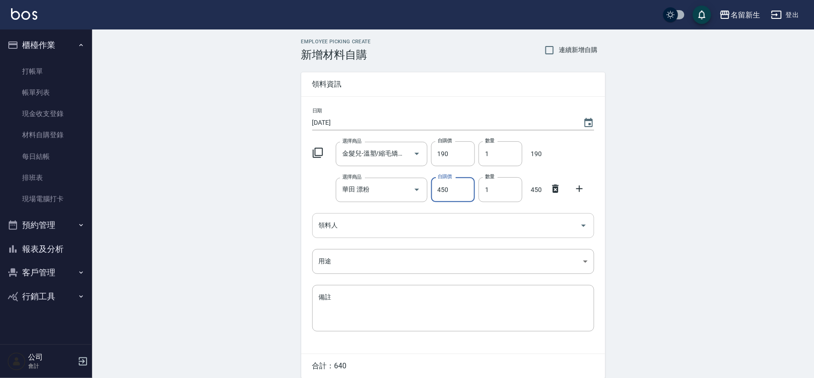
click at [325, 216] on div "領料人" at bounding box center [453, 225] width 282 height 24
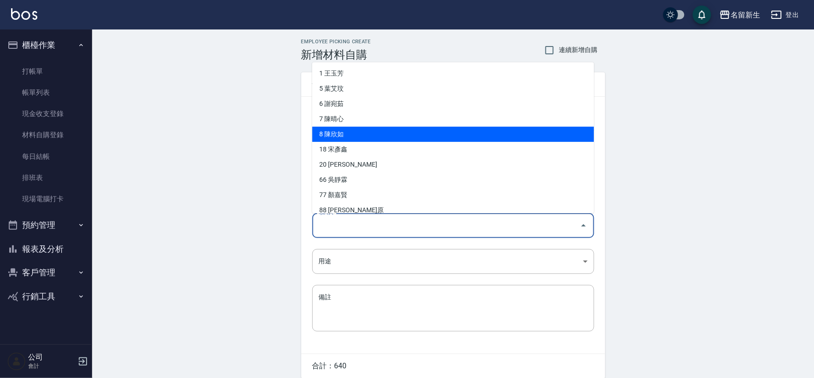
click at [370, 135] on li "8 陳欣如" at bounding box center [453, 134] width 282 height 15
type input "陳欣如"
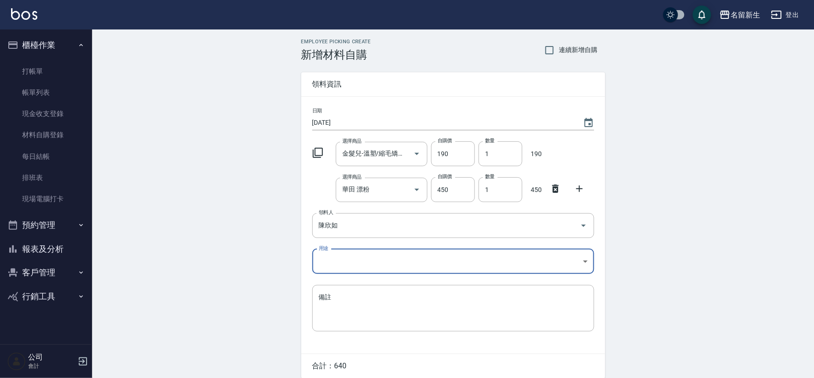
click at [345, 261] on body "名留新生 登出 櫃檯作業 打帳單 帳單列表 現金收支登錄 材料自購登錄 每日結帳 排班表 現場電腦打卡 預約管理 預約管理 單日預約紀錄 單週預約紀錄 報表及…" at bounding box center [407, 207] width 814 height 415
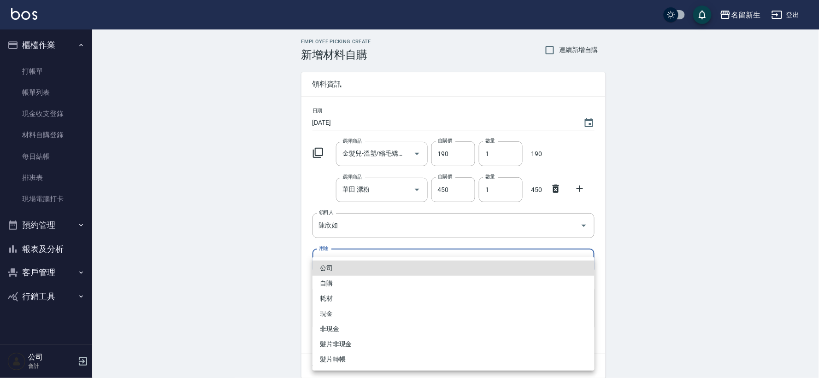
click at [342, 285] on li "自購" at bounding box center [453, 283] width 282 height 15
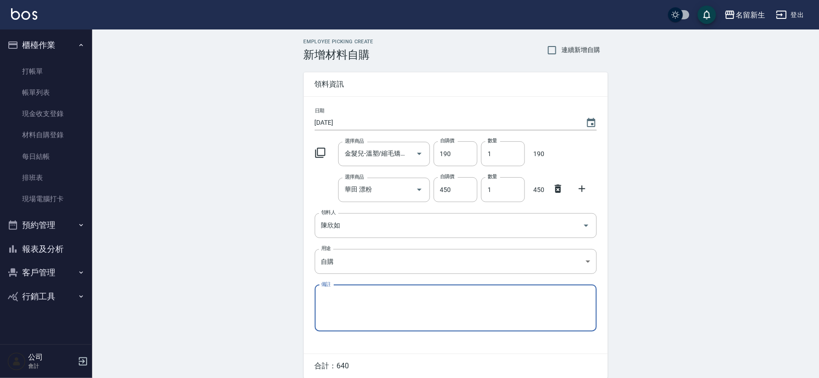
type input "自購"
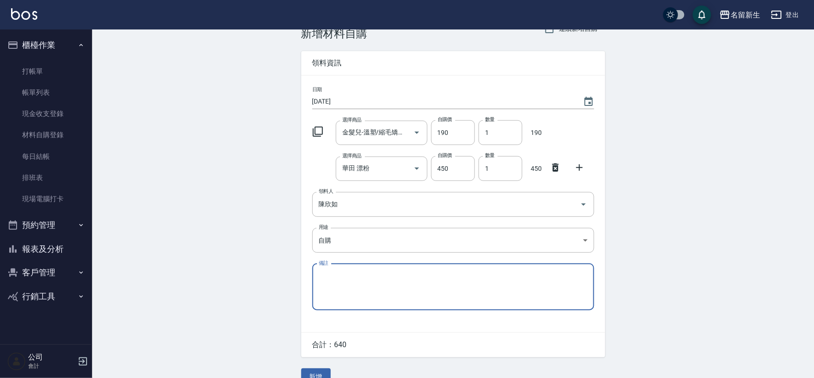
scroll to position [38, 0]
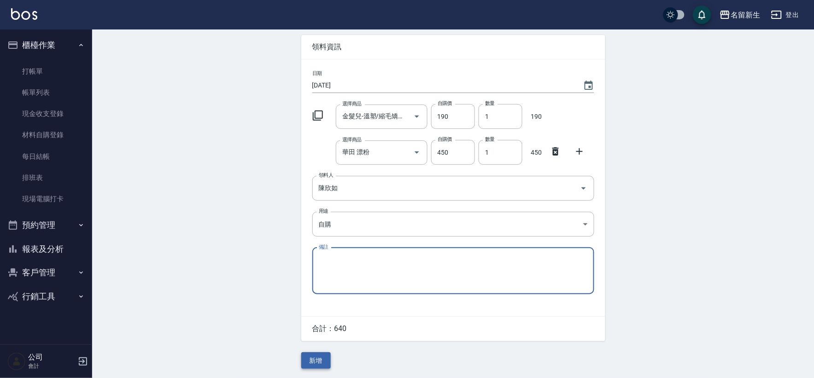
click at [319, 355] on button "新增" at bounding box center [315, 360] width 29 height 17
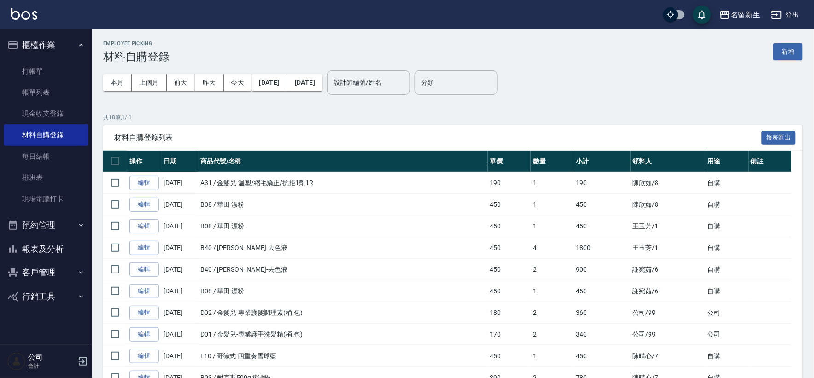
click at [399, 95] on div "本月 上個月 前天 昨天 今天 2025/10/01 2025/10/07 設計師編號/姓名 設計師編號/姓名" at bounding box center [256, 82] width 307 height 39
click at [406, 77] on input "設計師編號/姓名" at bounding box center [368, 83] width 75 height 16
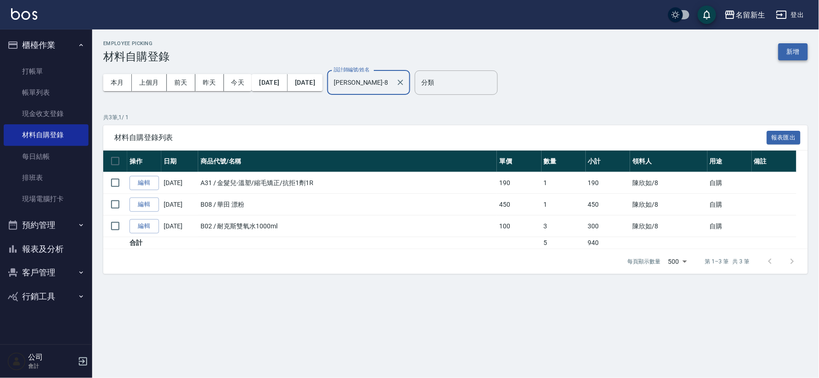
type input "[PERSON_NAME]-8"
click at [795, 55] on button "新增" at bounding box center [792, 51] width 29 height 17
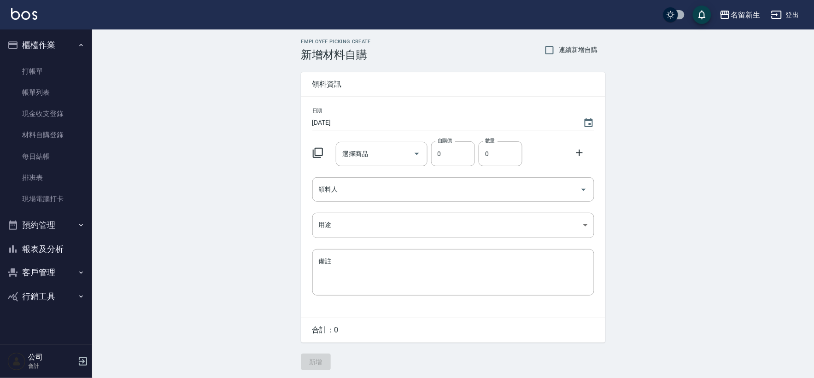
click at [319, 154] on icon at bounding box center [317, 152] width 11 height 11
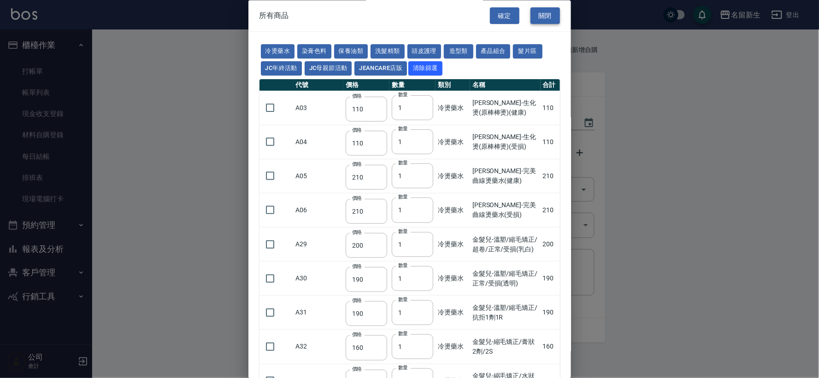
click at [545, 14] on button "關閉" at bounding box center [544, 15] width 29 height 17
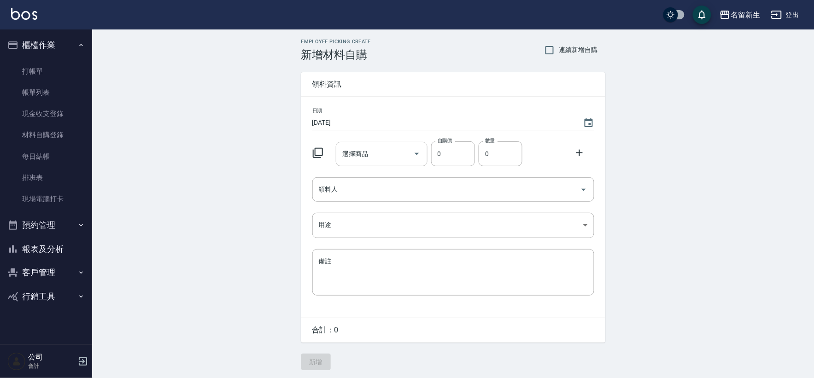
click at [374, 152] on input "選擇商品" at bounding box center [375, 154] width 70 height 16
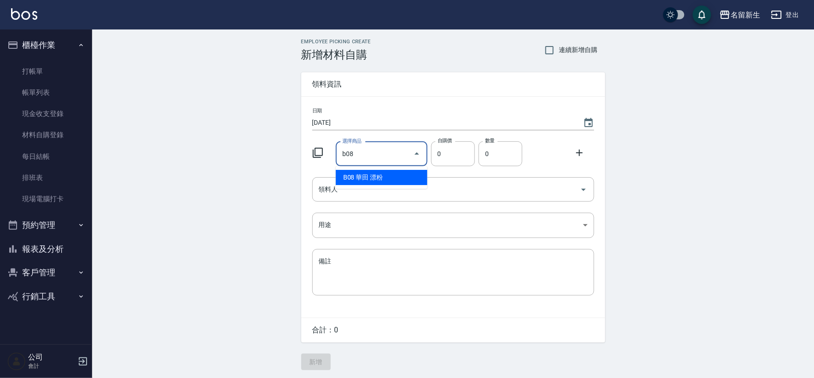
type input "b08"
type input "450"
type input "華田 漂粉"
type input "1"
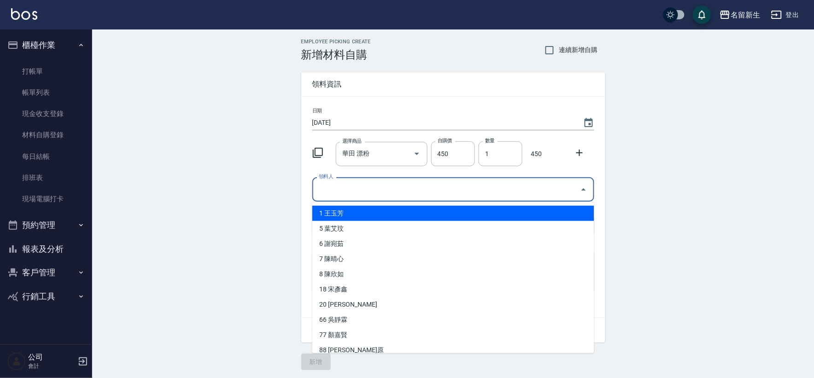
click at [355, 189] on input "領料人" at bounding box center [446, 189] width 260 height 16
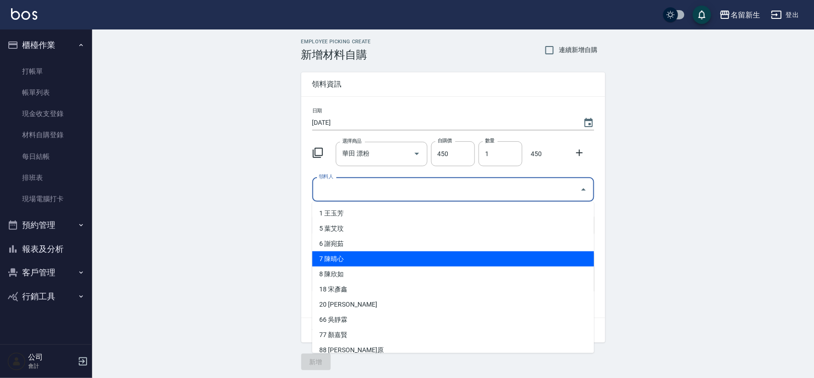
click at [339, 257] on li "7 陳晴心" at bounding box center [453, 259] width 282 height 15
type input "陳晴心"
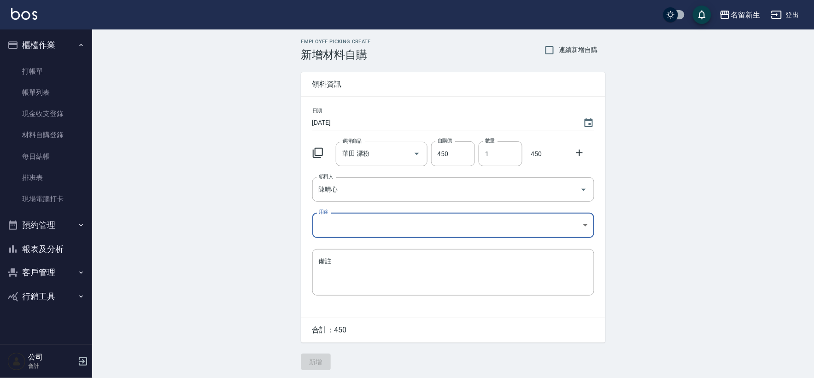
click at [341, 222] on body "名留新生 登出 櫃檯作業 打帳單 帳單列表 現金收支登錄 材料自購登錄 每日結帳 排班表 現場電腦打卡 預約管理 預約管理 單日預約紀錄 單週預約紀錄 報表及…" at bounding box center [407, 190] width 814 height 380
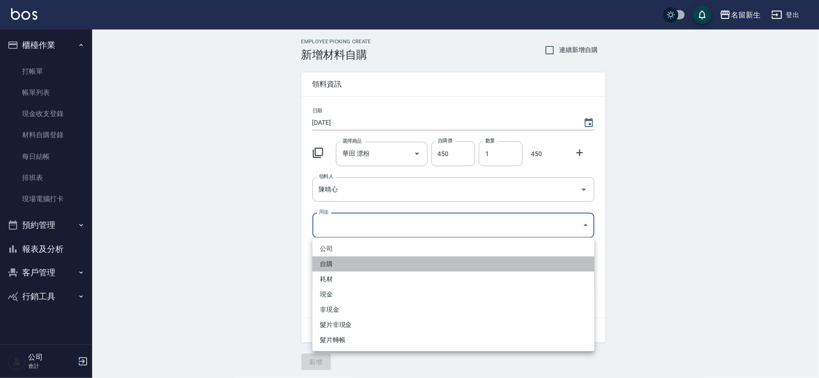
click at [331, 261] on li "自購" at bounding box center [453, 264] width 282 height 15
type input "自購"
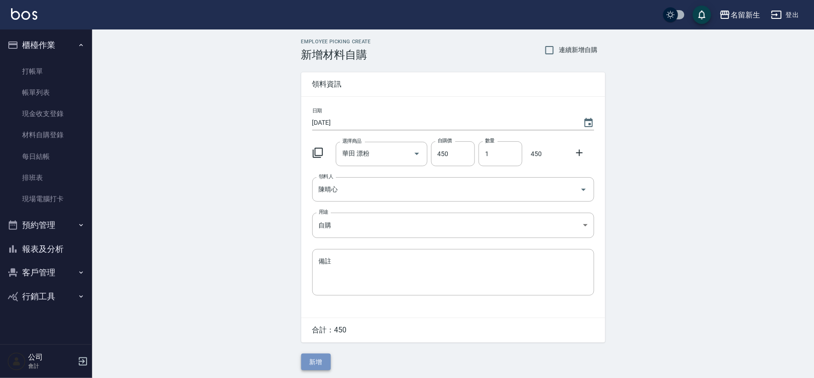
click at [317, 361] on button "新增" at bounding box center [315, 362] width 29 height 17
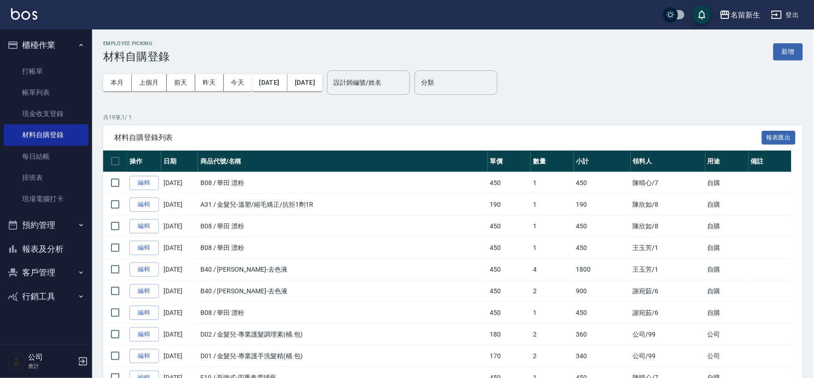
click at [795, 12] on button "登出" at bounding box center [784, 14] width 35 height 17
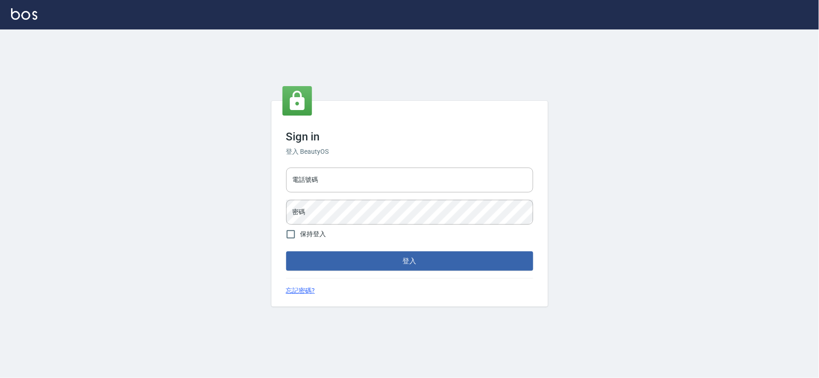
type input "034258365"
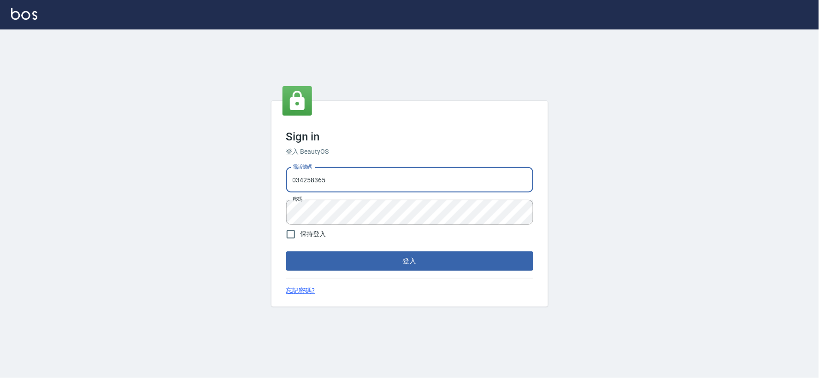
click at [369, 180] on input "034258365" at bounding box center [409, 180] width 247 height 25
drag, startPoint x: 345, startPoint y: 174, endPoint x: 229, endPoint y: 181, distance: 115.8
click at [230, 181] on div "Sign in 登入 BeautyOS 電話號碼 [PHONE_NUMBER] 電話號碼 密碼 密碼 保持登入 登入 忘記密碼?" at bounding box center [409, 203] width 819 height 349
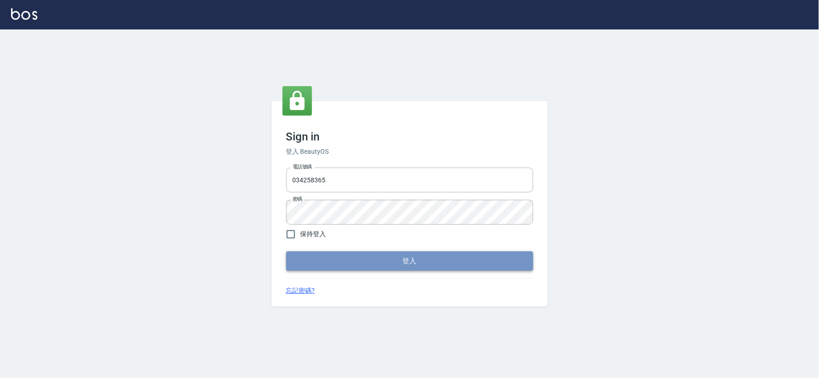
click at [389, 266] on button "登入" at bounding box center [409, 261] width 247 height 19
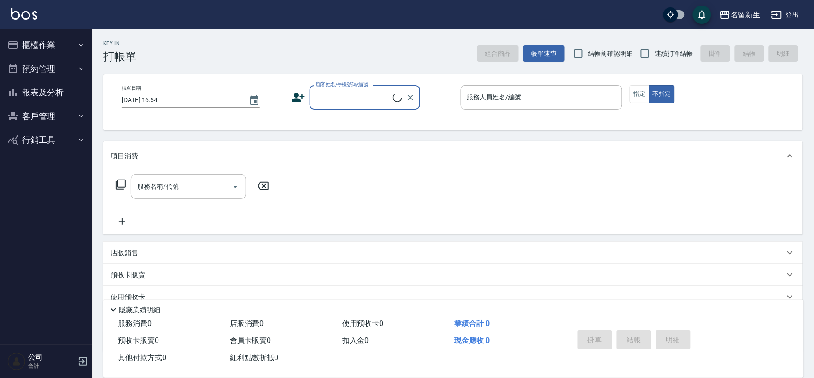
click at [56, 114] on button "客戶管理" at bounding box center [46, 117] width 85 height 24
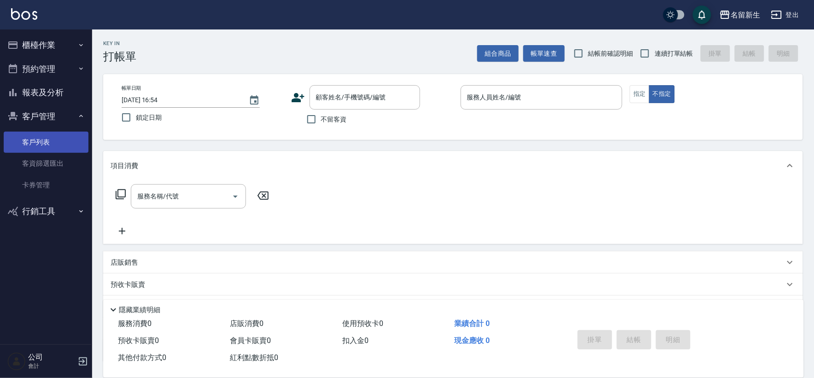
click at [61, 139] on link "客戶列表" at bounding box center [46, 142] width 85 height 21
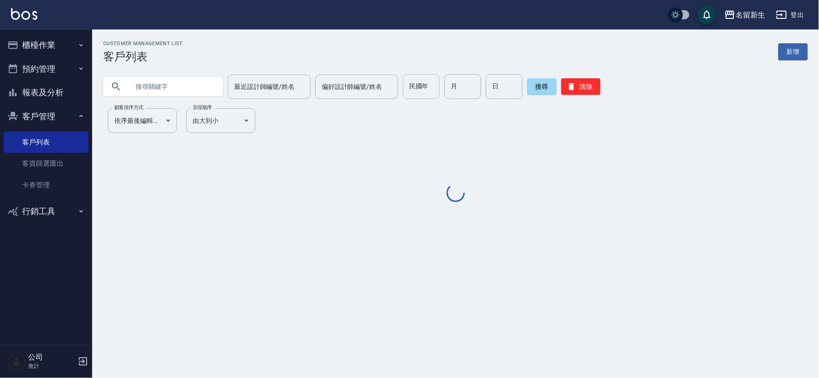
click at [415, 95] on input "民國年" at bounding box center [421, 86] width 37 height 25
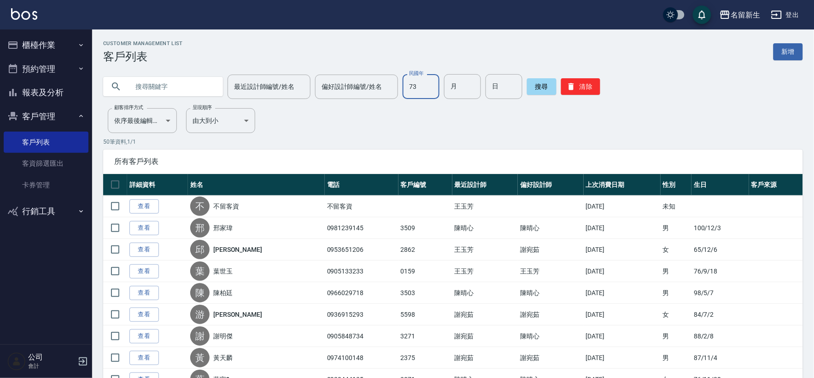
type input "73"
type input "03"
type input "0"
type input "19"
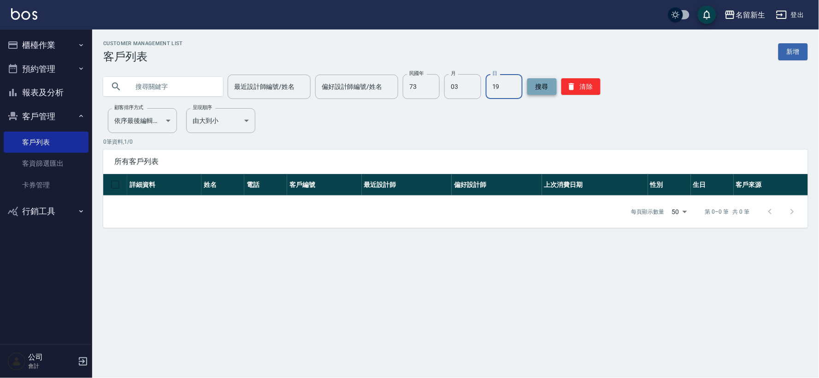
click at [532, 88] on button "搜尋" at bounding box center [541, 86] width 29 height 17
click at [544, 83] on button "搜尋" at bounding box center [541, 86] width 29 height 17
click at [546, 86] on button "搜尋" at bounding box center [541, 86] width 29 height 17
click at [461, 88] on input "03" at bounding box center [462, 86] width 37 height 25
type input "11"
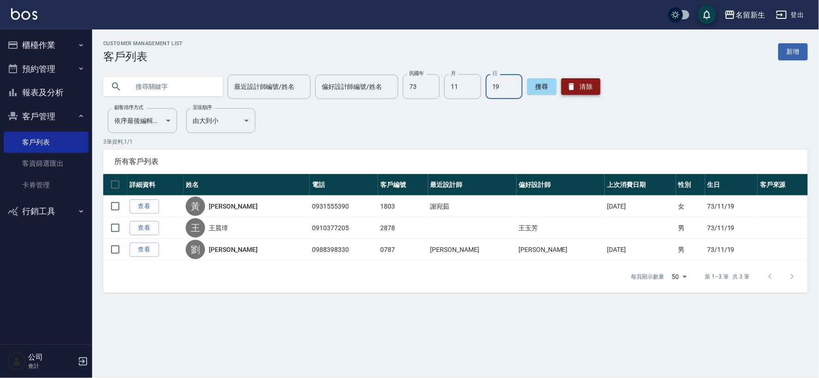
click at [587, 90] on button "清除" at bounding box center [580, 86] width 39 height 17
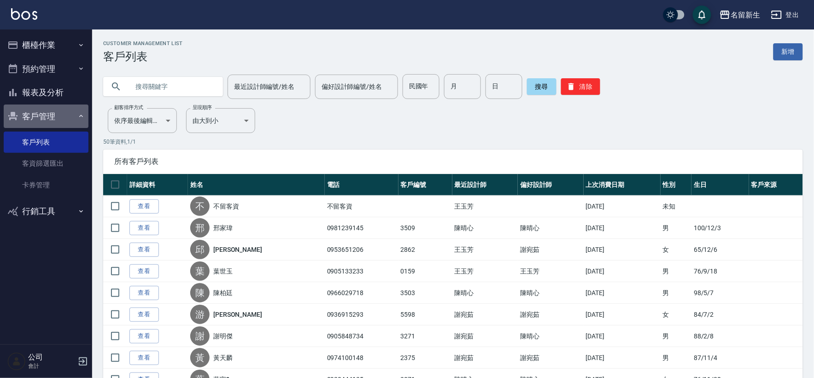
click at [50, 117] on button "客戶管理" at bounding box center [46, 117] width 85 height 24
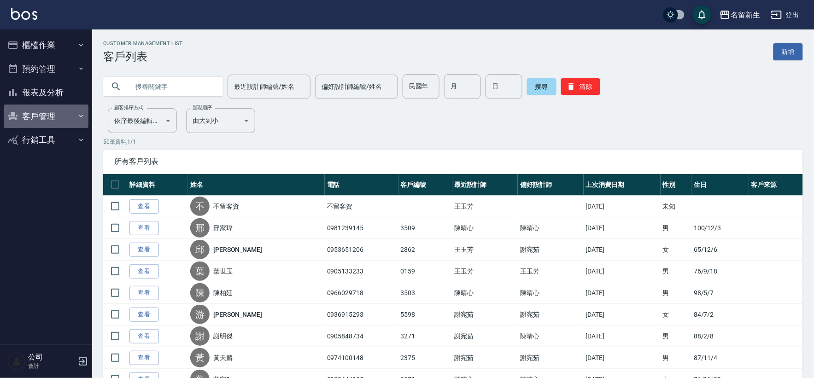
click at [50, 117] on button "客戶管理" at bounding box center [46, 117] width 85 height 24
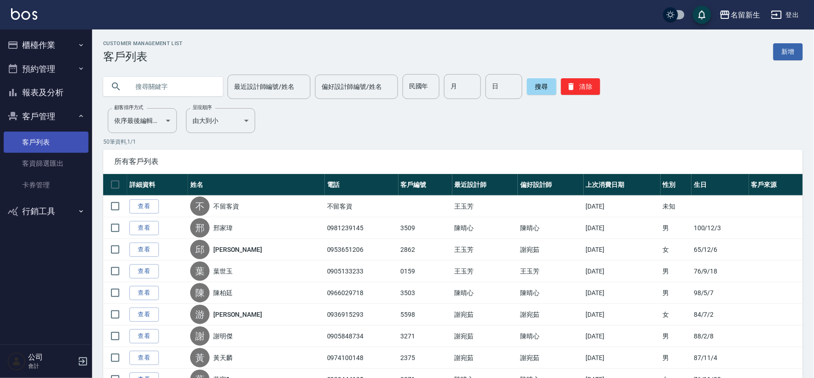
click at [50, 139] on link "客戶列表" at bounding box center [46, 142] width 85 height 21
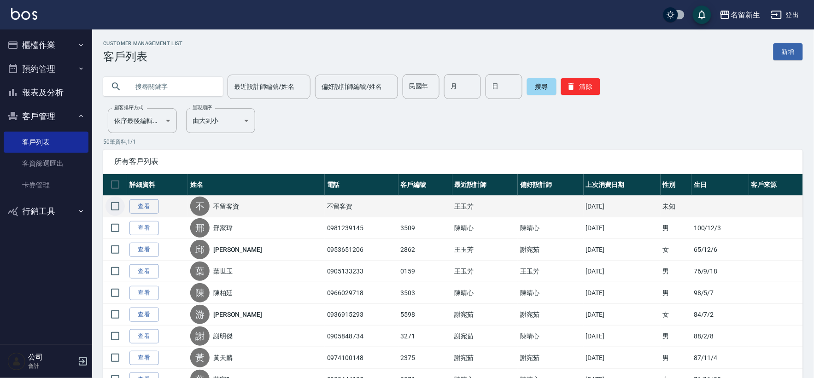
click at [116, 209] on input "checkbox" at bounding box center [114, 206] width 19 height 19
checkbox input "true"
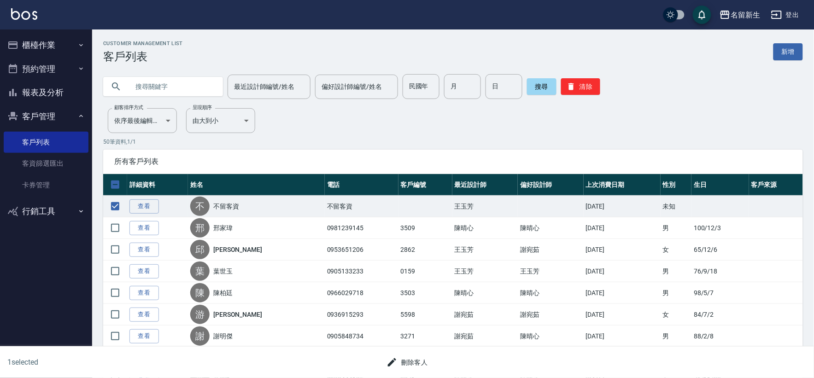
click at [423, 364] on button "刪除客人" at bounding box center [407, 362] width 49 height 17
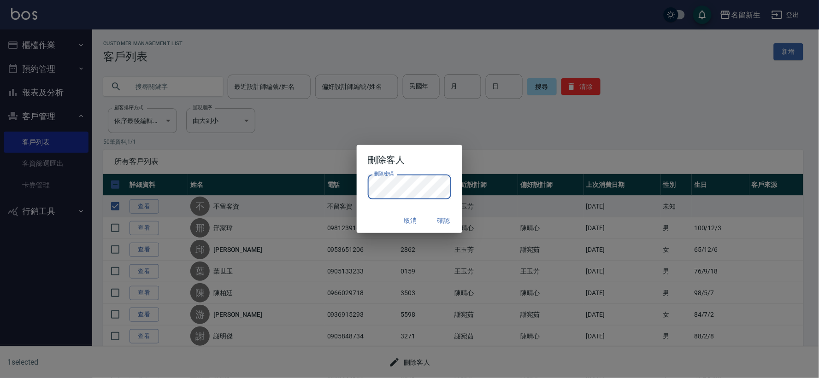
click at [314, 191] on div "刪除客人 刪除密碼 刪除密碼 取消 確認" at bounding box center [409, 189] width 819 height 378
click at [448, 218] on button "確認" at bounding box center [443, 220] width 29 height 17
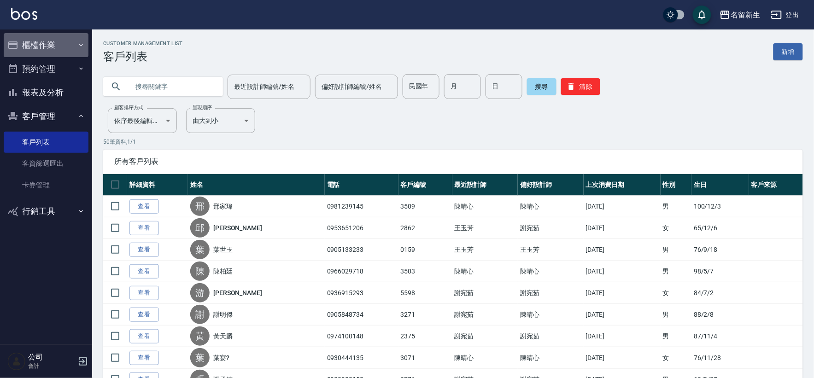
click at [41, 40] on button "櫃檯作業" at bounding box center [46, 45] width 85 height 24
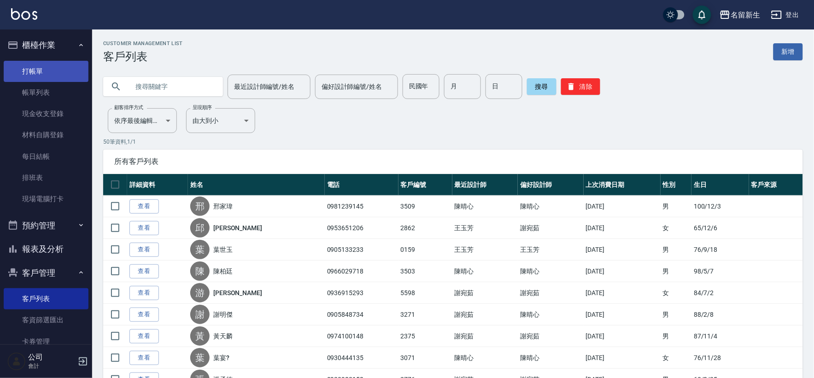
click at [54, 72] on link "打帳單" at bounding box center [46, 71] width 85 height 21
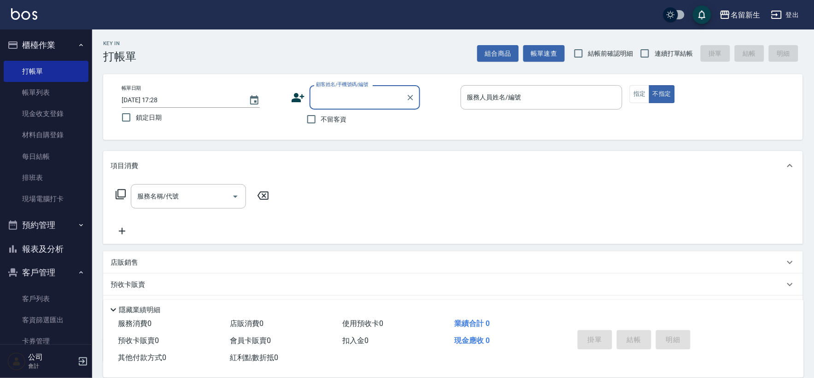
click at [655, 50] on span "連續打單結帳" at bounding box center [674, 54] width 39 height 10
click at [655, 50] on input "連續打單結帳" at bounding box center [644, 53] width 19 height 19
checkbox input "true"
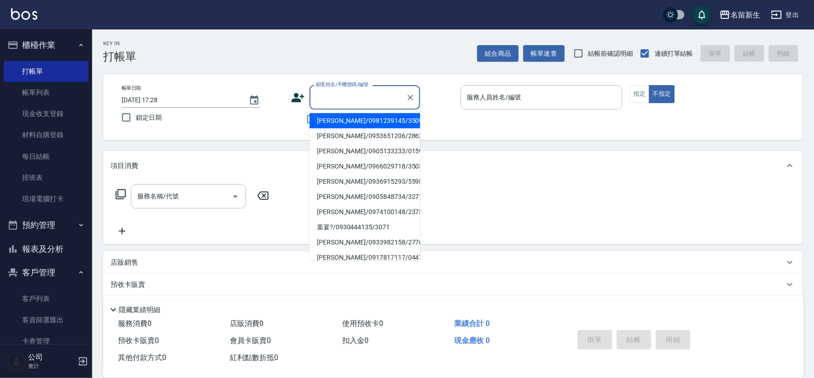
click at [365, 99] on input "顧客姓名/手機號碼/編號" at bounding box center [358, 97] width 88 height 16
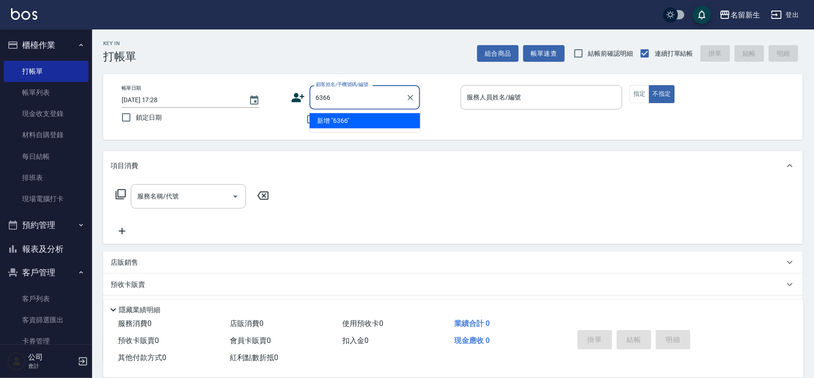
type input "6366"
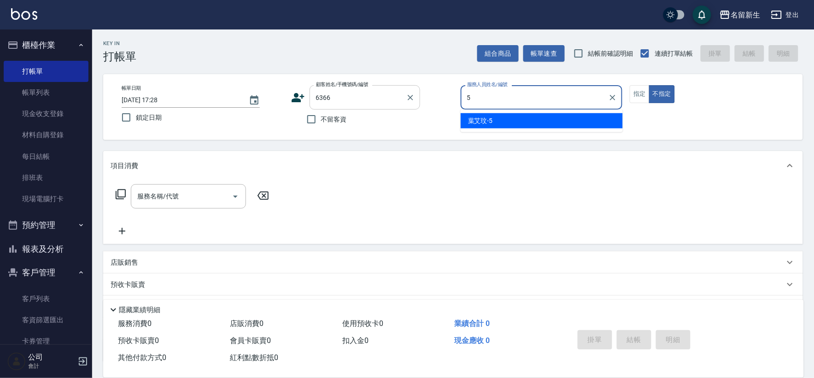
type input "[PERSON_NAME]-5"
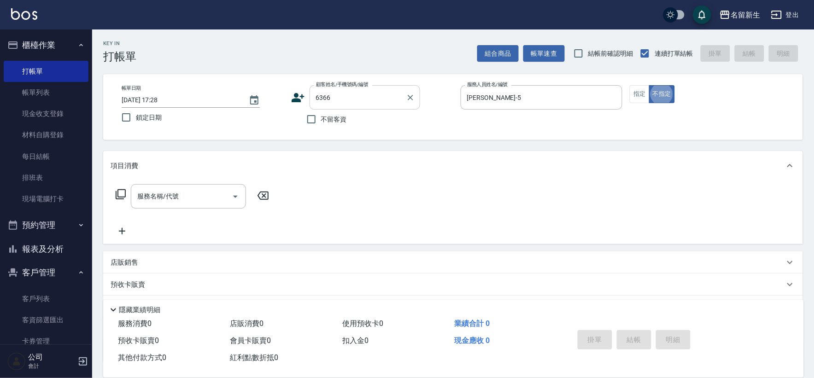
type button "false"
type input "[PERSON_NAME]/0939600207/6366"
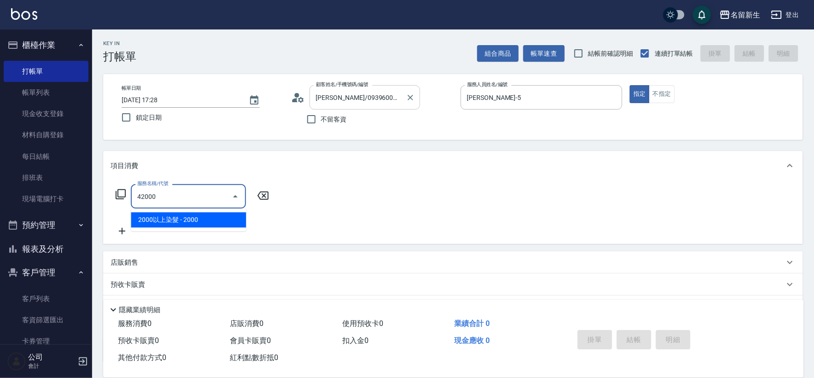
type input "2000以上染髮(42000)"
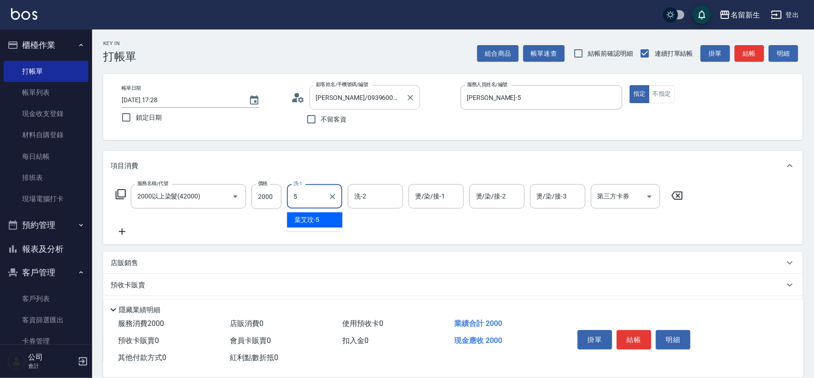
type input "[PERSON_NAME]-5"
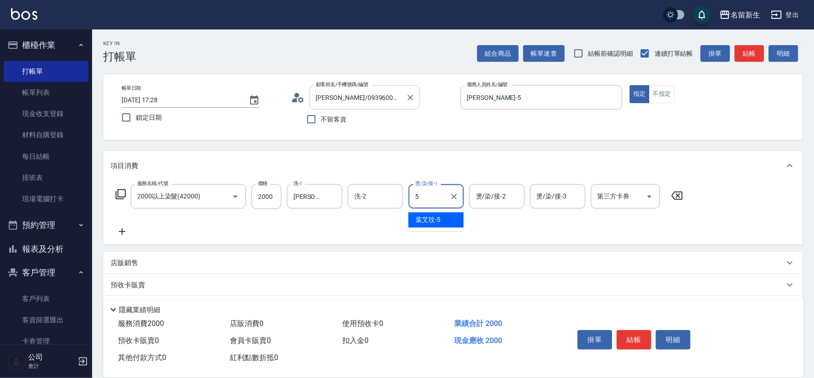
type input "[PERSON_NAME]-5"
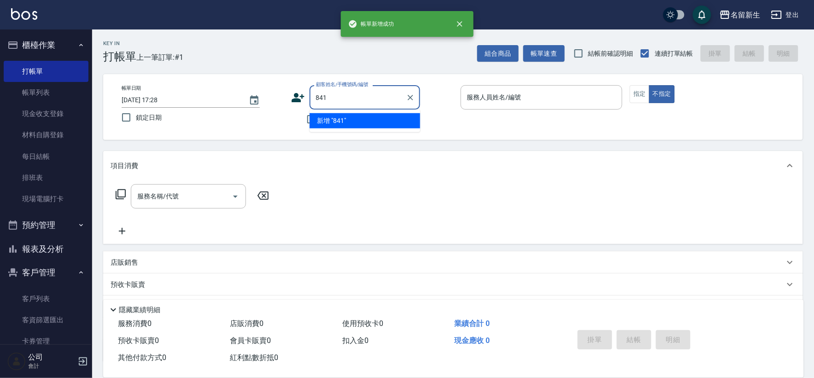
type input "841"
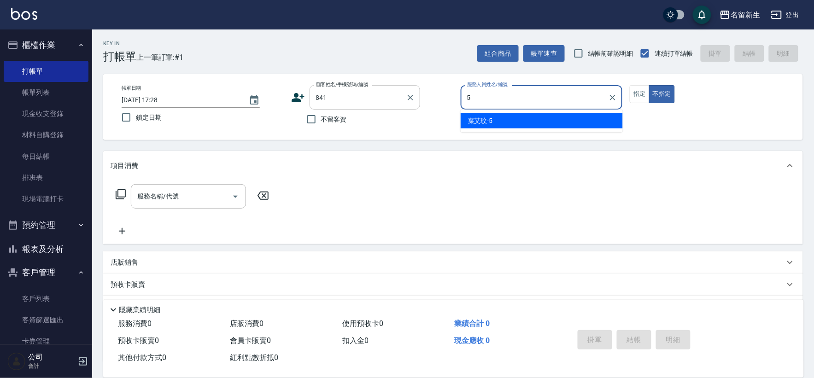
type input "[PERSON_NAME]-5"
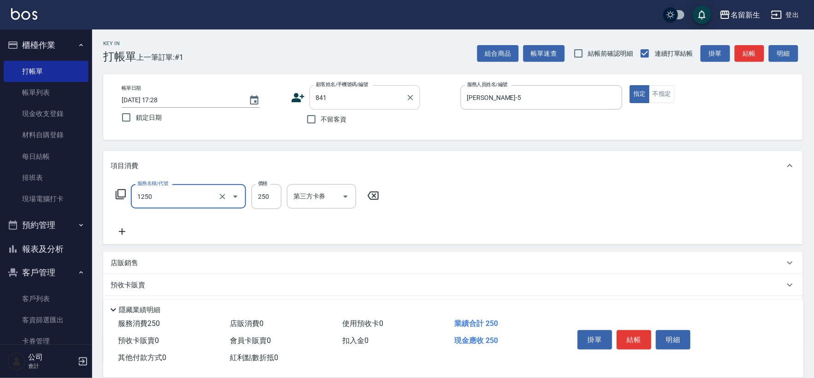
type input "洗髮250(1250)"
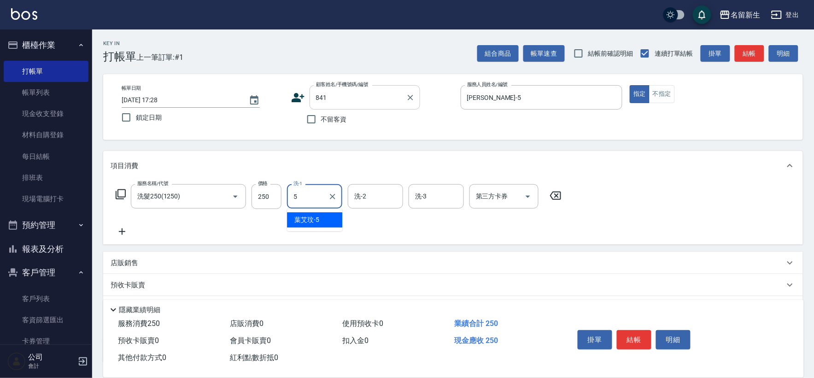
type input "[PERSON_NAME]-5"
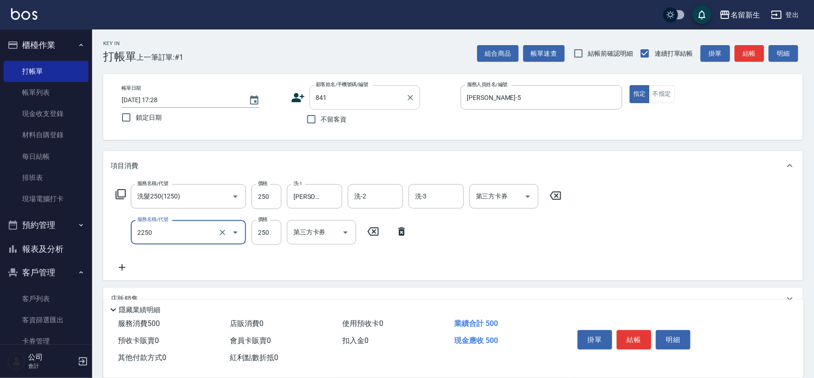
type input "剪髮(2250)"
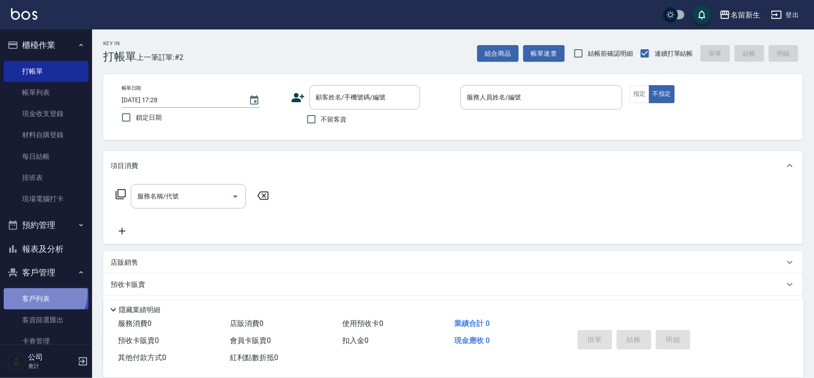
click at [40, 293] on link "客戶列表" at bounding box center [46, 298] width 85 height 21
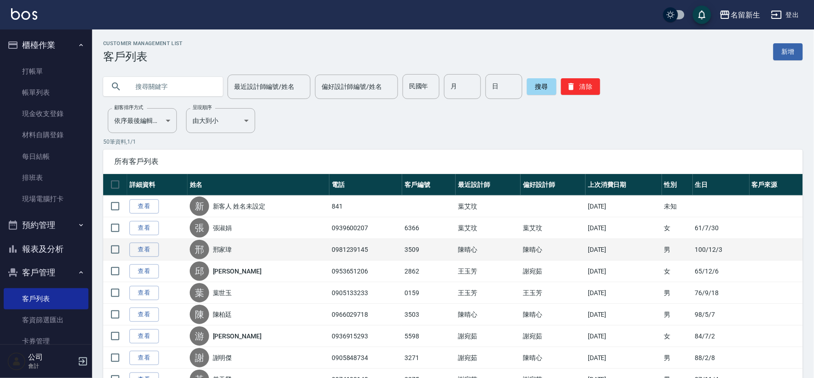
click at [116, 205] on input "checkbox" at bounding box center [114, 206] width 19 height 19
checkbox input "true"
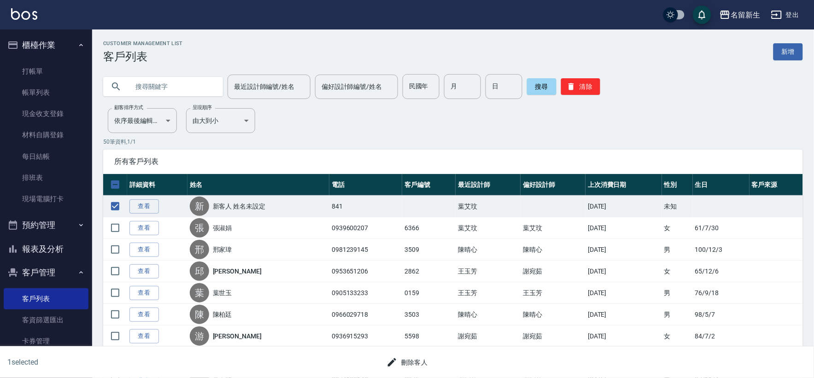
click at [405, 357] on button "刪除客人" at bounding box center [407, 362] width 49 height 17
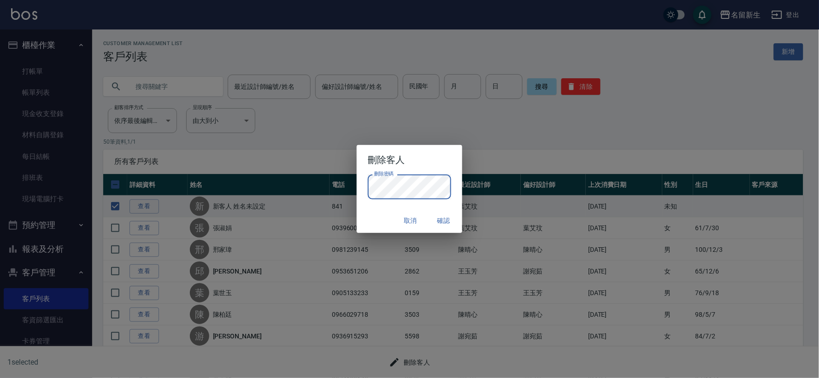
click at [301, 204] on div "刪除客人 刪除密碼 刪除密碼 取消 確認" at bounding box center [409, 189] width 819 height 378
click at [448, 218] on button "確認" at bounding box center [443, 220] width 29 height 17
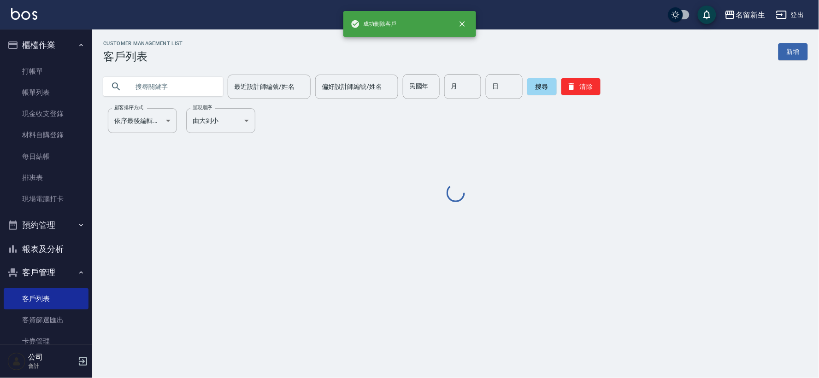
click at [42, 69] on link "打帳單" at bounding box center [46, 71] width 85 height 21
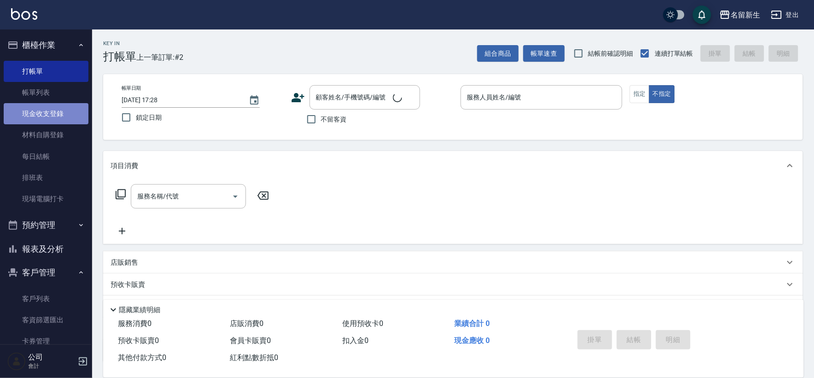
click at [49, 105] on link "現金收支登錄" at bounding box center [46, 113] width 85 height 21
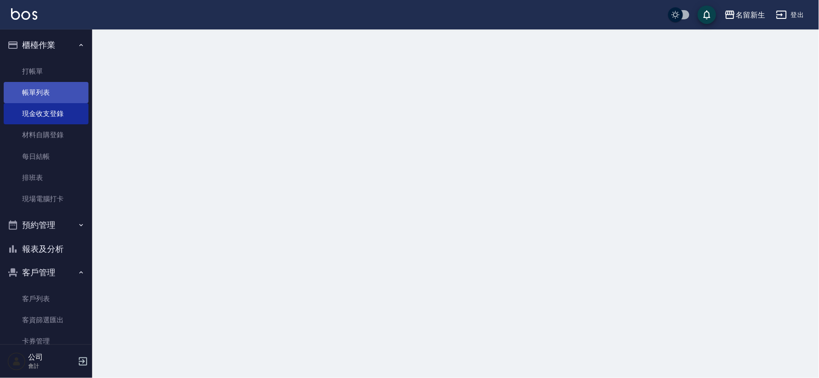
click at [57, 94] on link "帳單列表" at bounding box center [46, 92] width 85 height 21
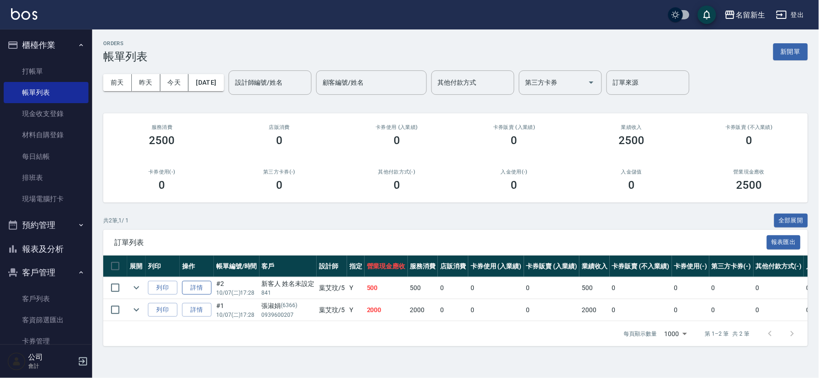
click at [199, 287] on link "詳情" at bounding box center [196, 288] width 29 height 14
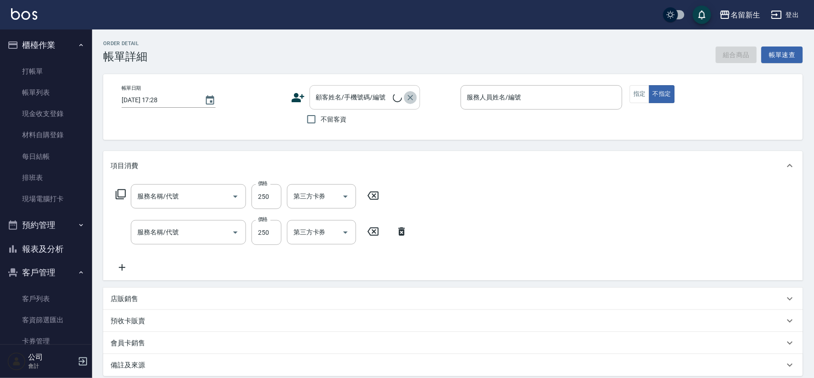
click at [412, 98] on icon "Clear" at bounding box center [410, 97] width 9 height 9
type input "[PERSON_NAME]-5"
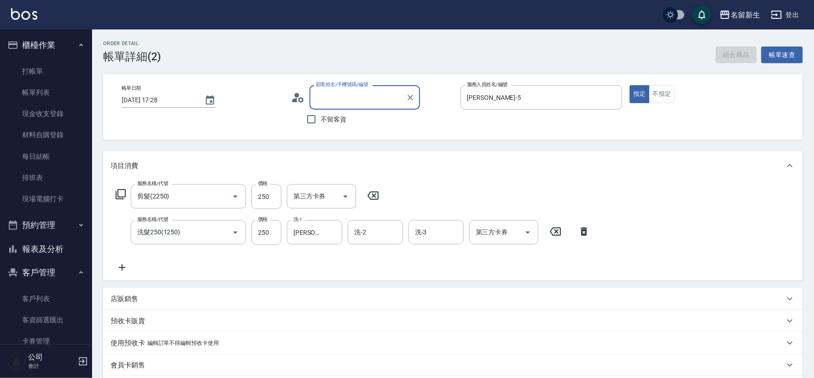
type input "剪髮(2250)"
type input "洗髮250(1250)"
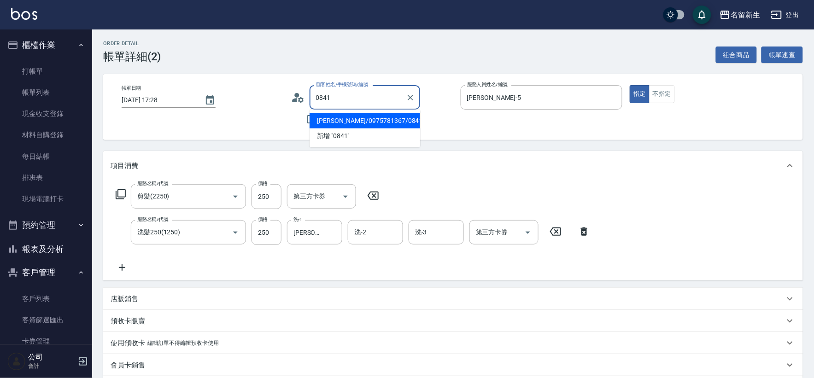
type input "[PERSON_NAME]/0975781367/0841"
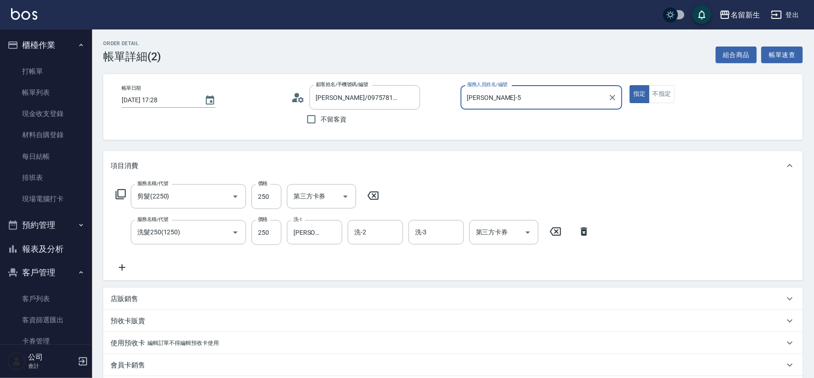
scroll to position [140, 0]
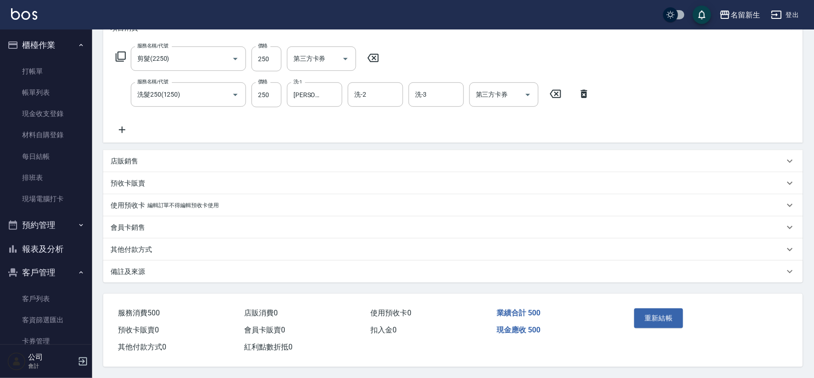
click at [664, 305] on div "重新結帳" at bounding box center [668, 325] width 75 height 40
click at [664, 311] on button "重新結帳" at bounding box center [658, 318] width 49 height 19
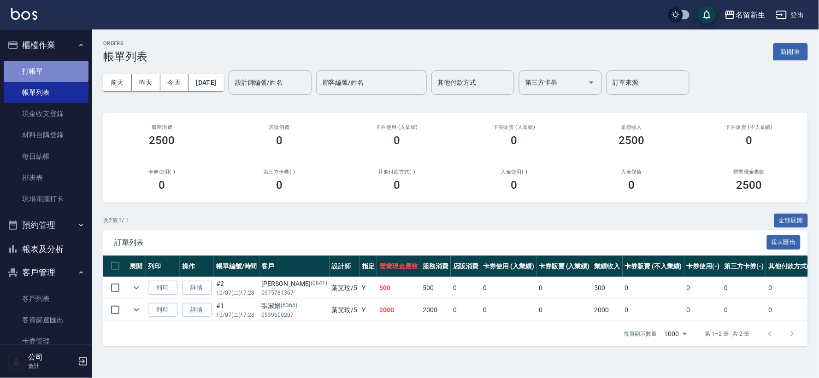
click at [54, 65] on link "打帳單" at bounding box center [46, 71] width 85 height 21
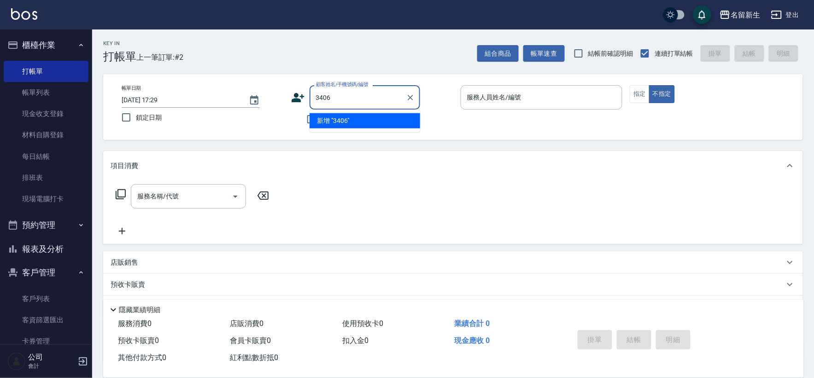
type input "3406"
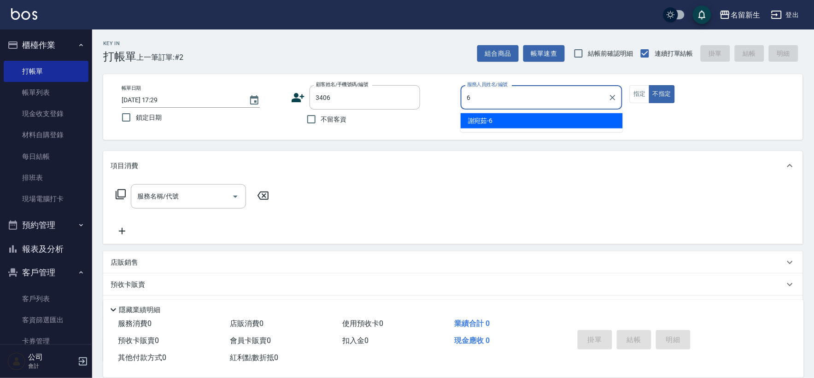
type input "[PERSON_NAME]-6"
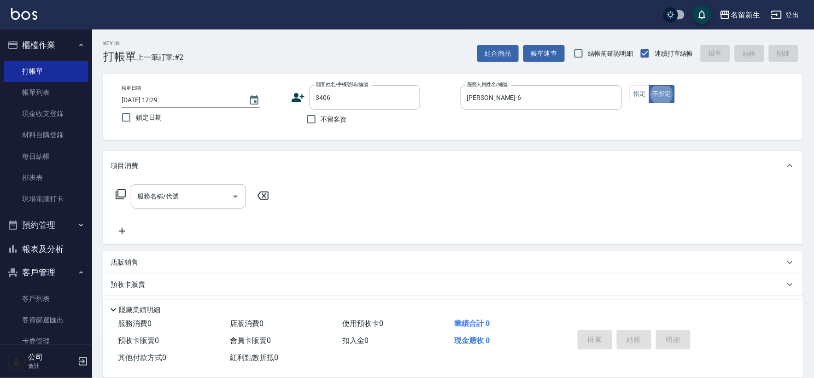
type button "false"
type input "[PERSON_NAME]/0913750370/3406"
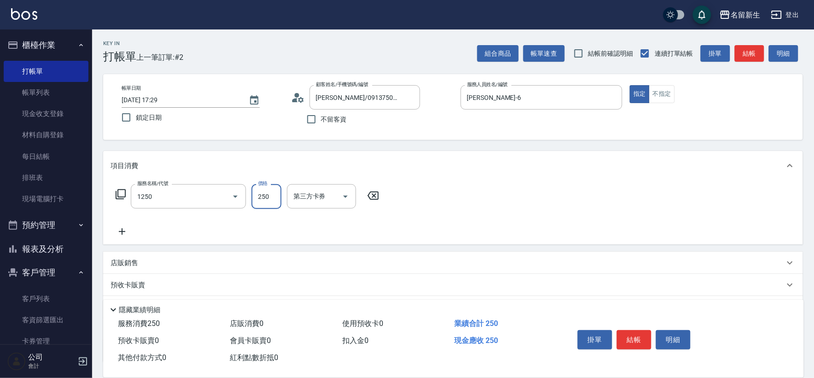
type input "洗髮250(1250)"
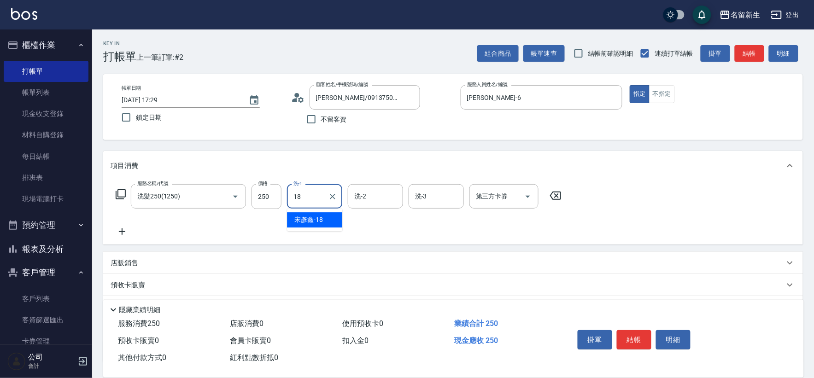
type input "[PERSON_NAME]-18"
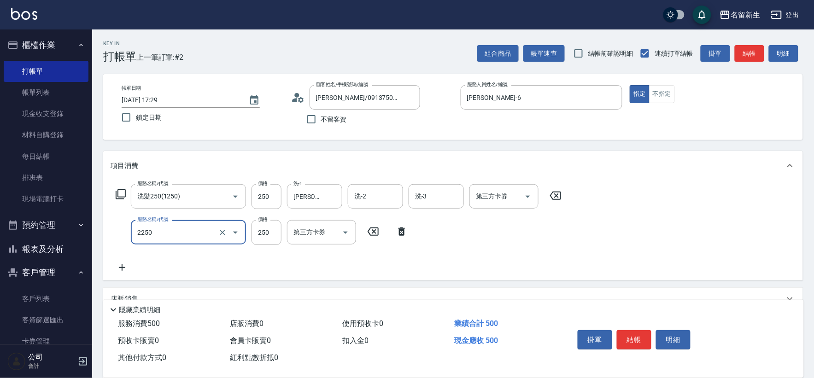
type input "剪髮(2250)"
type input "300"
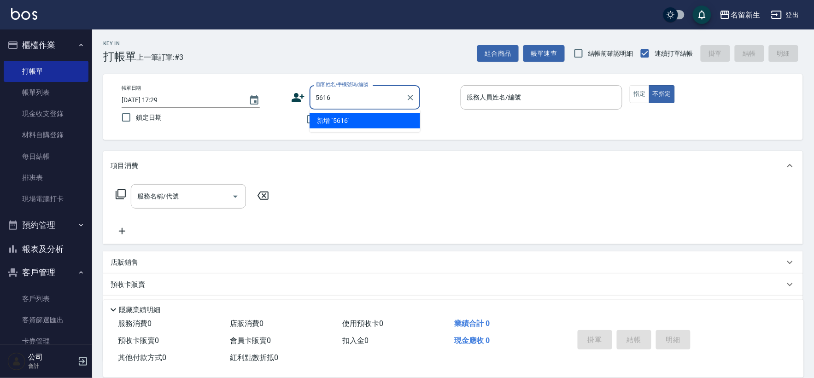
type input "5616"
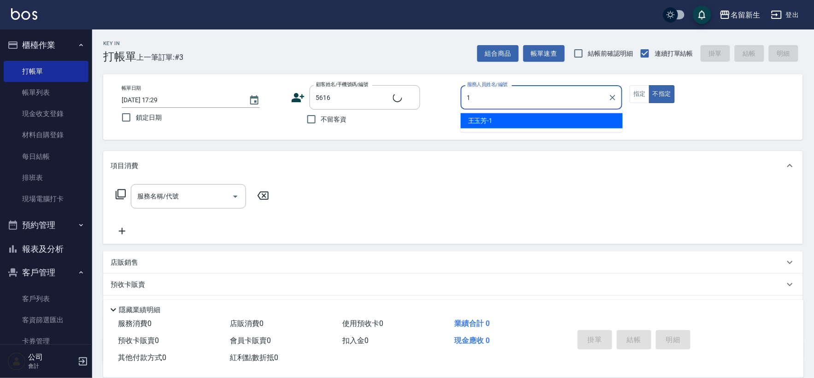
type input "[PERSON_NAME]-1"
type input "[PERSON_NAME]/0978601935/5616"
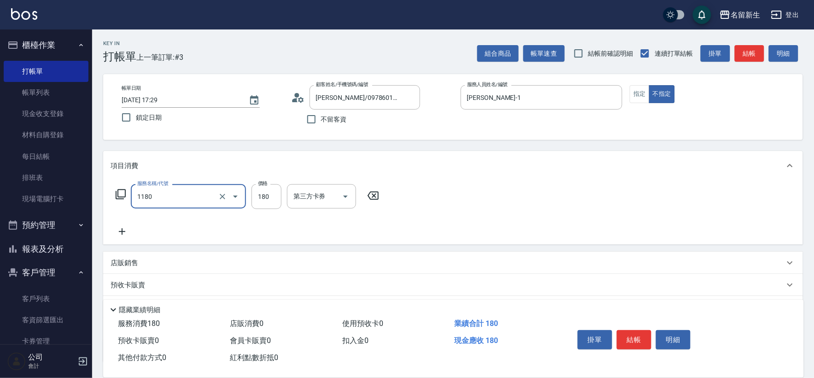
type input "洗髮(不指定活動)(1180)"
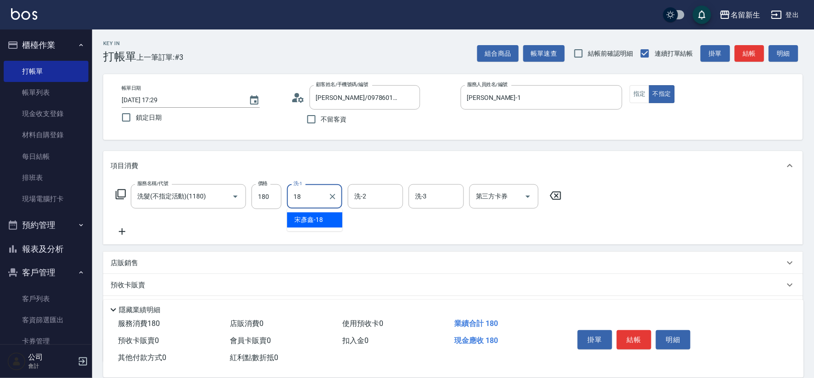
type input "[PERSON_NAME]-18"
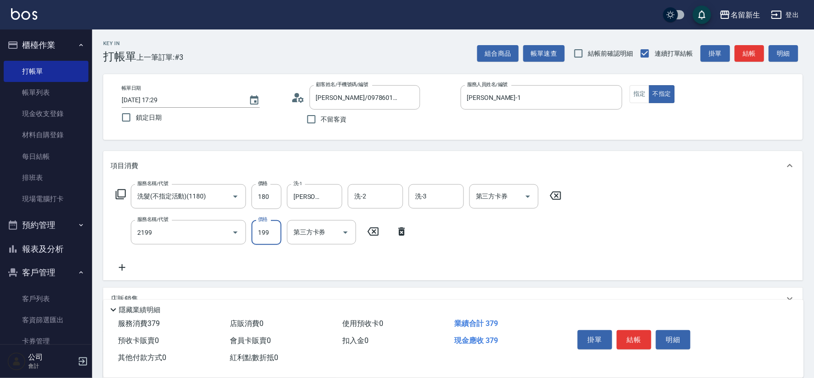
type input "不指定剪髮活動(2199)"
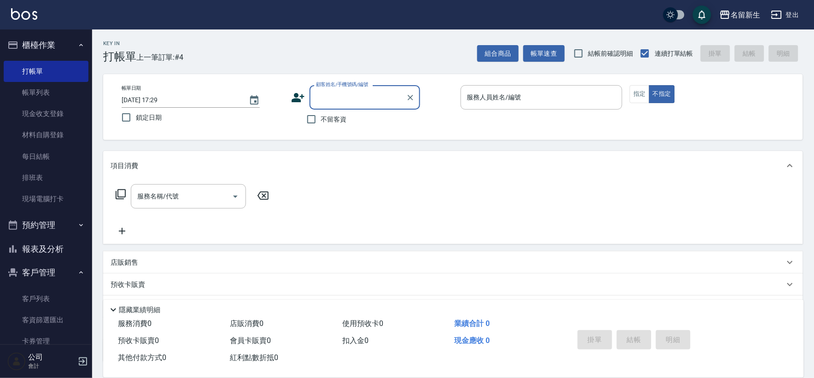
click at [331, 125] on label "不留客資" at bounding box center [324, 119] width 45 height 19
click at [321, 125] on input "不留客資" at bounding box center [311, 119] width 19 height 19
checkbox input "true"
type input "[PERSON_NAME]/0918356166/"
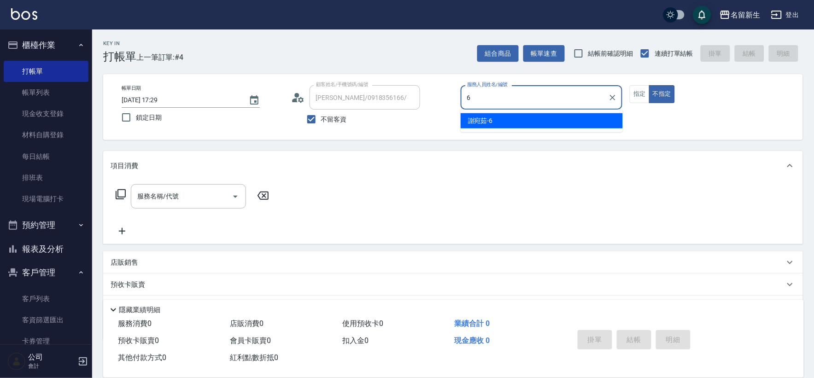
type input "[PERSON_NAME]-6"
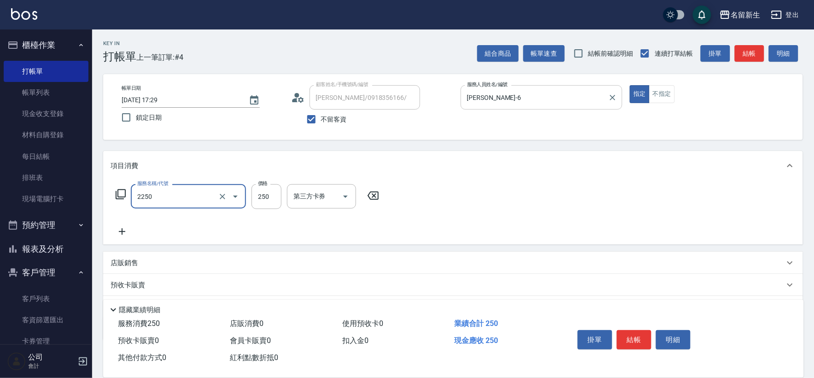
type input "剪髮(2250)"
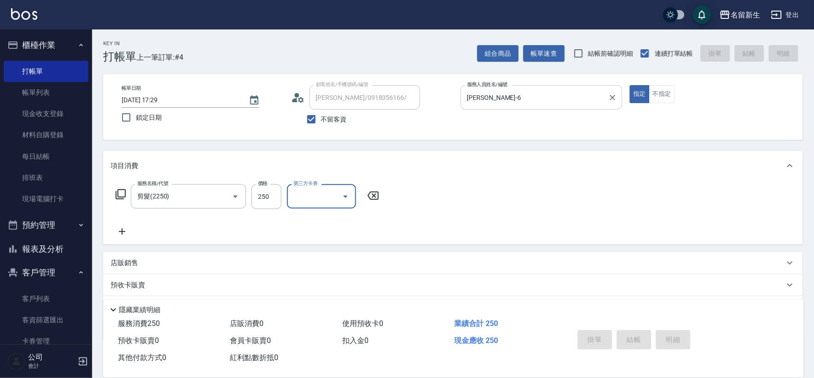
type input "[DATE] 17:37"
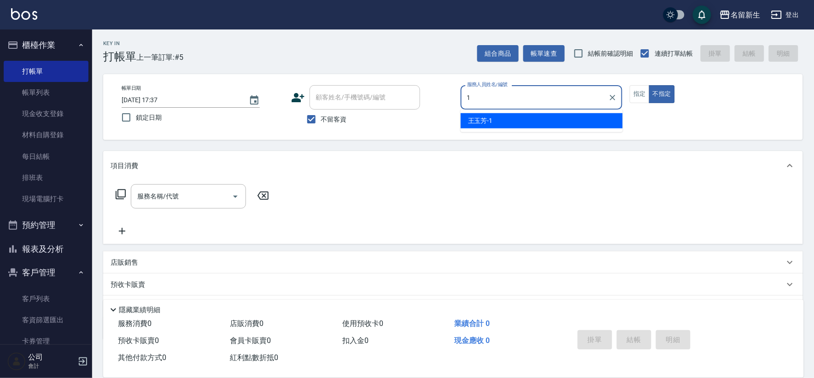
type input "[PERSON_NAME]-1"
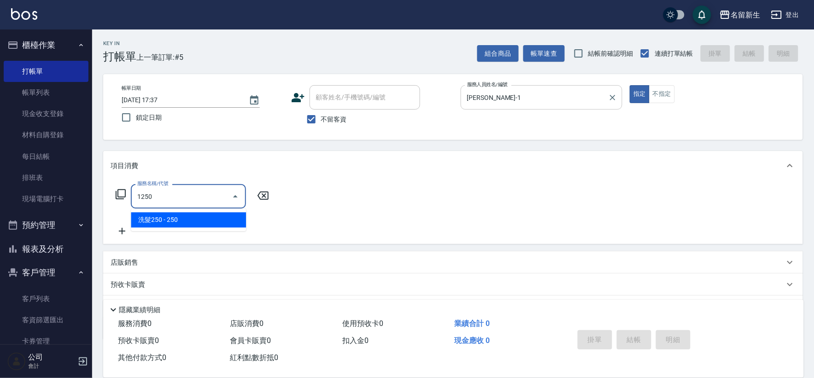
type input "洗髮250(1250)"
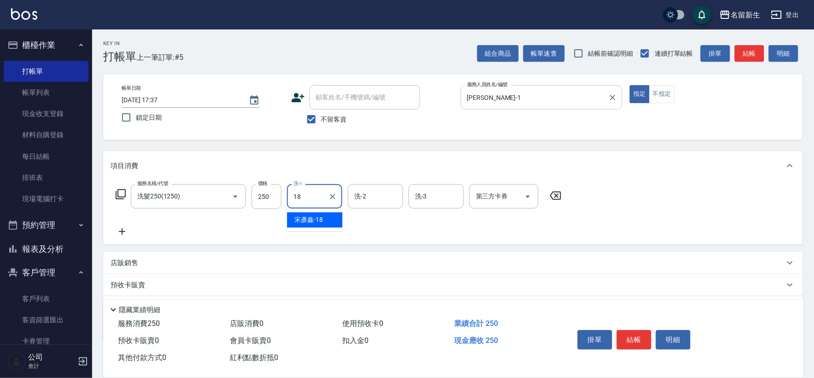
type input "[PERSON_NAME]-18"
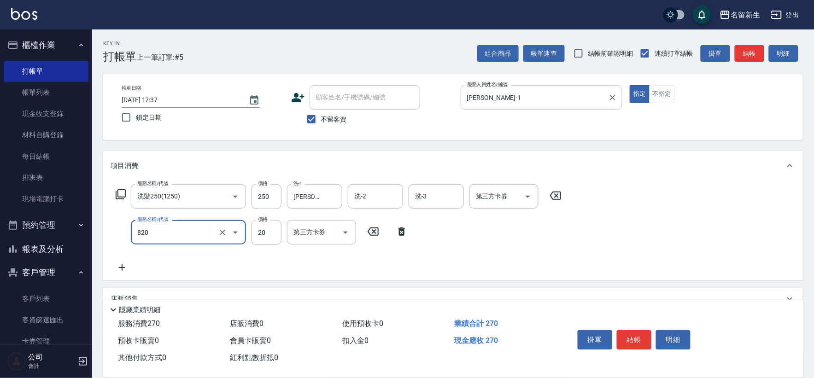
type input "潤絲(820)"
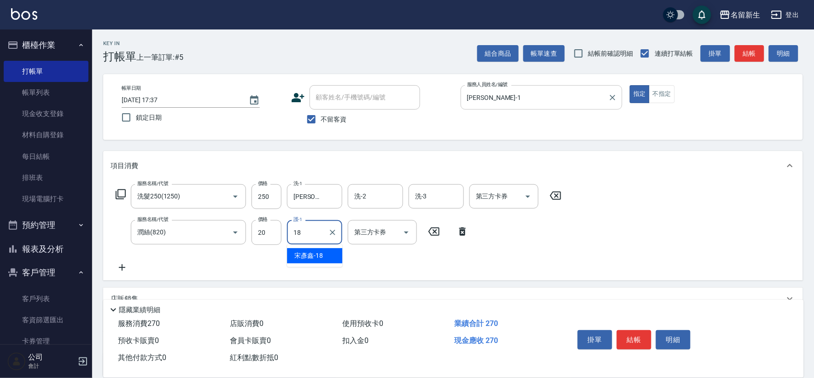
type input "[PERSON_NAME]-18"
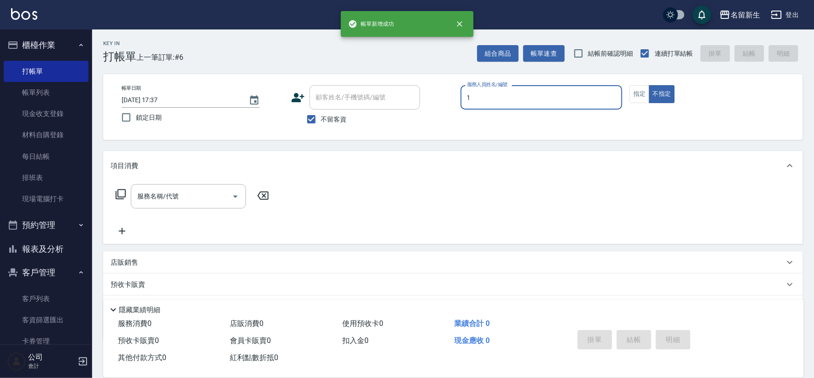
type input "[PERSON_NAME]-1"
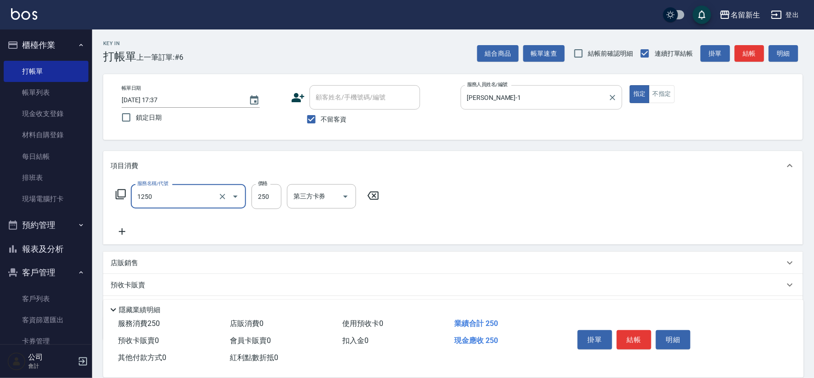
type input "洗髮250(1250)"
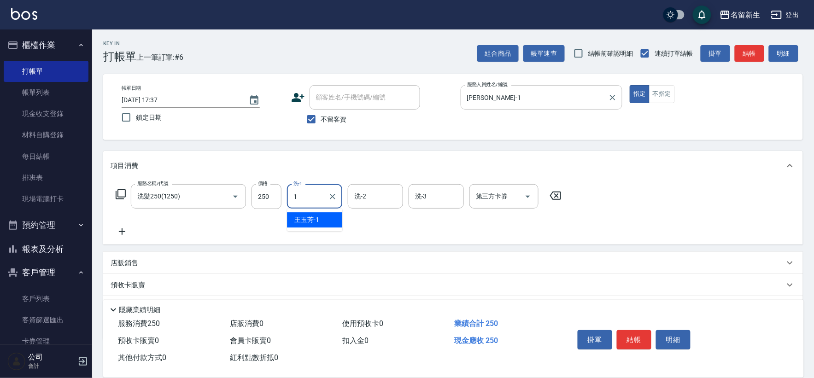
type input "[PERSON_NAME]-1"
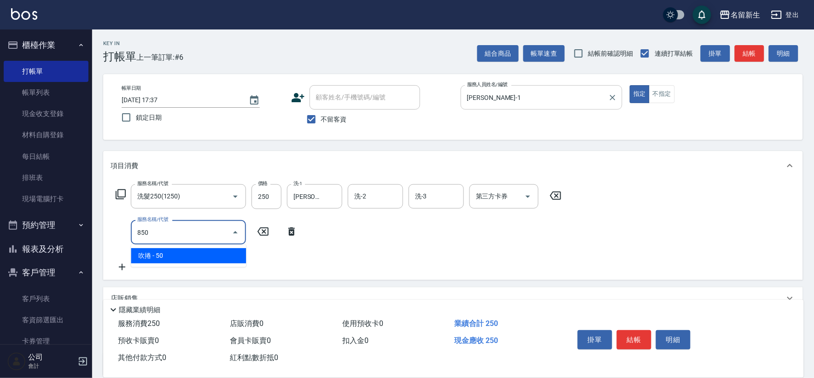
type input "吹捲(850)"
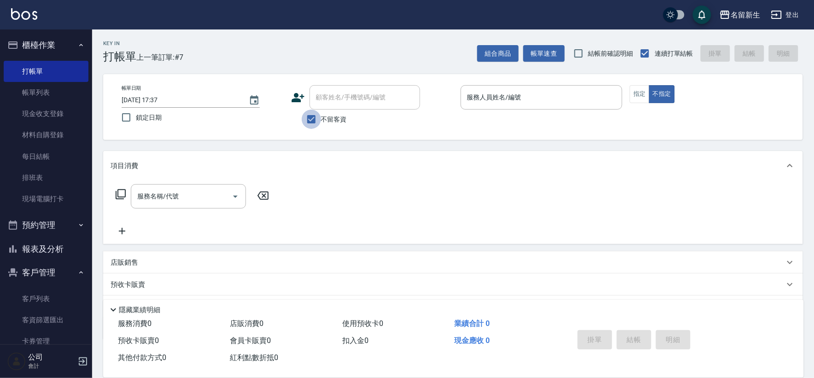
click at [316, 120] on input "不留客資" at bounding box center [311, 119] width 19 height 19
checkbox input "false"
click at [328, 107] on div "顧客姓名/手機號碼/編號" at bounding box center [365, 97] width 111 height 24
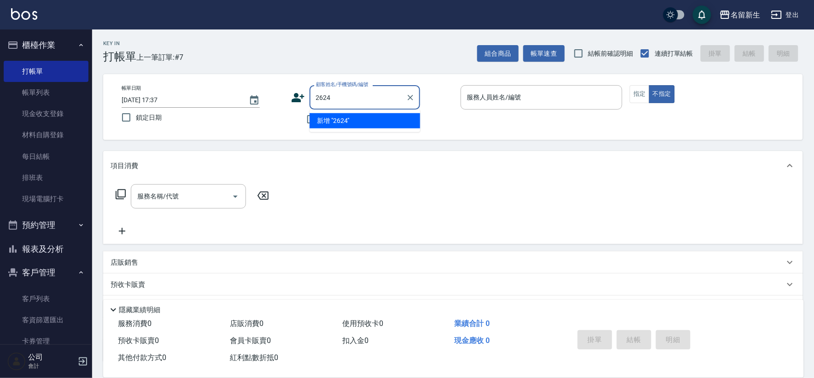
type input "2624"
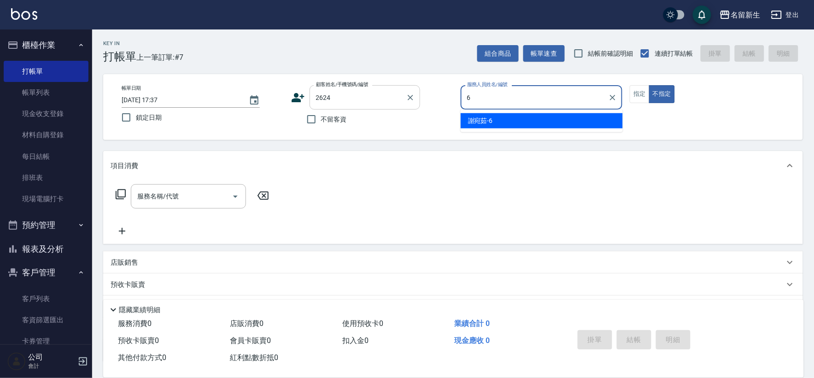
type input "[PERSON_NAME]-6"
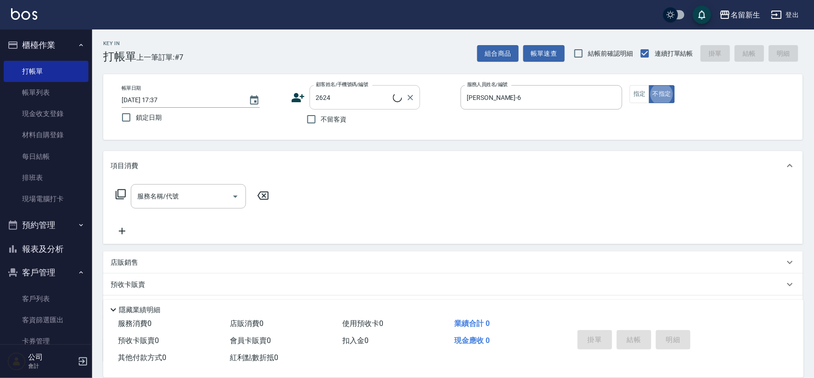
type input "[PERSON_NAME]/0955155814/2624"
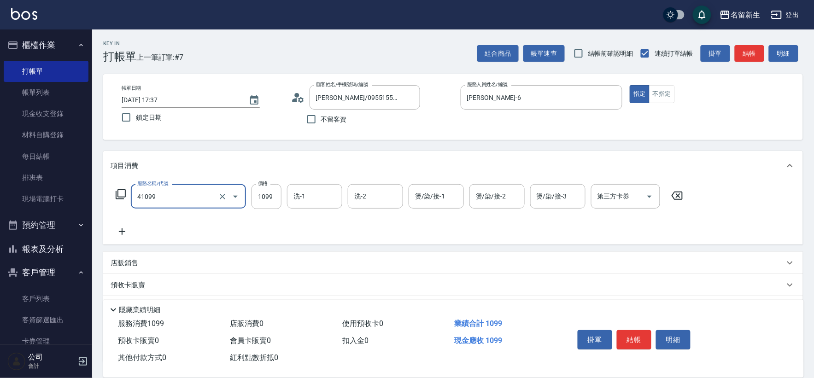
type input "公司活動/早鳥(41099)"
type input "1700"
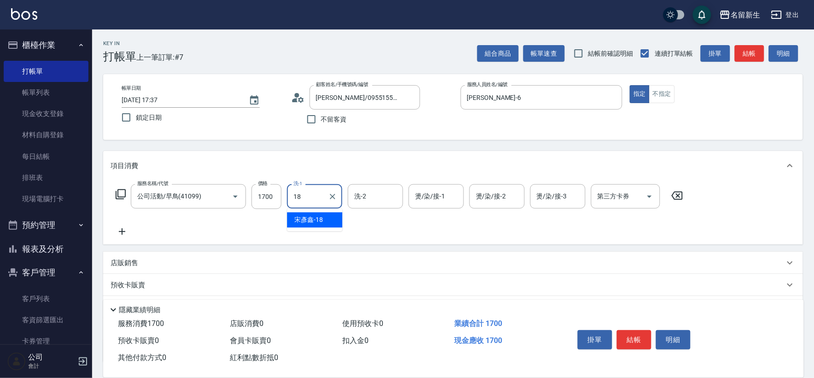
type input "[PERSON_NAME]-18"
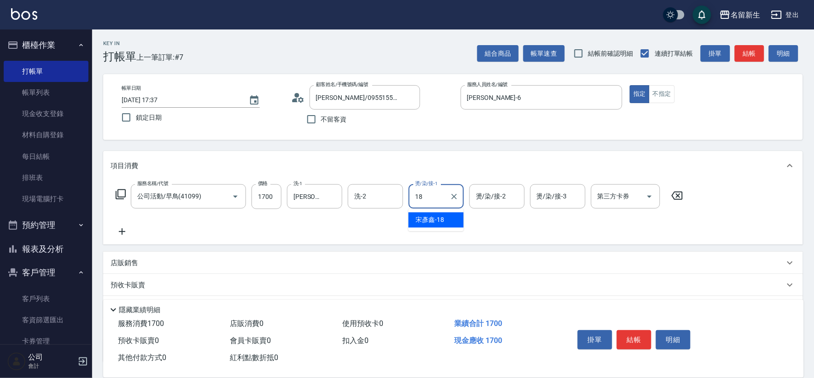
type input "[PERSON_NAME]-18"
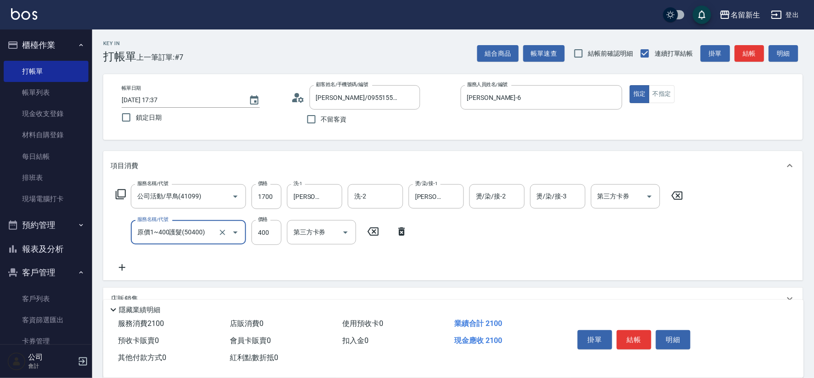
type input "原價1~400護髮(50400)"
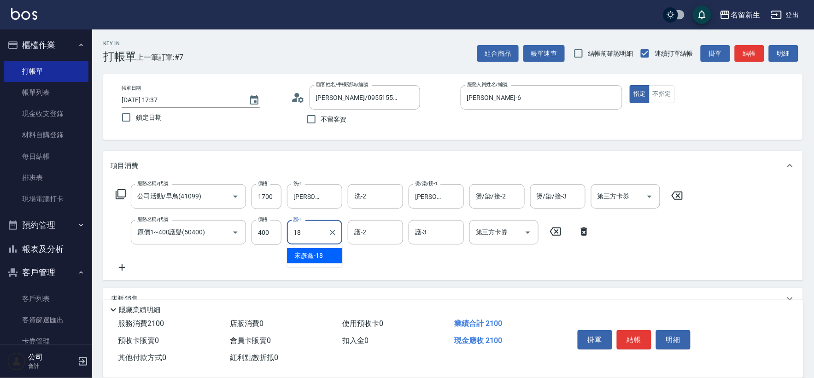
type input "[PERSON_NAME]-18"
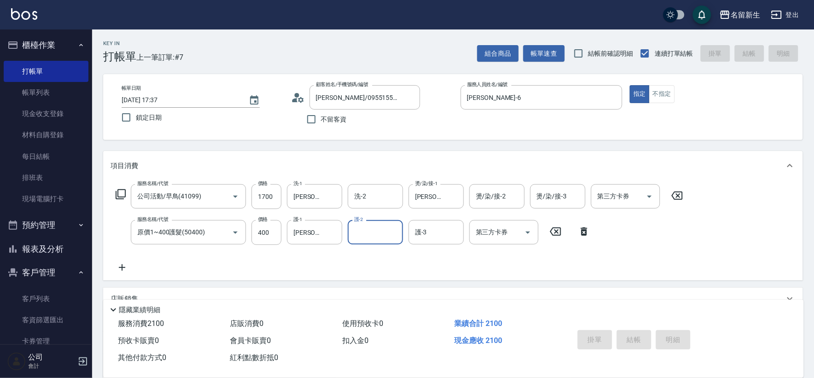
type input "[DATE] 17:40"
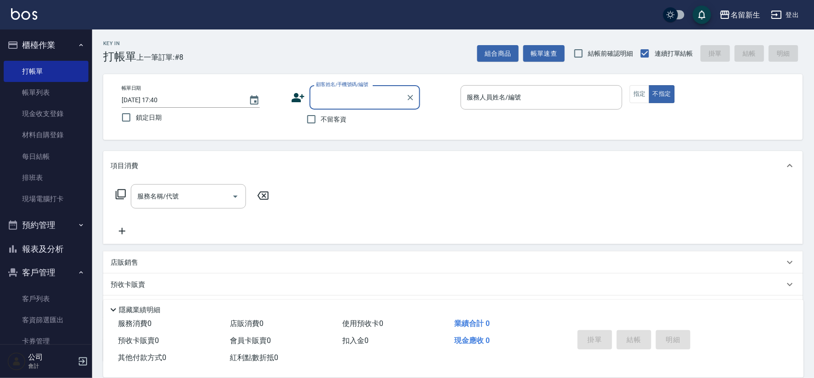
click at [469, 131] on div "帳單日期 [DATE] 17:40 鎖定日期 顧客姓名/手機號碼/編號 顧客姓名/手機號碼/編號 不留客資 服務人員姓名/編號 服務人員姓名/編號 指定 不指定" at bounding box center [453, 107] width 700 height 66
click at [53, 41] on button "櫃檯作業" at bounding box center [46, 45] width 85 height 24
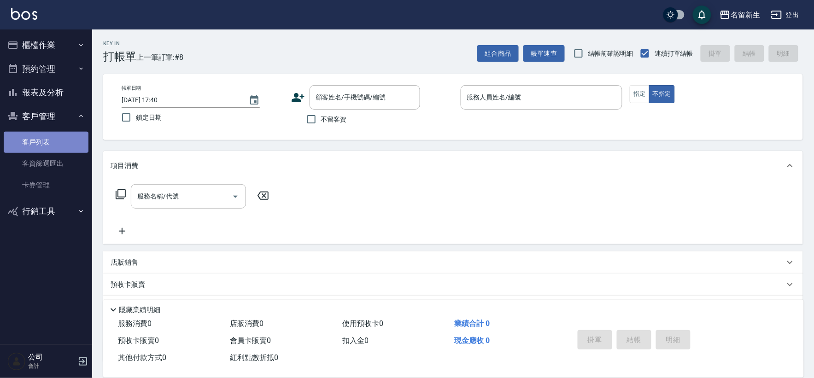
click at [52, 134] on link "客戶列表" at bounding box center [46, 142] width 85 height 21
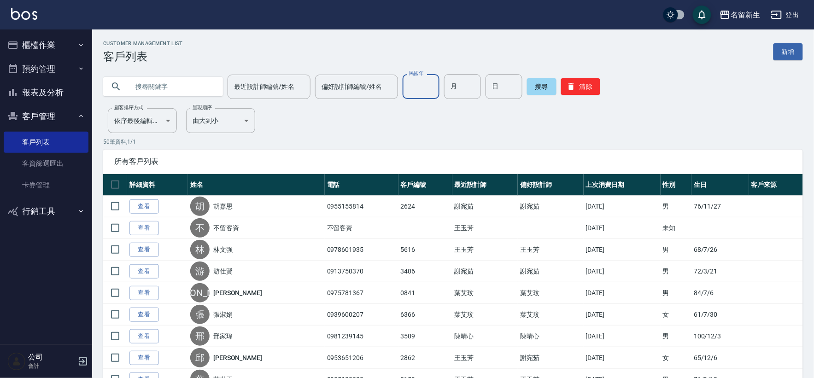
click at [422, 94] on input "民國年" at bounding box center [421, 86] width 37 height 25
type input "68"
type input "07"
type input "13"
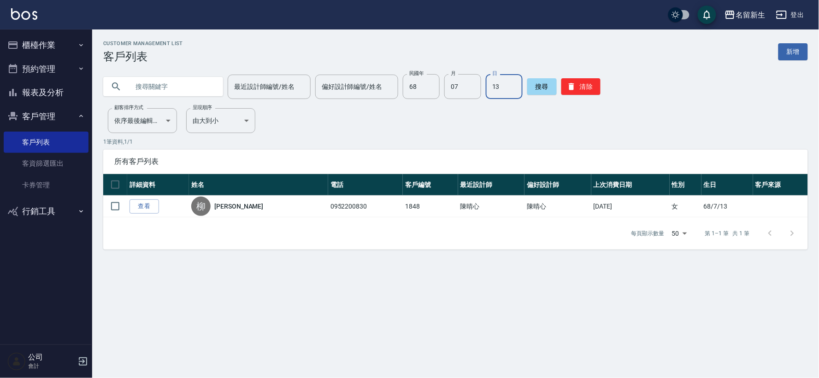
click at [57, 49] on button "櫃檯作業" at bounding box center [46, 45] width 85 height 24
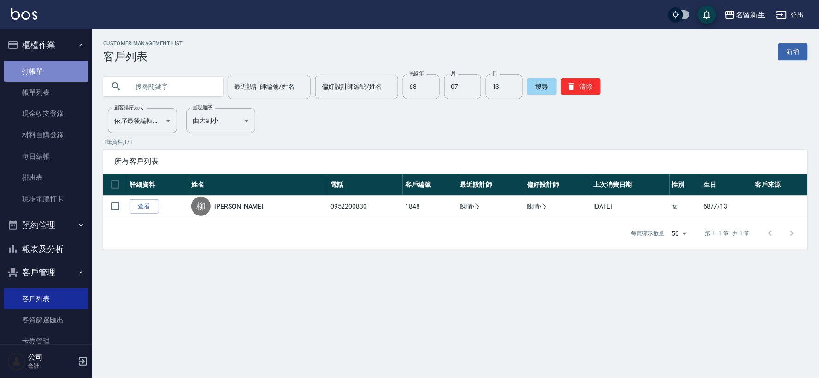
click at [57, 71] on link "打帳單" at bounding box center [46, 71] width 85 height 21
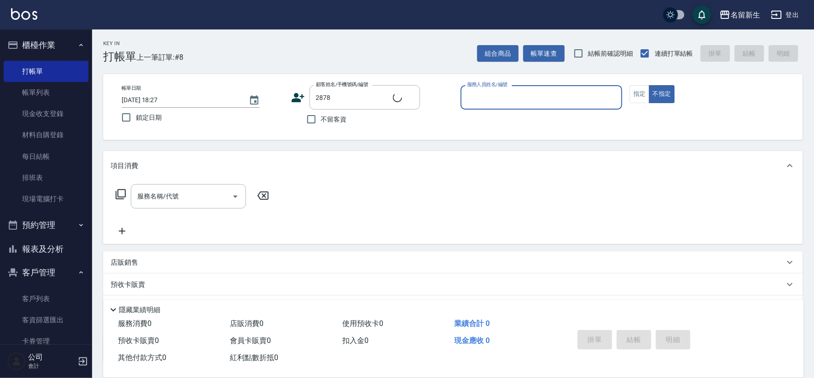
type input "2878"
type input "1"
type button "false"
type input "[PERSON_NAME]-1"
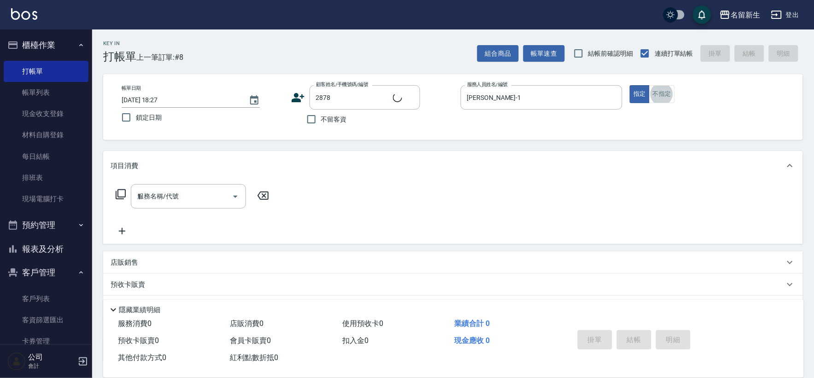
type input "13"
type input "[PERSON_NAME]/0910377205/2878"
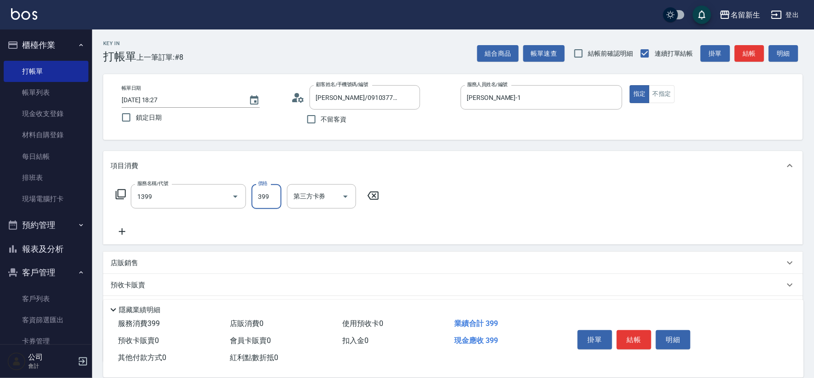
type input "健康洗髮(1399)"
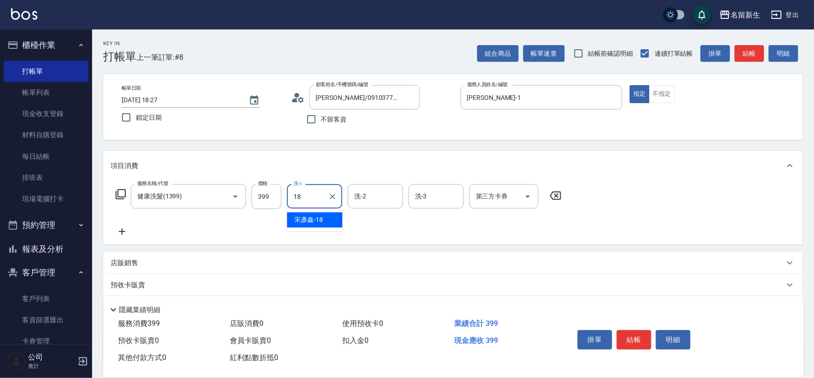
type input "[PERSON_NAME]-18"
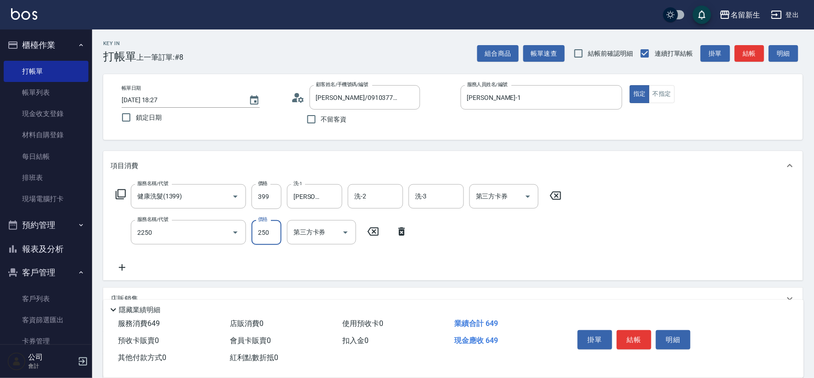
type input "剪髮(2250)"
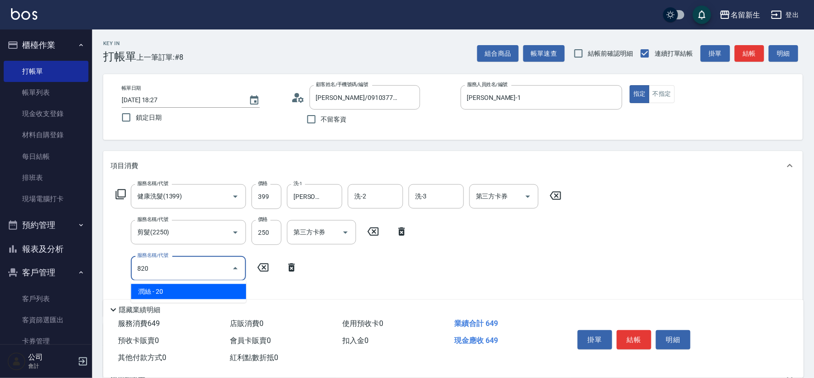
type input "潤絲(820)"
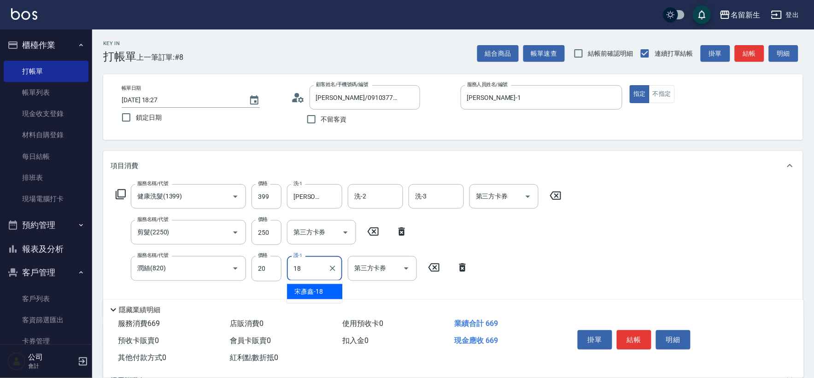
type input "[PERSON_NAME]-18"
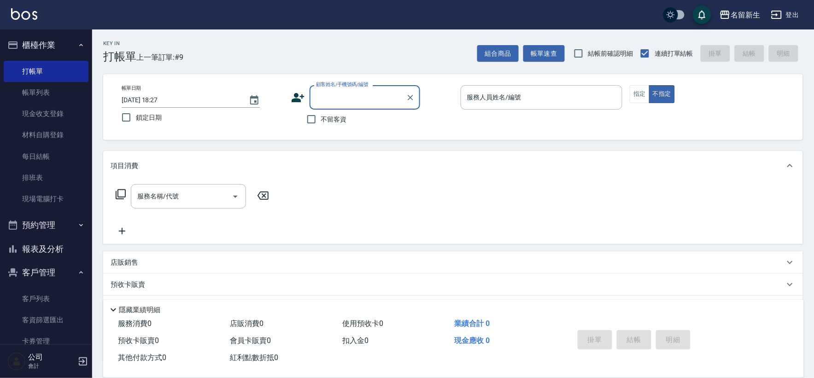
click at [26, 248] on button "報表及分析" at bounding box center [46, 249] width 85 height 24
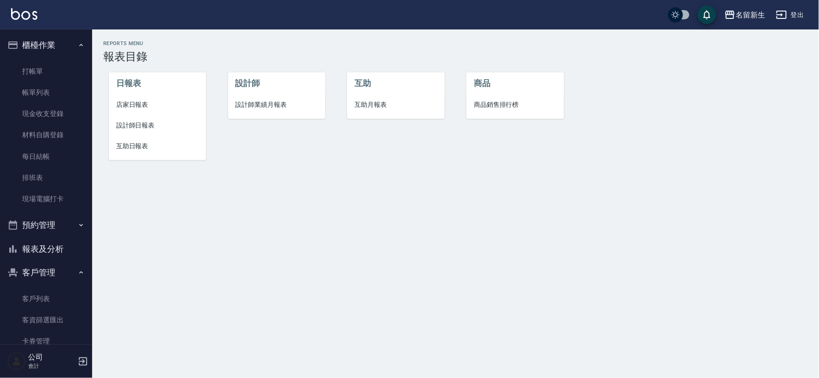
click at [258, 100] on span "設計師業績月報表" at bounding box center [276, 105] width 82 height 10
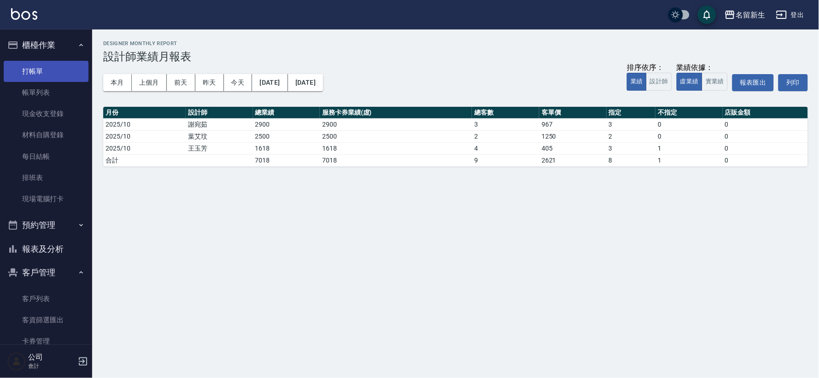
click at [24, 67] on link "打帳單" at bounding box center [46, 71] width 85 height 21
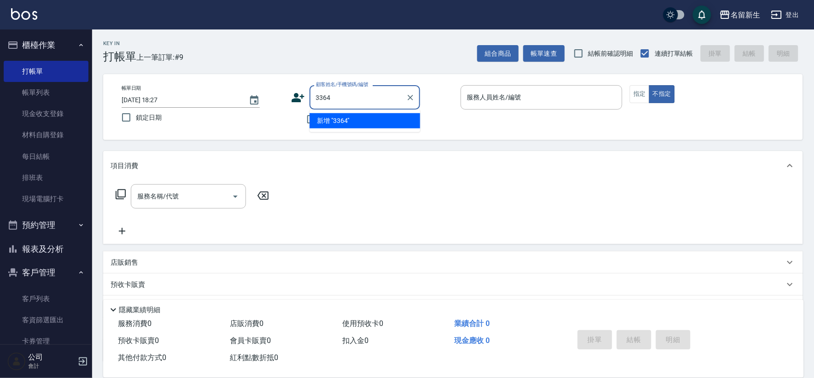
type input "3364"
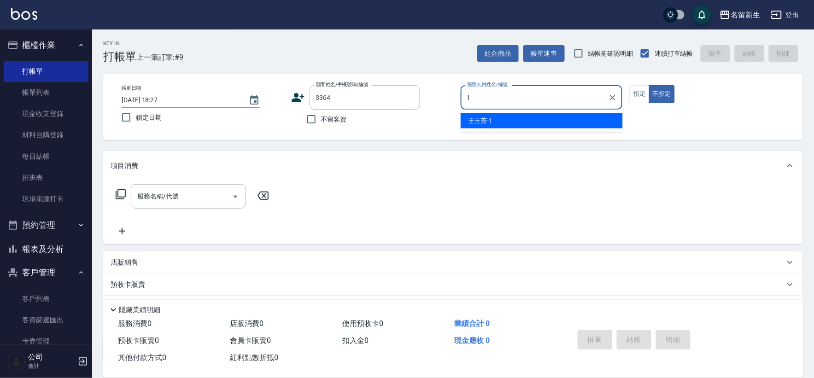
type input "[PERSON_NAME]-1"
type button "false"
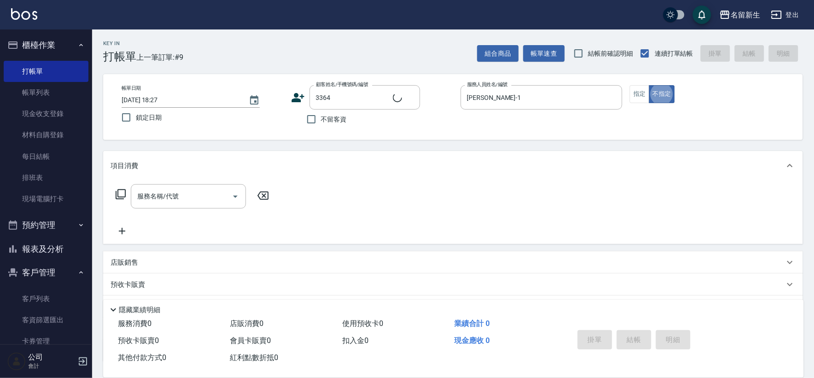
type input "[PERSON_NAME]/0919346563/3364"
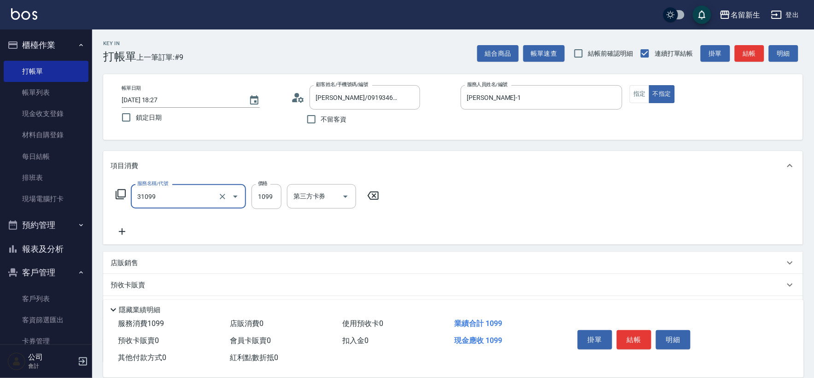
type input "公司活動/早鳥(31099)"
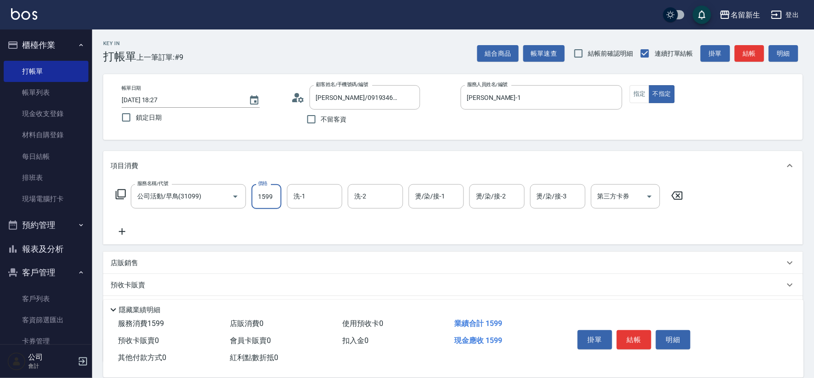
type input "1599"
type input "[PERSON_NAME]-18"
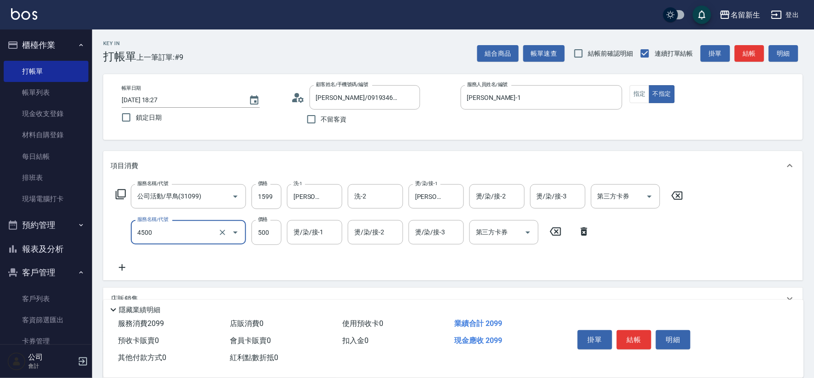
type input "補染(4500)"
type input "1000"
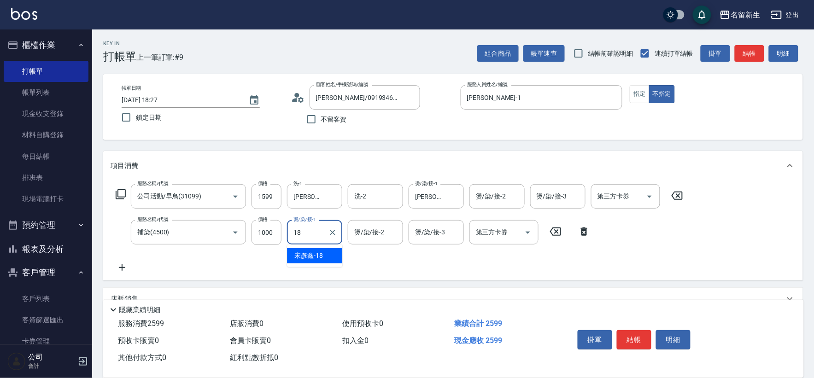
type input "[PERSON_NAME]-18"
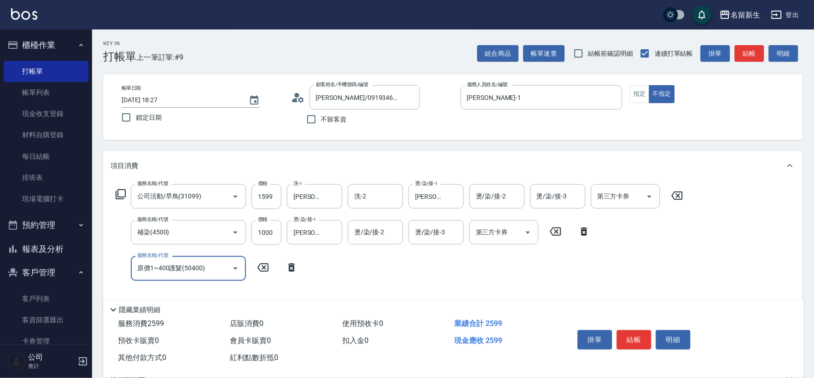
type input "原價1~400護髮(50400)"
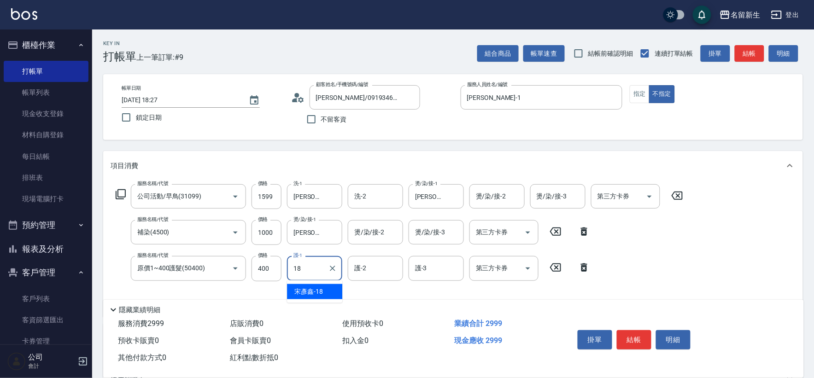
type input "[PERSON_NAME]-18"
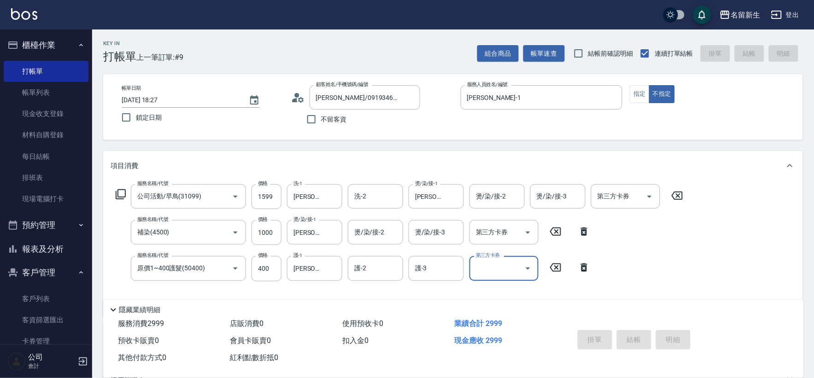
type input "[DATE] 18:28"
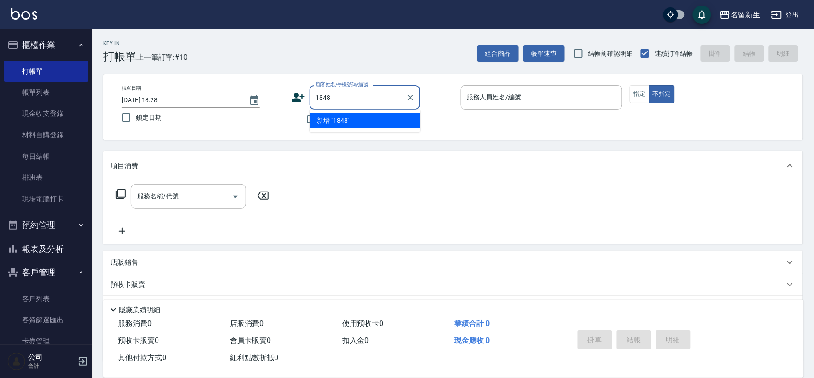
type input "1848"
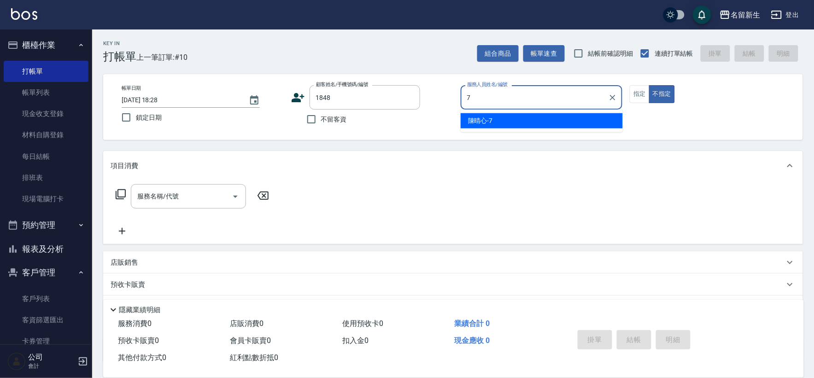
type input "[PERSON_NAME]-7"
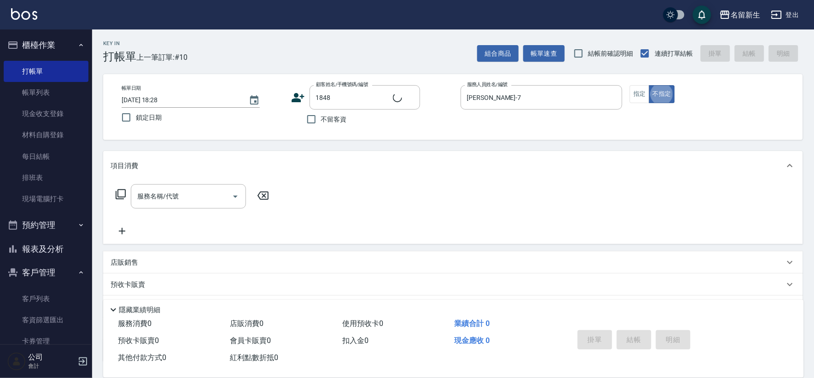
type input "[PERSON_NAME]/0952200830/1848"
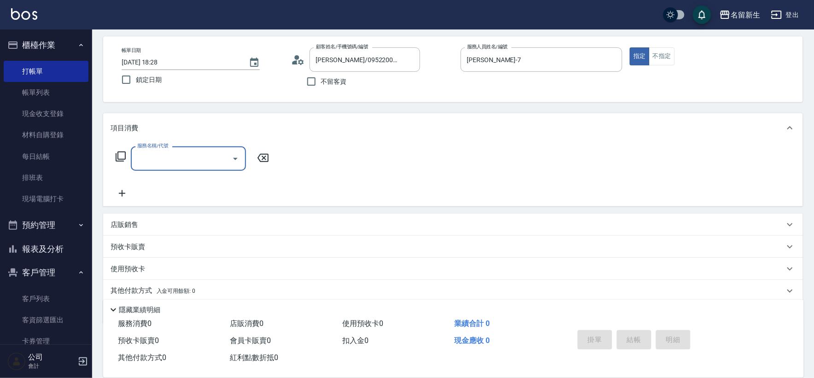
scroll to position [71, 0]
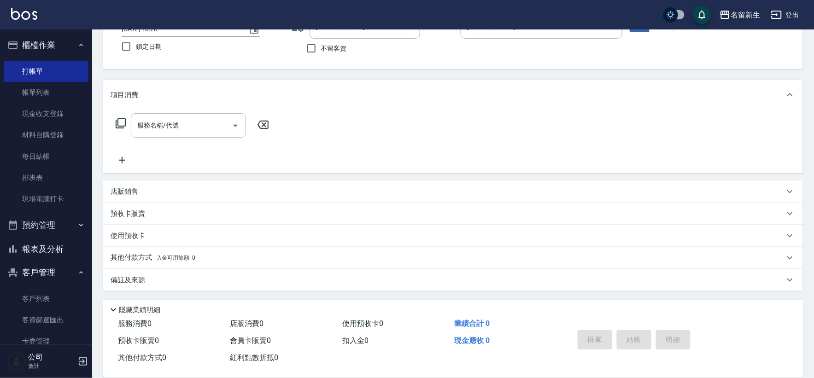
click at [129, 193] on p "店販銷售" at bounding box center [125, 192] width 28 height 10
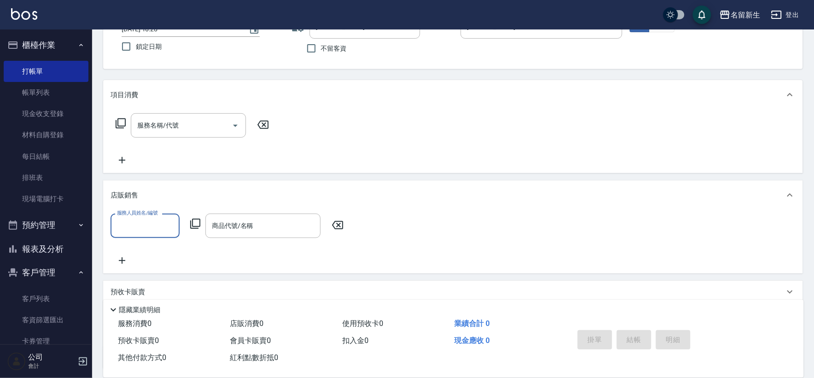
scroll to position [0, 0]
type input "[PERSON_NAME]-7"
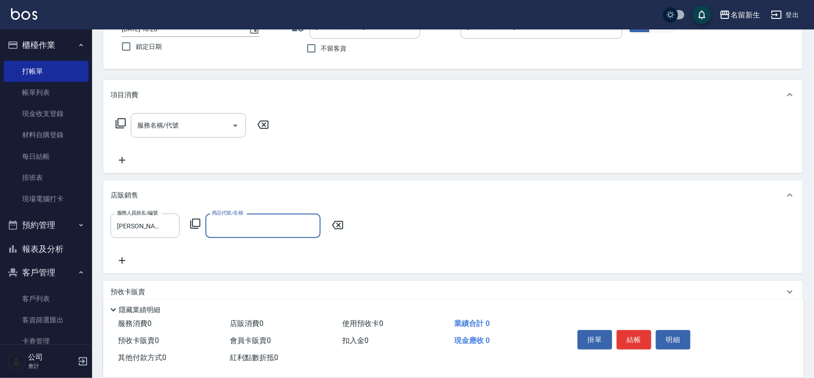
click at [199, 222] on icon at bounding box center [195, 223] width 11 height 11
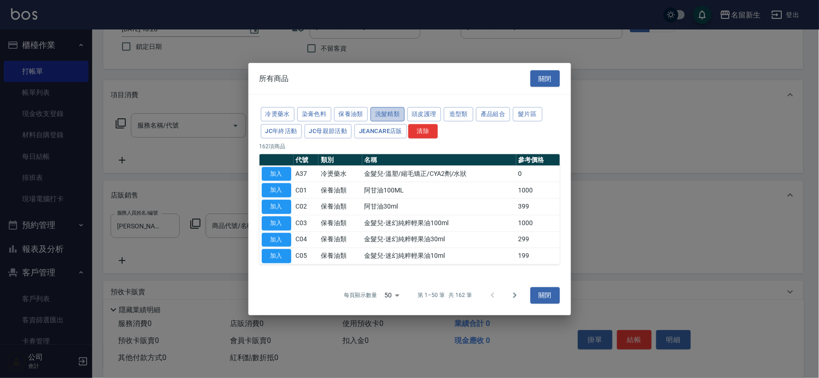
click at [386, 109] on button "洗髮精類" at bounding box center [387, 114] width 34 height 14
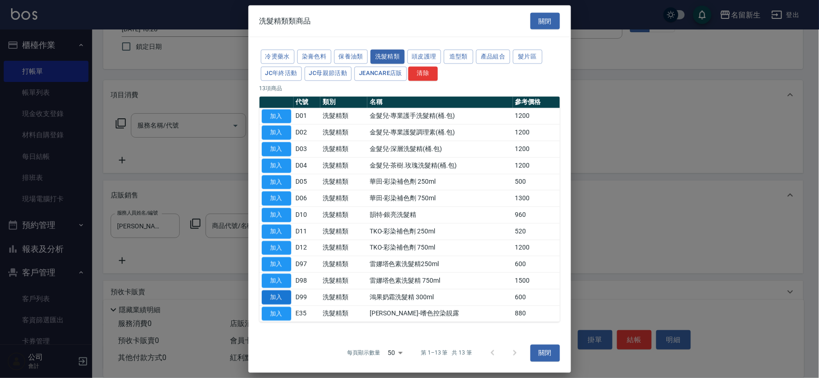
click at [277, 293] on button "加入" at bounding box center [276, 297] width 29 height 14
type input "鴻果奶霜洗髮精 300ml"
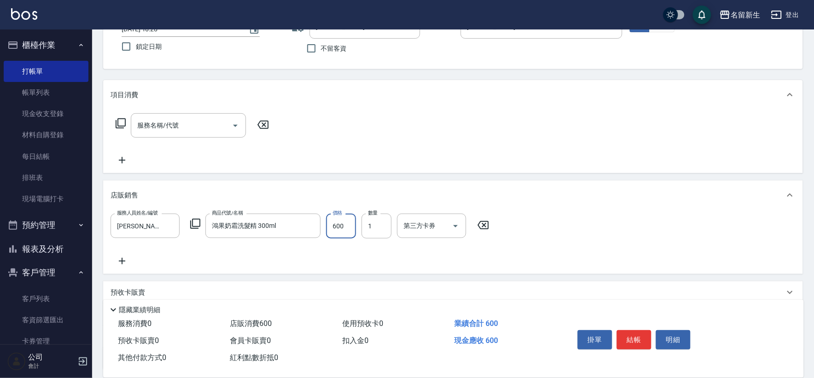
click at [348, 223] on input "600" at bounding box center [341, 226] width 30 height 25
type input "510"
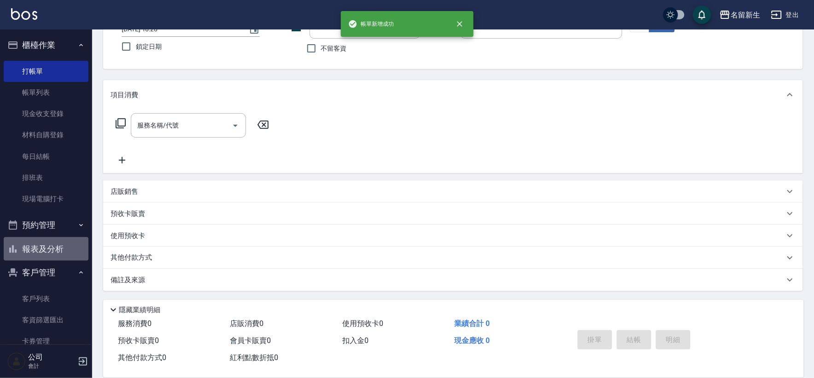
click at [51, 243] on button "報表及分析" at bounding box center [46, 249] width 85 height 24
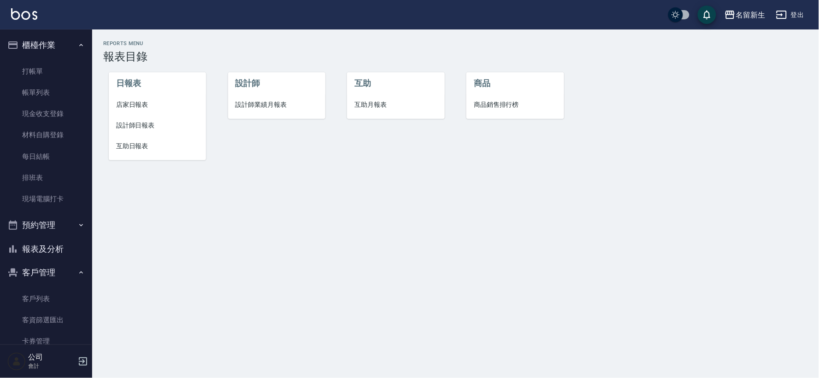
click at [144, 108] on span "店家日報表" at bounding box center [157, 105] width 82 height 10
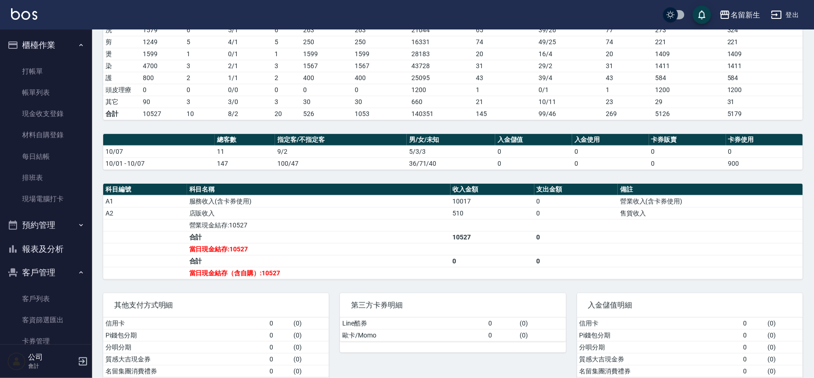
scroll to position [153, 0]
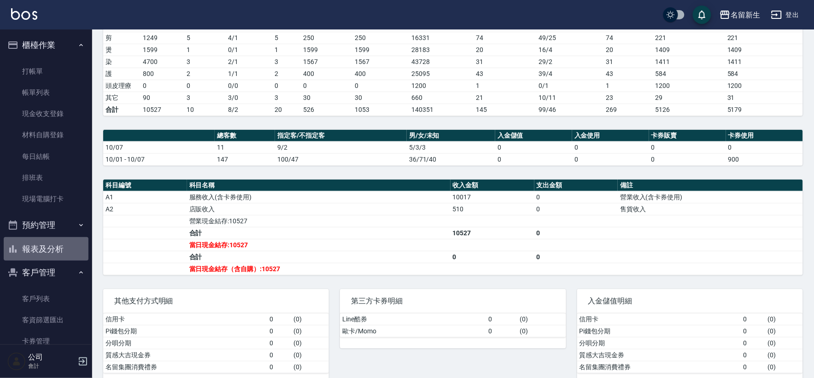
click at [58, 256] on button "報表及分析" at bounding box center [46, 249] width 85 height 24
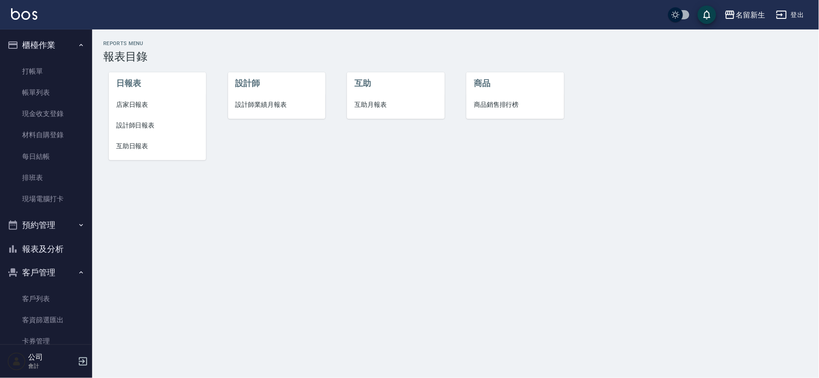
click at [270, 111] on li "設計師業績月報表" at bounding box center [276, 104] width 97 height 21
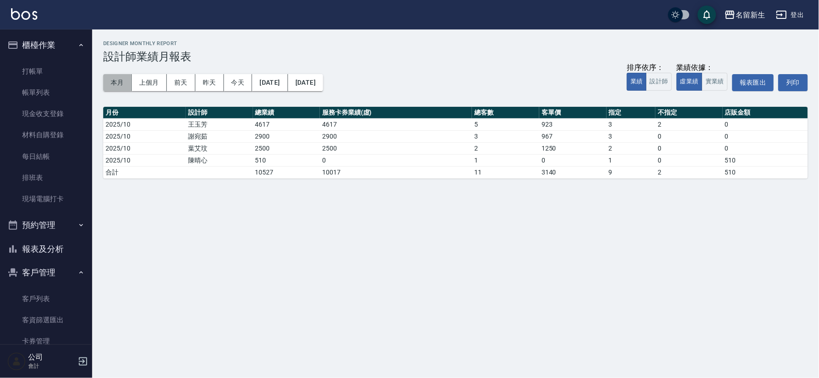
click at [126, 80] on button "本月" at bounding box center [117, 82] width 29 height 17
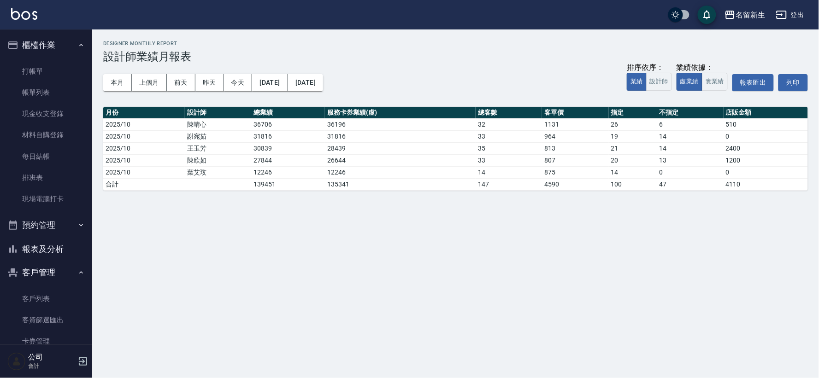
click at [47, 58] on ul "打帳單 帳單列表 現金收支登錄 材料自購登錄 每日結帳 排班表 現場電腦打卡" at bounding box center [46, 135] width 85 height 157
click at [37, 74] on link "打帳單" at bounding box center [46, 71] width 85 height 21
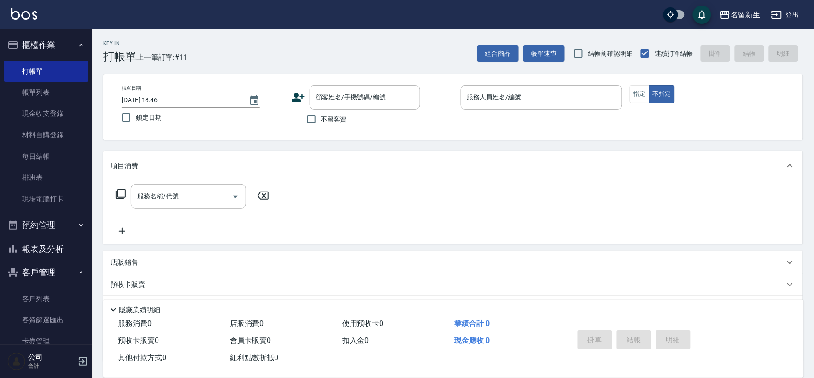
click at [332, 123] on span "不留客資" at bounding box center [334, 120] width 26 height 10
click at [321, 123] on input "不留客資" at bounding box center [311, 119] width 19 height 19
checkbox input "true"
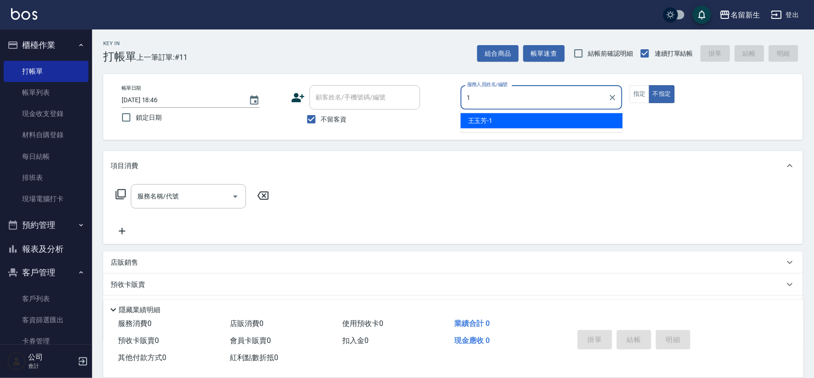
type input "[PERSON_NAME]-1"
type button "false"
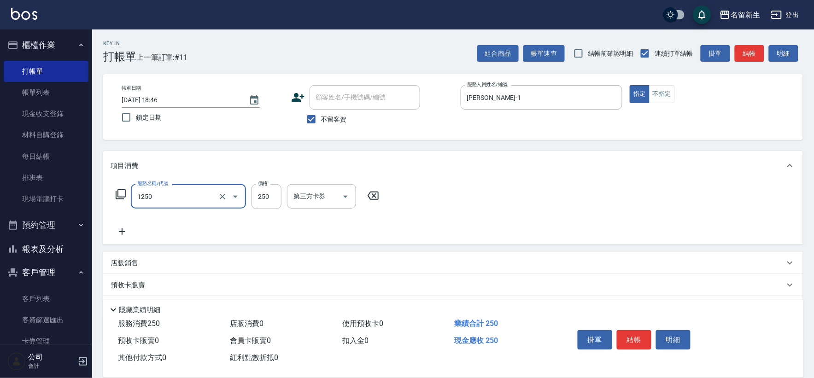
type input "洗髮250(1250)"
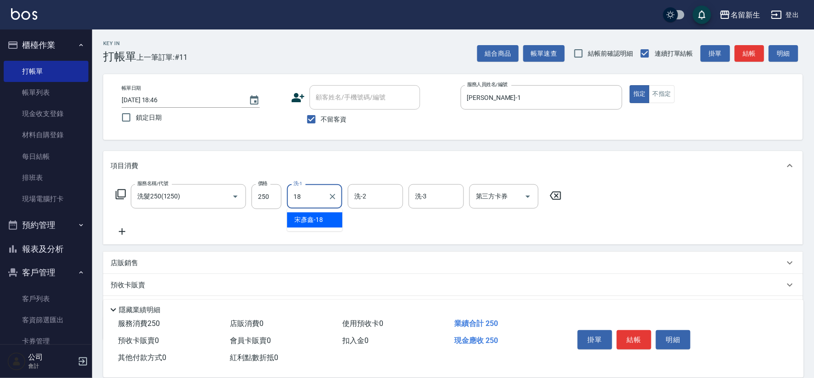
type input "[PERSON_NAME]-18"
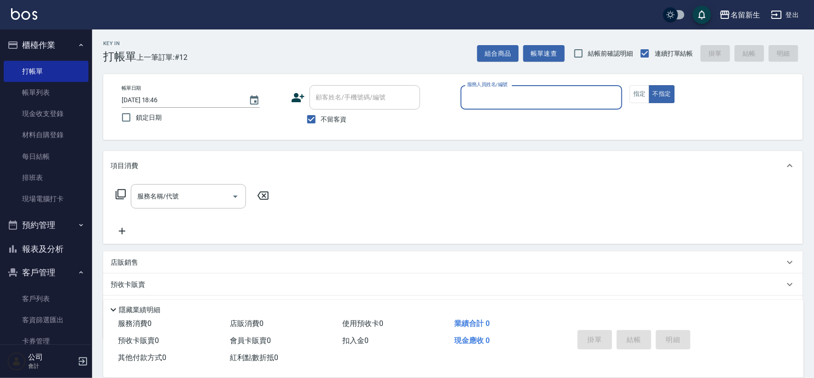
click at [70, 249] on button "報表及分析" at bounding box center [46, 249] width 85 height 24
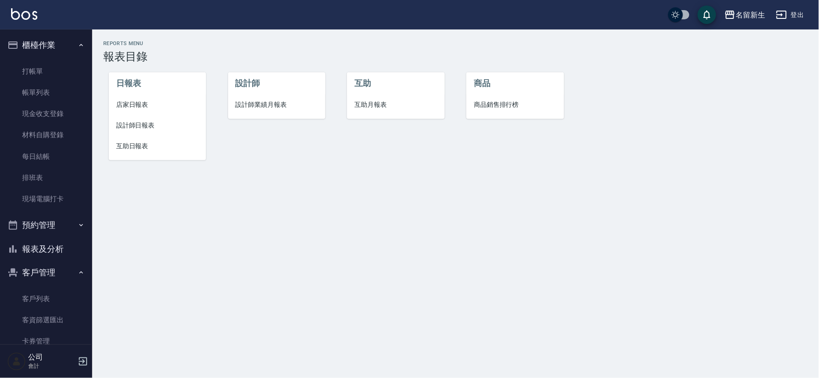
click at [246, 110] on li "設計師業績月報表" at bounding box center [276, 104] width 97 height 21
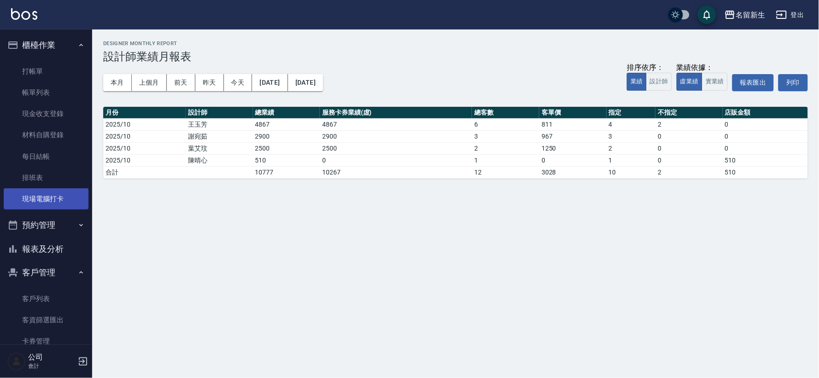
click at [47, 200] on link "現場電腦打卡" at bounding box center [46, 198] width 85 height 21
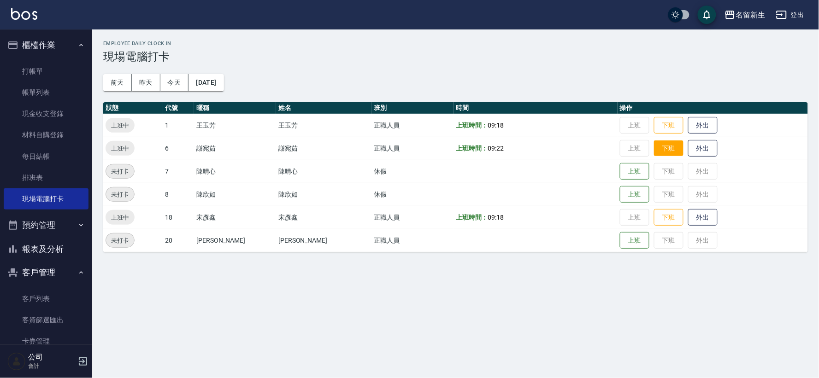
click at [654, 145] on button "下班" at bounding box center [668, 148] width 29 height 16
drag, startPoint x: 55, startPoint y: 246, endPoint x: 112, endPoint y: 120, distance: 138.1
click at [56, 245] on button "報表及分析" at bounding box center [46, 249] width 85 height 24
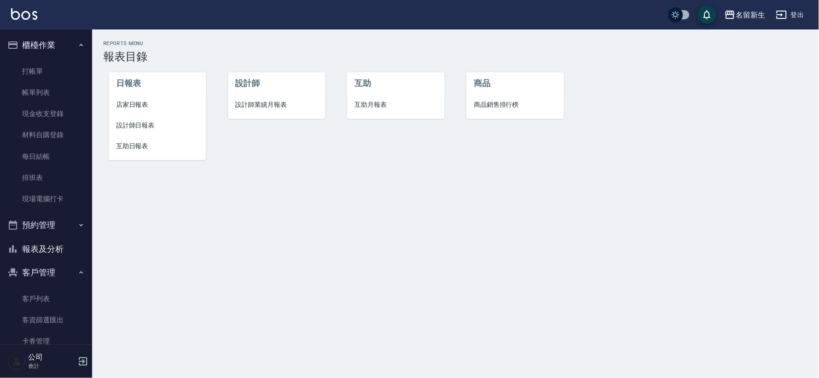
click at [151, 111] on li "店家日報表" at bounding box center [157, 104] width 97 height 21
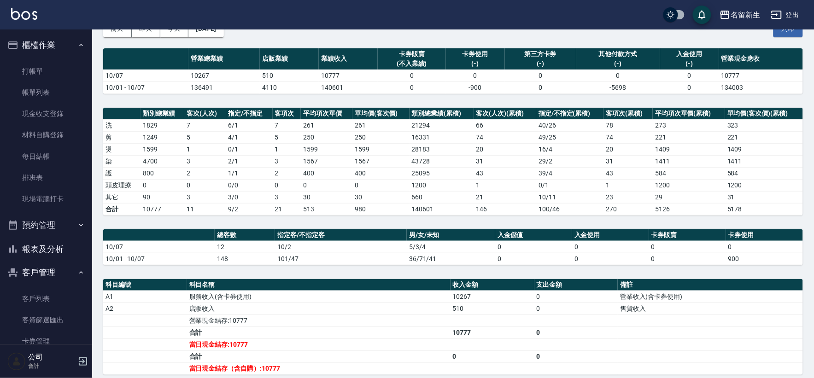
scroll to position [102, 0]
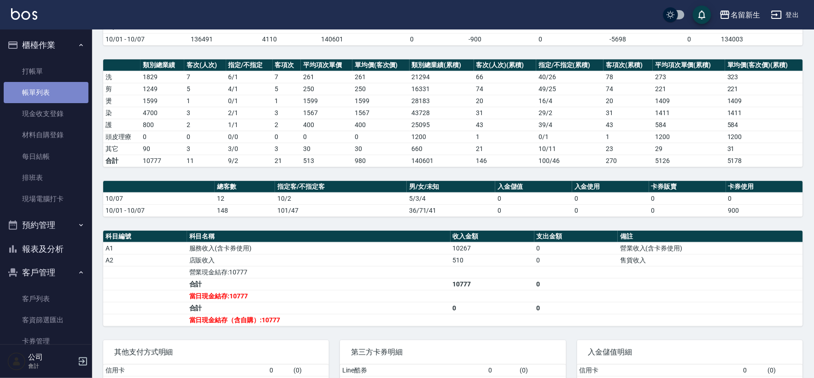
click at [48, 86] on link "帳單列表" at bounding box center [46, 92] width 85 height 21
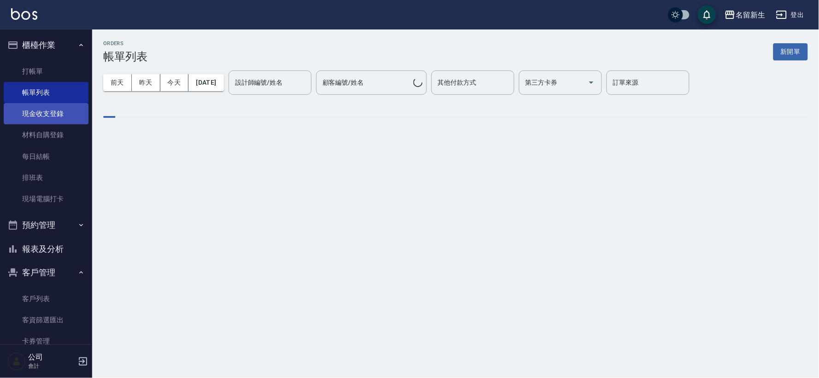
click at [35, 118] on link "現金收支登錄" at bounding box center [46, 113] width 85 height 21
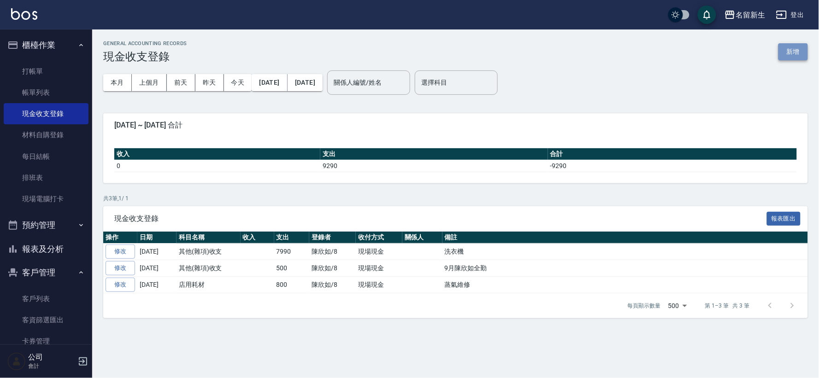
click at [792, 54] on button "新增" at bounding box center [792, 51] width 29 height 17
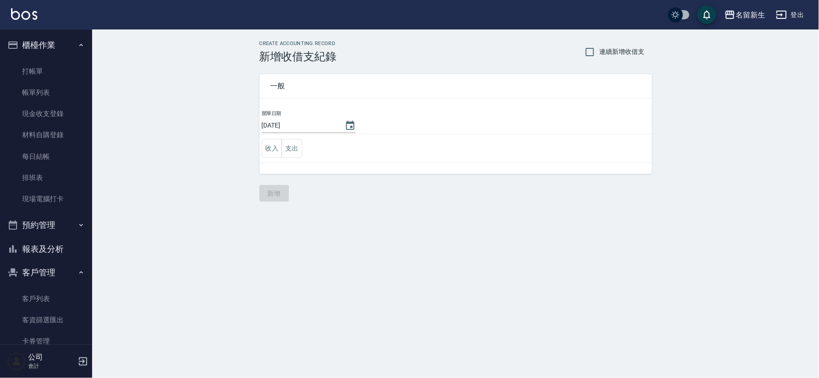
click at [303, 146] on td "收入 支出" at bounding box center [455, 149] width 392 height 29
click at [293, 150] on button "支出" at bounding box center [291, 148] width 21 height 19
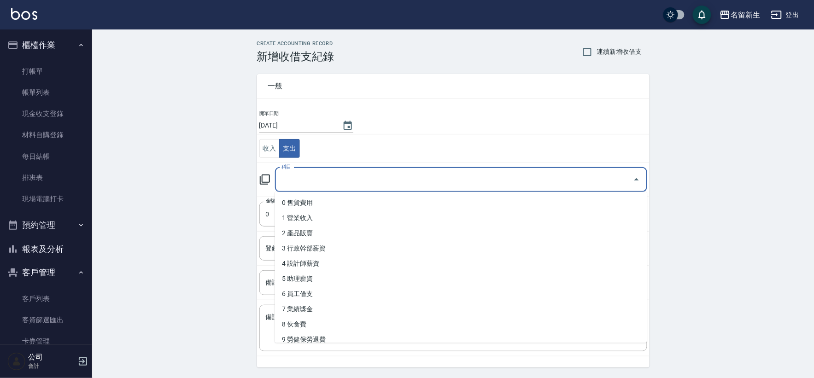
click at [307, 174] on input "科目" at bounding box center [454, 180] width 350 height 16
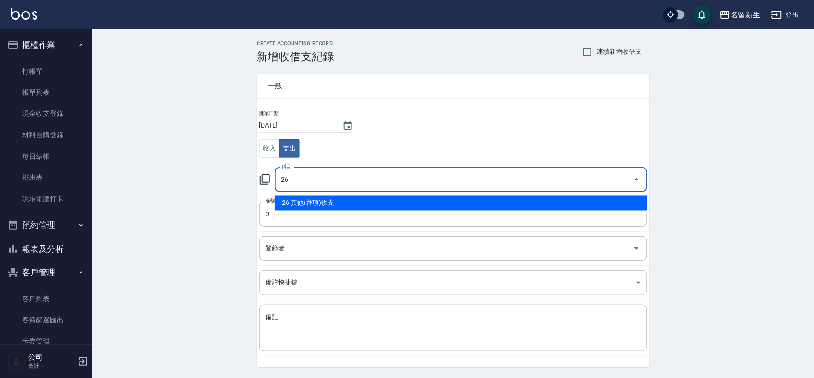
type input "26 其他(雜項)收支"
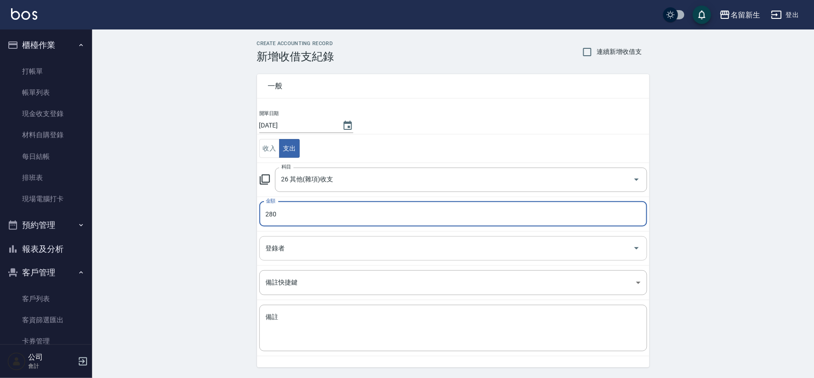
type input "280"
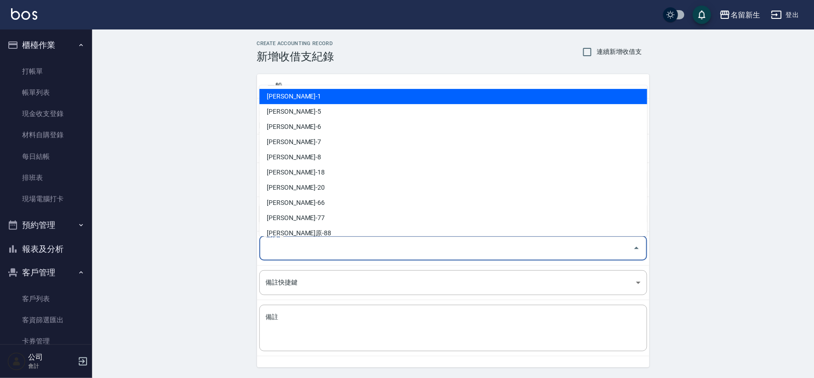
click at [269, 254] on input "登錄者" at bounding box center [446, 248] width 366 height 16
click at [312, 97] on li "[PERSON_NAME]-1" at bounding box center [453, 96] width 388 height 15
type input "[PERSON_NAME]-1"
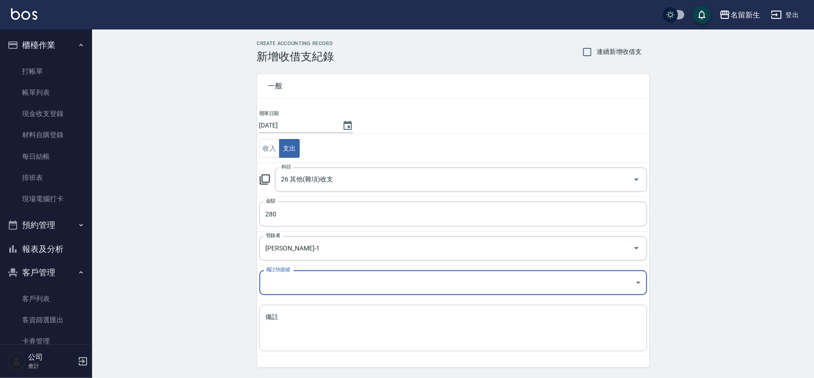
click at [316, 339] on textarea "備註" at bounding box center [453, 328] width 375 height 31
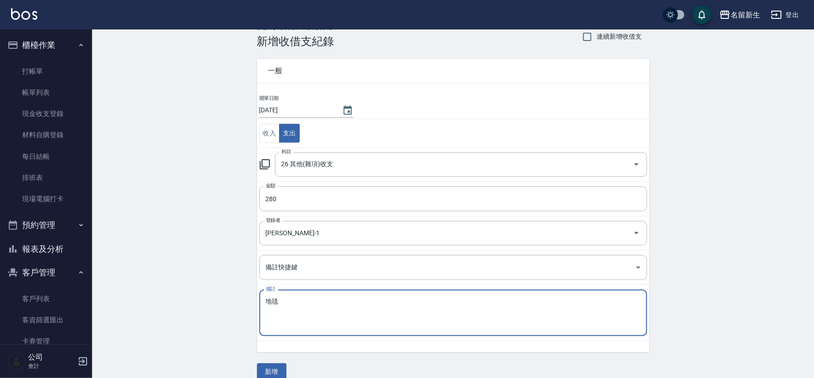
scroll to position [29, 0]
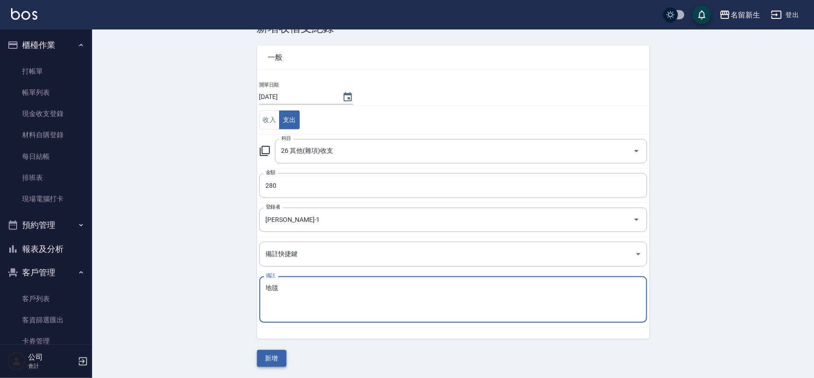
type textarea "地毯"
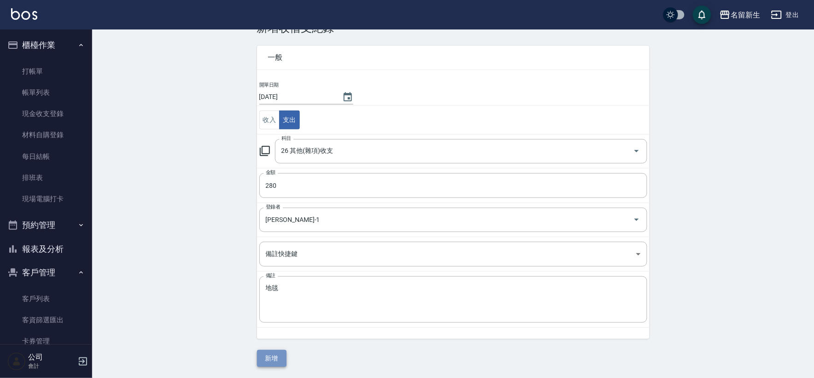
click at [272, 360] on button "新增" at bounding box center [271, 358] width 29 height 17
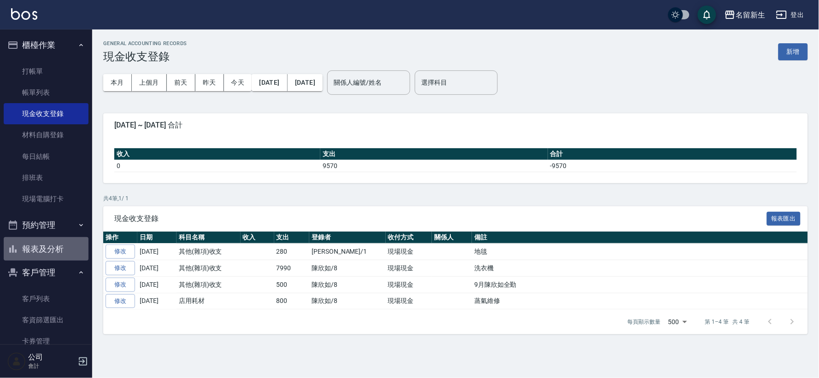
click at [61, 240] on button "報表及分析" at bounding box center [46, 249] width 85 height 24
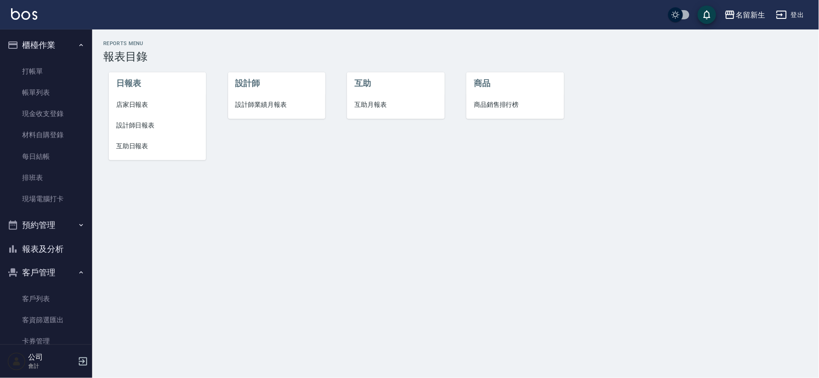
click at [143, 103] on span "店家日報表" at bounding box center [157, 105] width 82 height 10
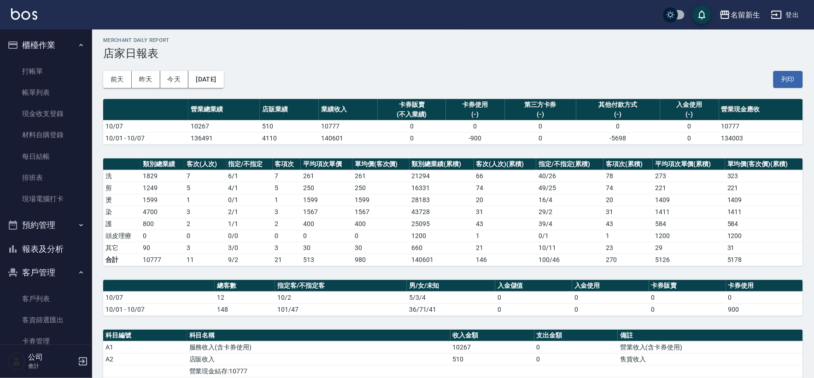
scroll to position [184, 0]
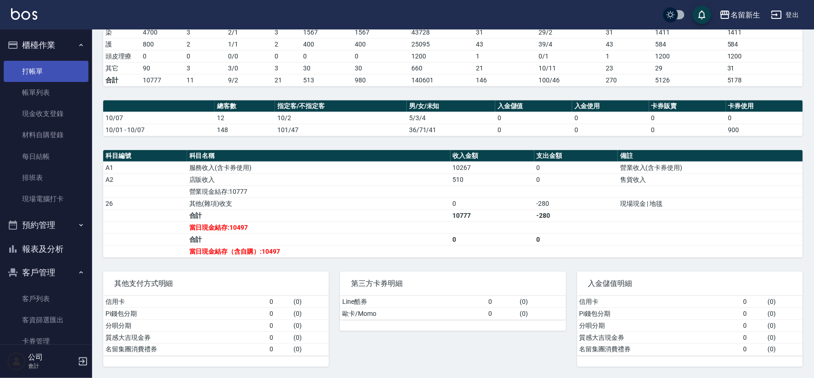
click at [53, 68] on link "打帳單" at bounding box center [46, 71] width 85 height 21
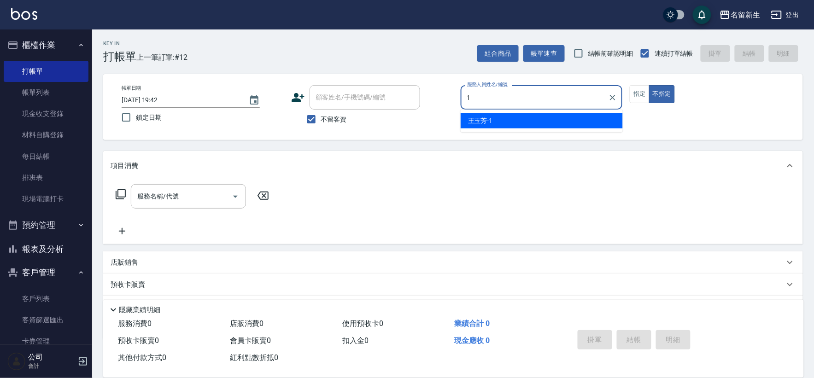
type input "[PERSON_NAME]-1"
type button "false"
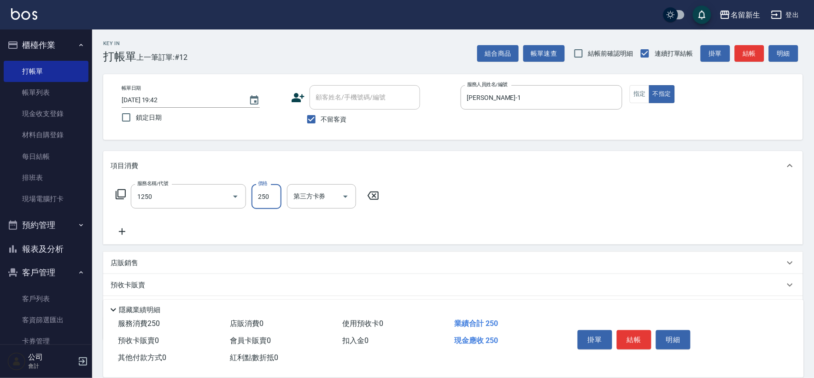
type input "洗髮250(1250)"
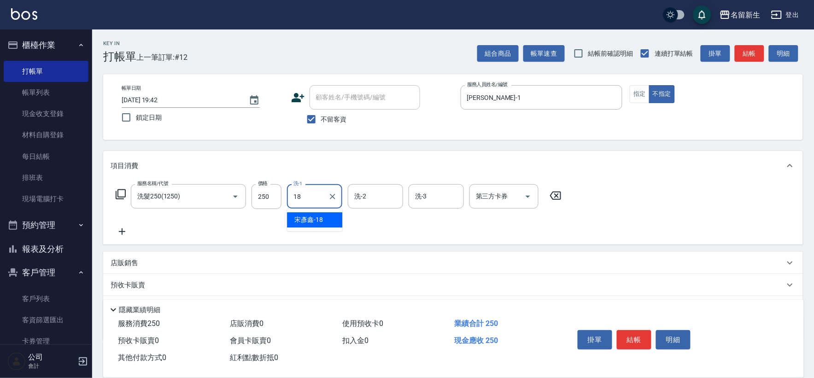
type input "[PERSON_NAME]-18"
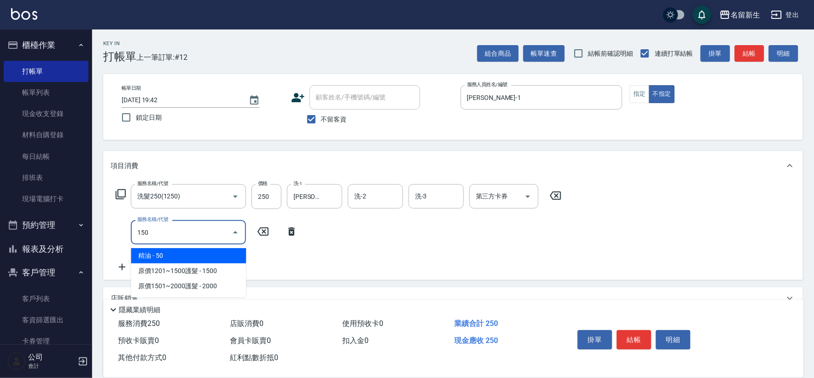
type input "精油(150)"
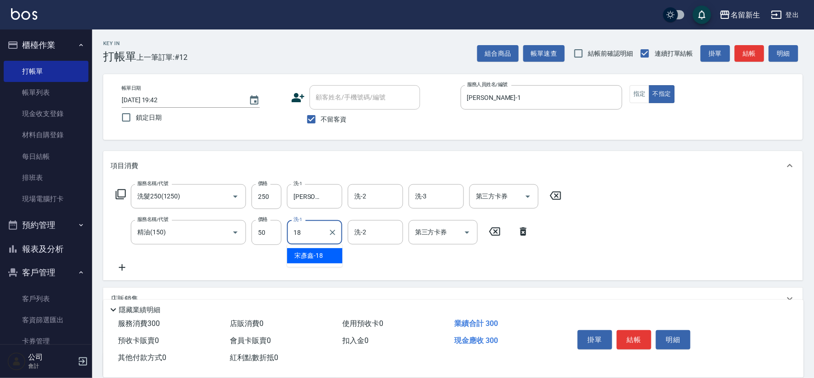
type input "[PERSON_NAME]-18"
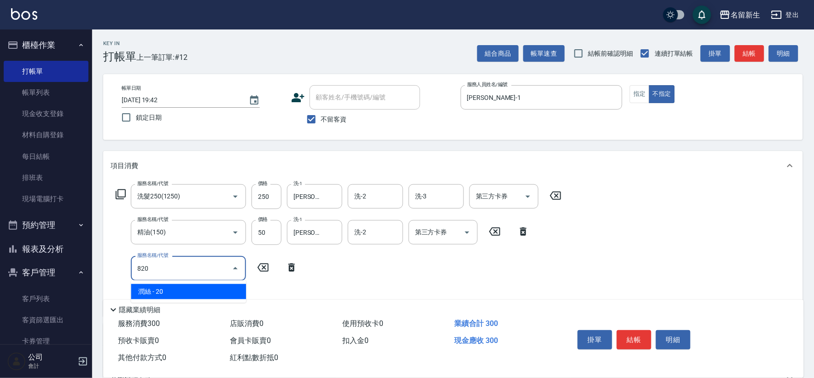
type input "潤絲(820)"
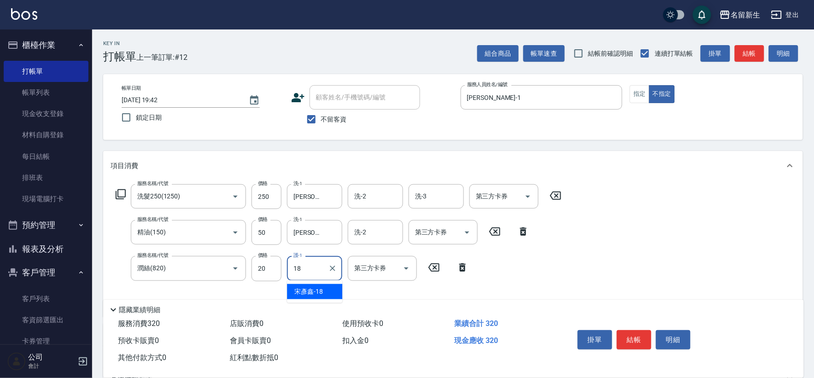
type input "[PERSON_NAME]-18"
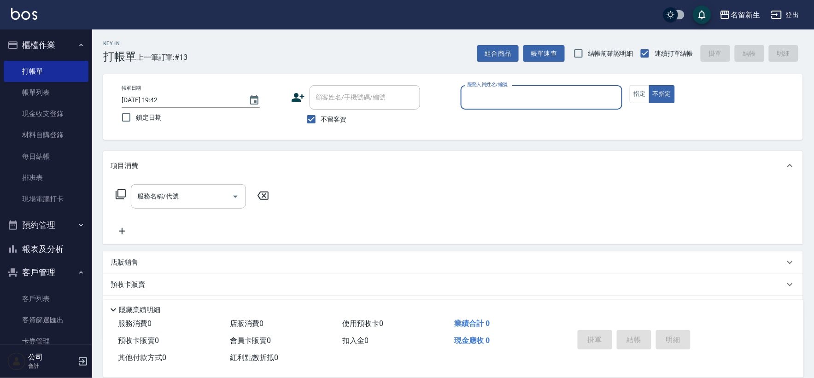
click at [46, 238] on button "報表及分析" at bounding box center [46, 249] width 85 height 24
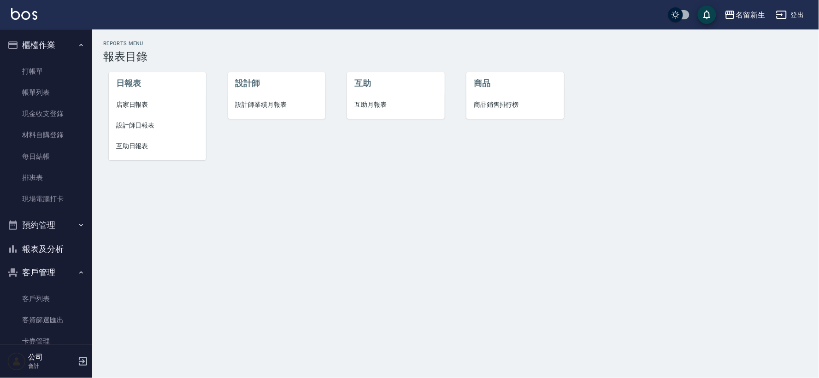
click at [149, 105] on span "店家日報表" at bounding box center [157, 105] width 82 height 10
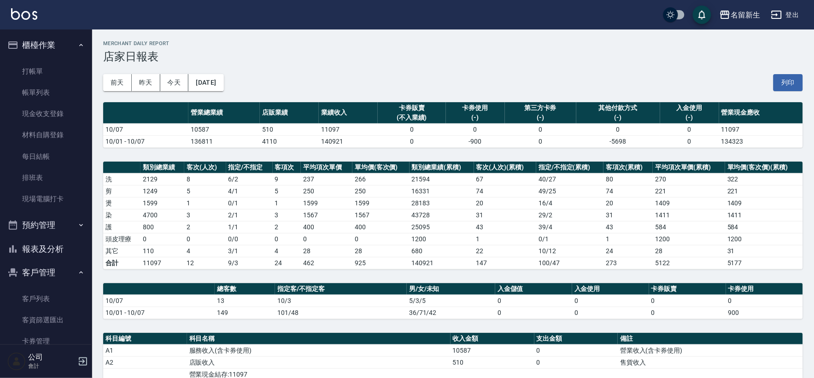
click at [58, 250] on button "報表及分析" at bounding box center [46, 249] width 85 height 24
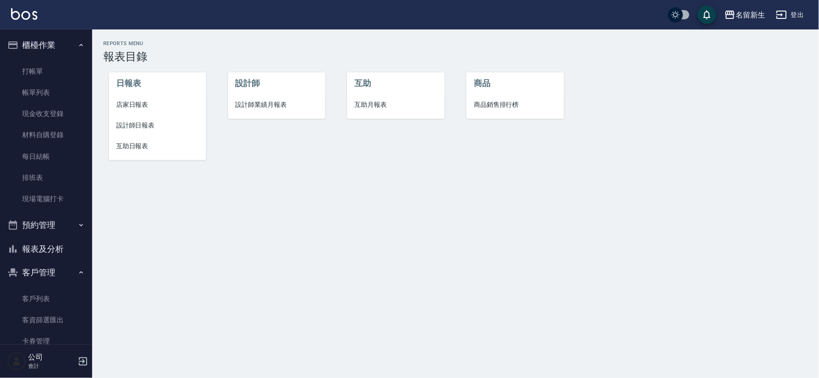
click at [137, 146] on span "互助日報表" at bounding box center [157, 146] width 82 height 10
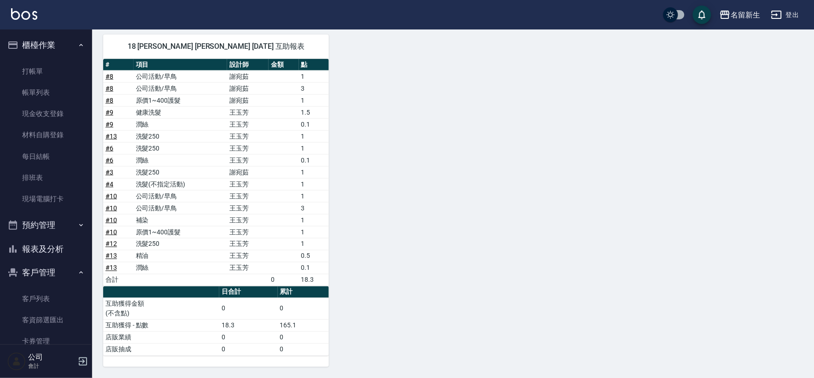
scroll to position [23, 0]
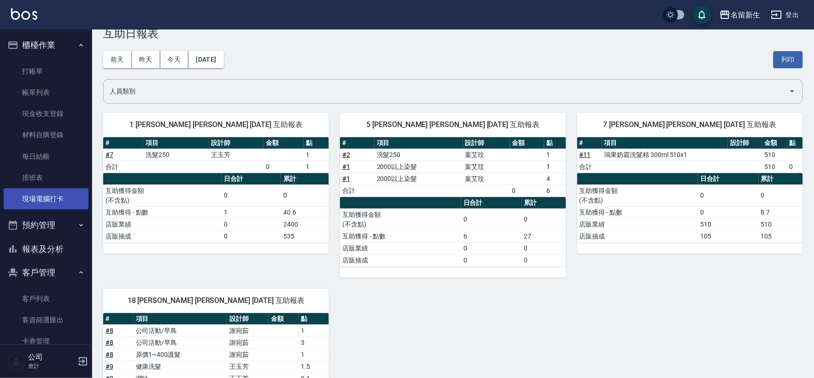
click at [53, 197] on link "現場電腦打卡" at bounding box center [46, 198] width 85 height 21
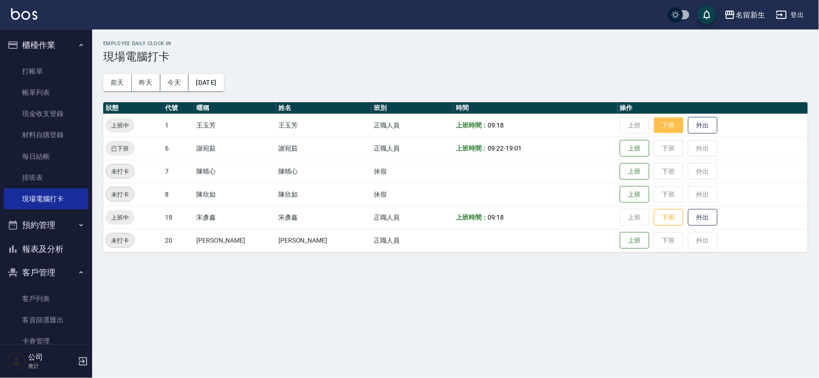
click at [654, 123] on button "下班" at bounding box center [668, 125] width 29 height 16
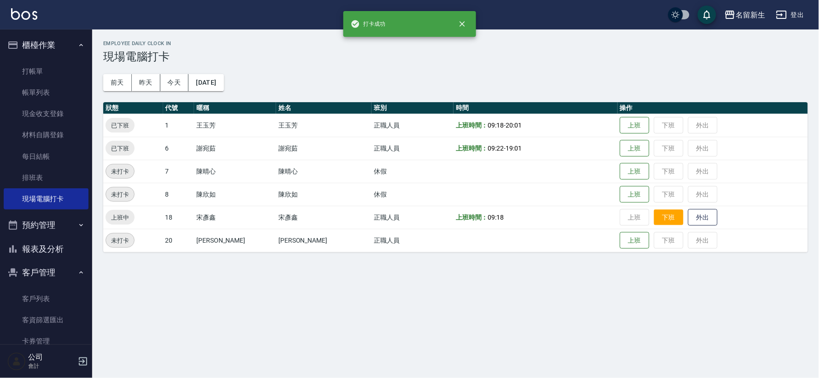
click at [657, 216] on button "下班" at bounding box center [668, 218] width 29 height 16
